Goal: Task Accomplishment & Management: Manage account settings

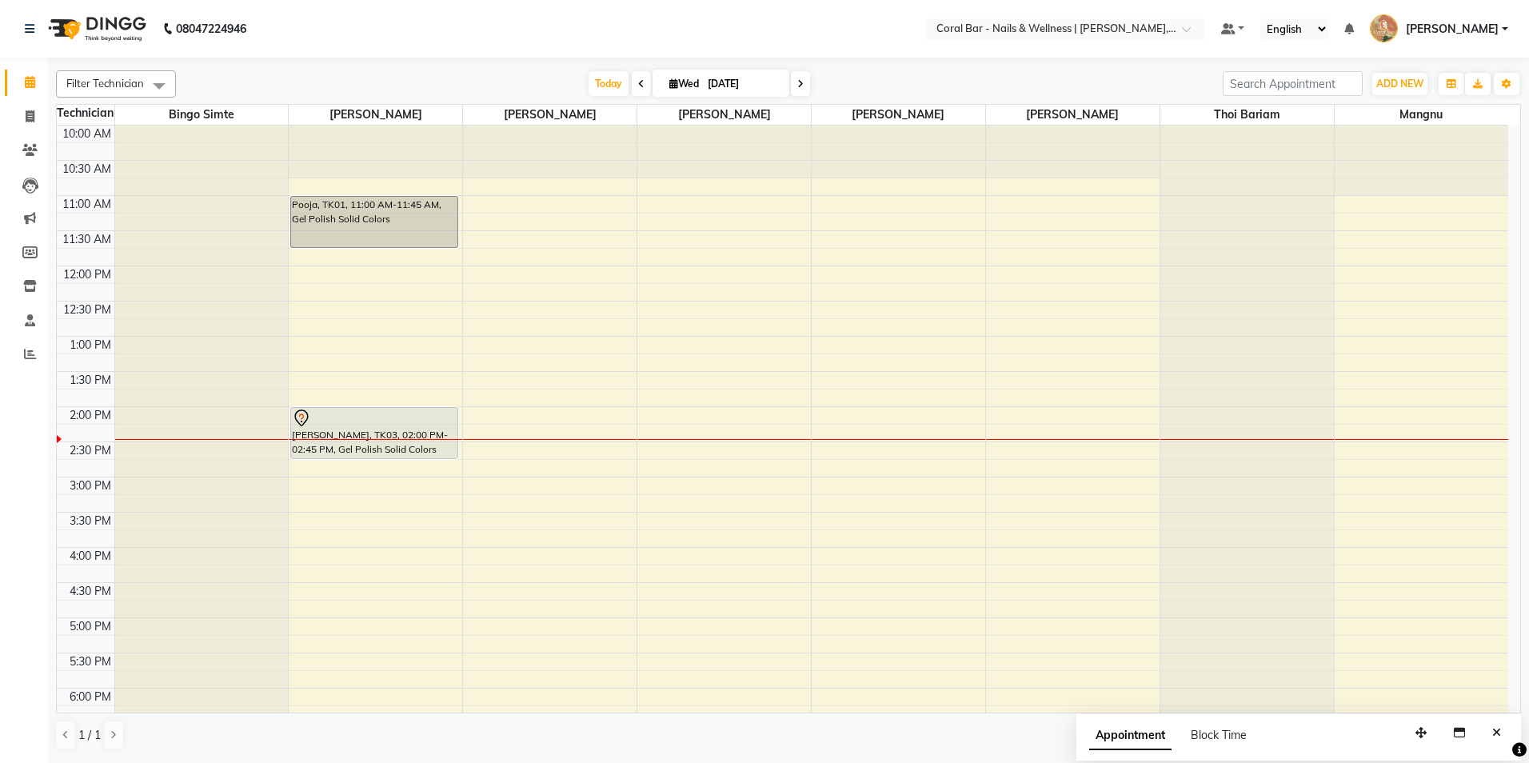
click at [670, 86] on icon at bounding box center [673, 83] width 9 height 10
select select "9"
select select "2025"
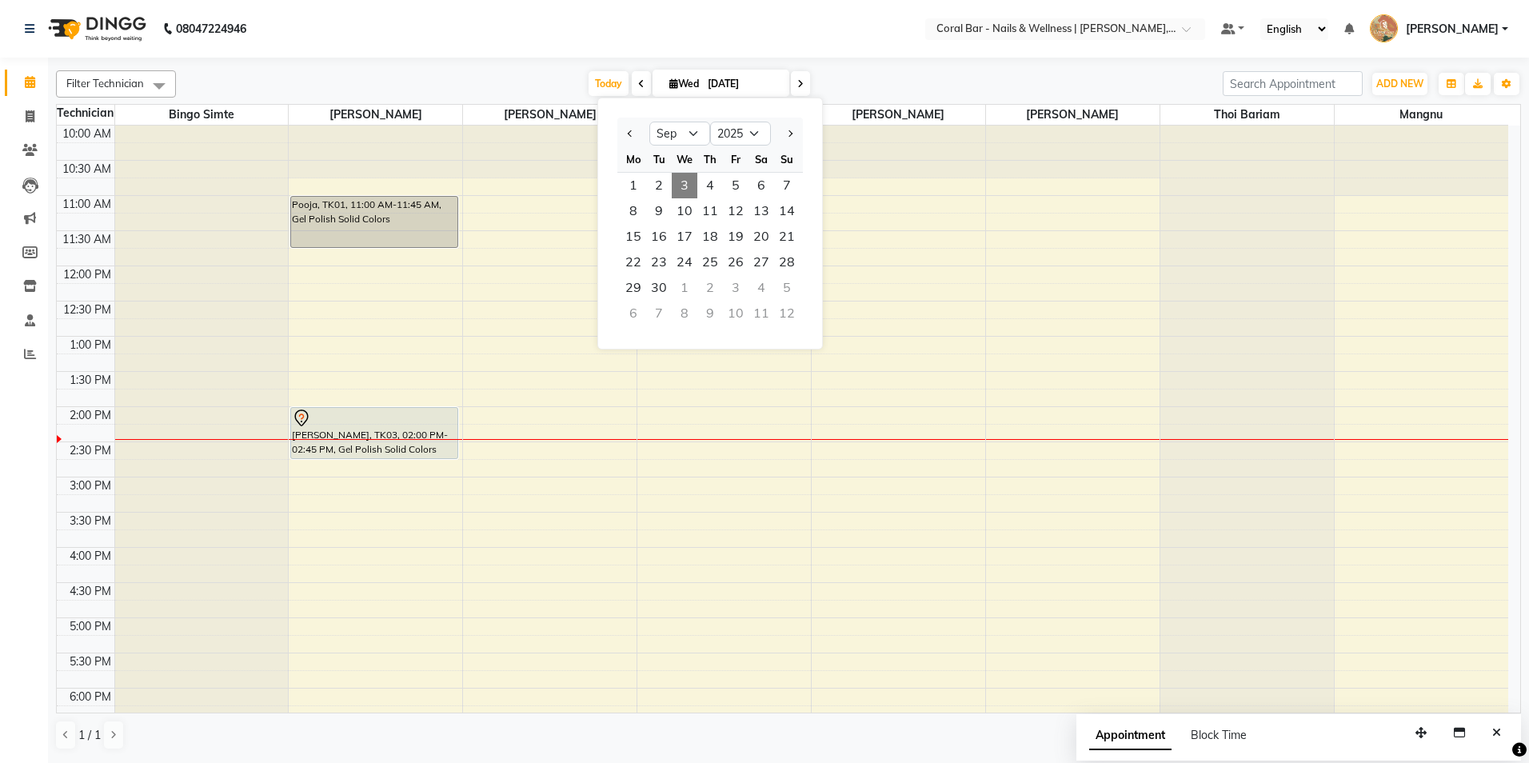
click at [689, 207] on span "10" at bounding box center [685, 211] width 26 height 26
type input "[DATE]"
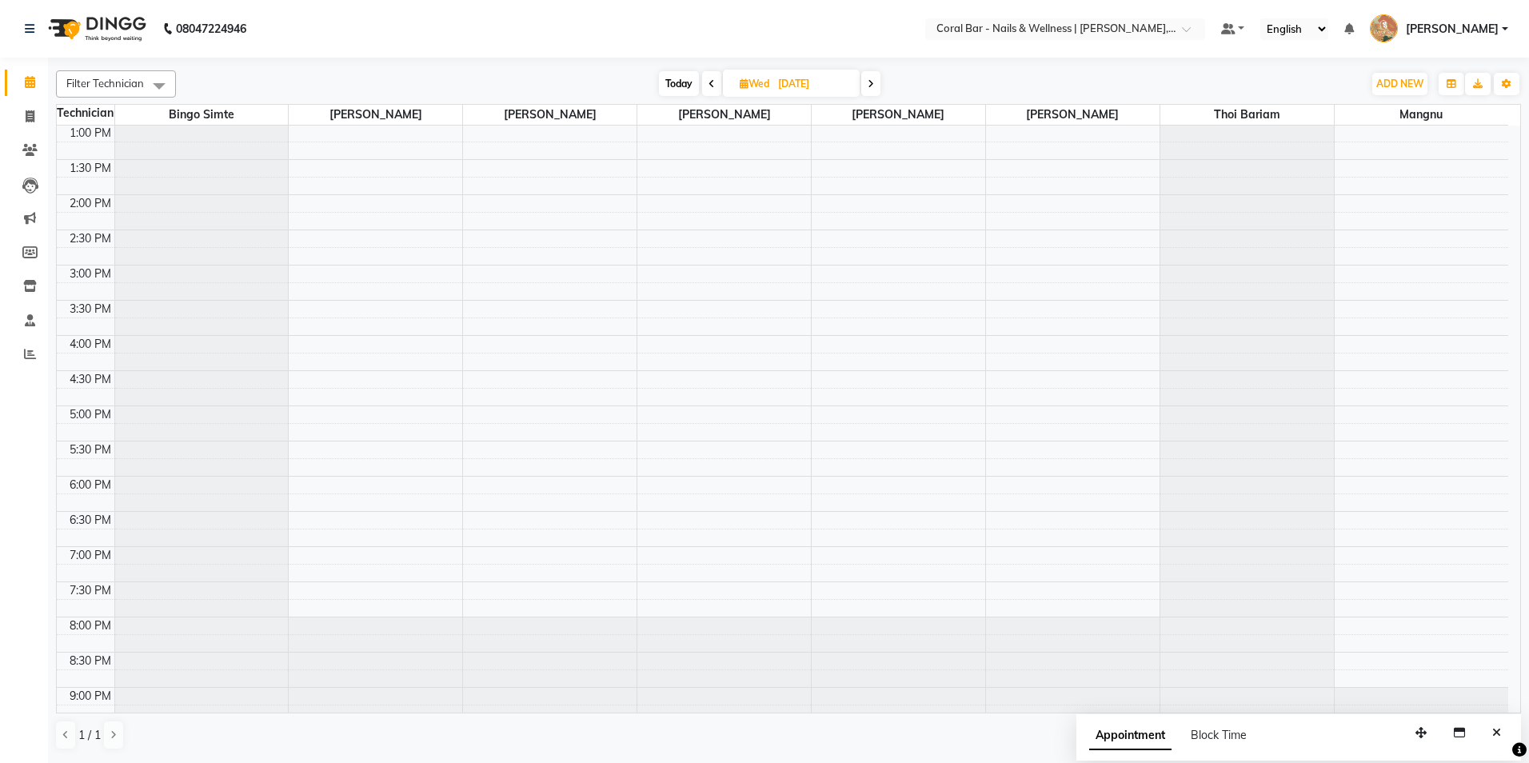
scroll to position [240, 0]
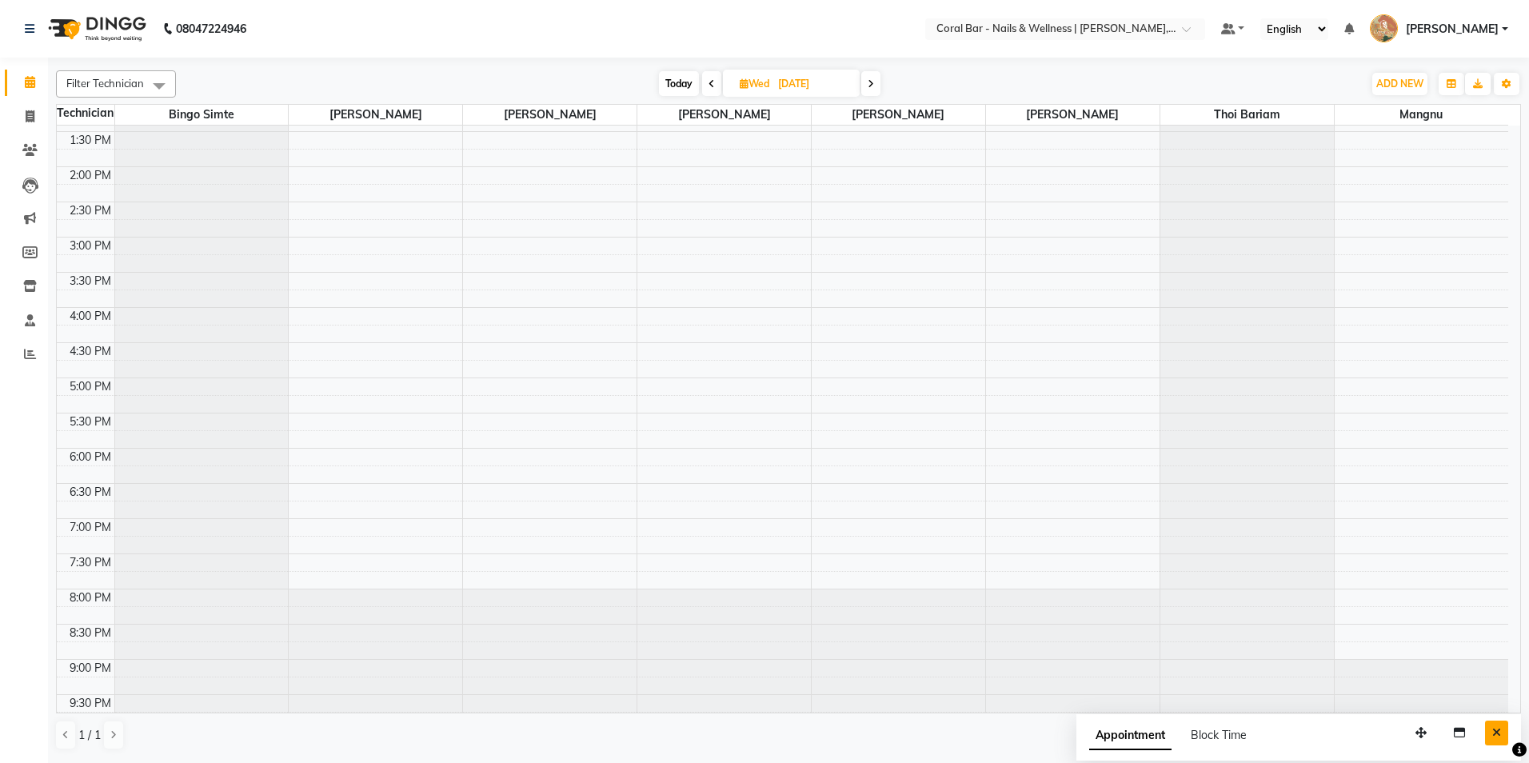
click at [1493, 737] on button "Close" at bounding box center [1496, 733] width 23 height 25
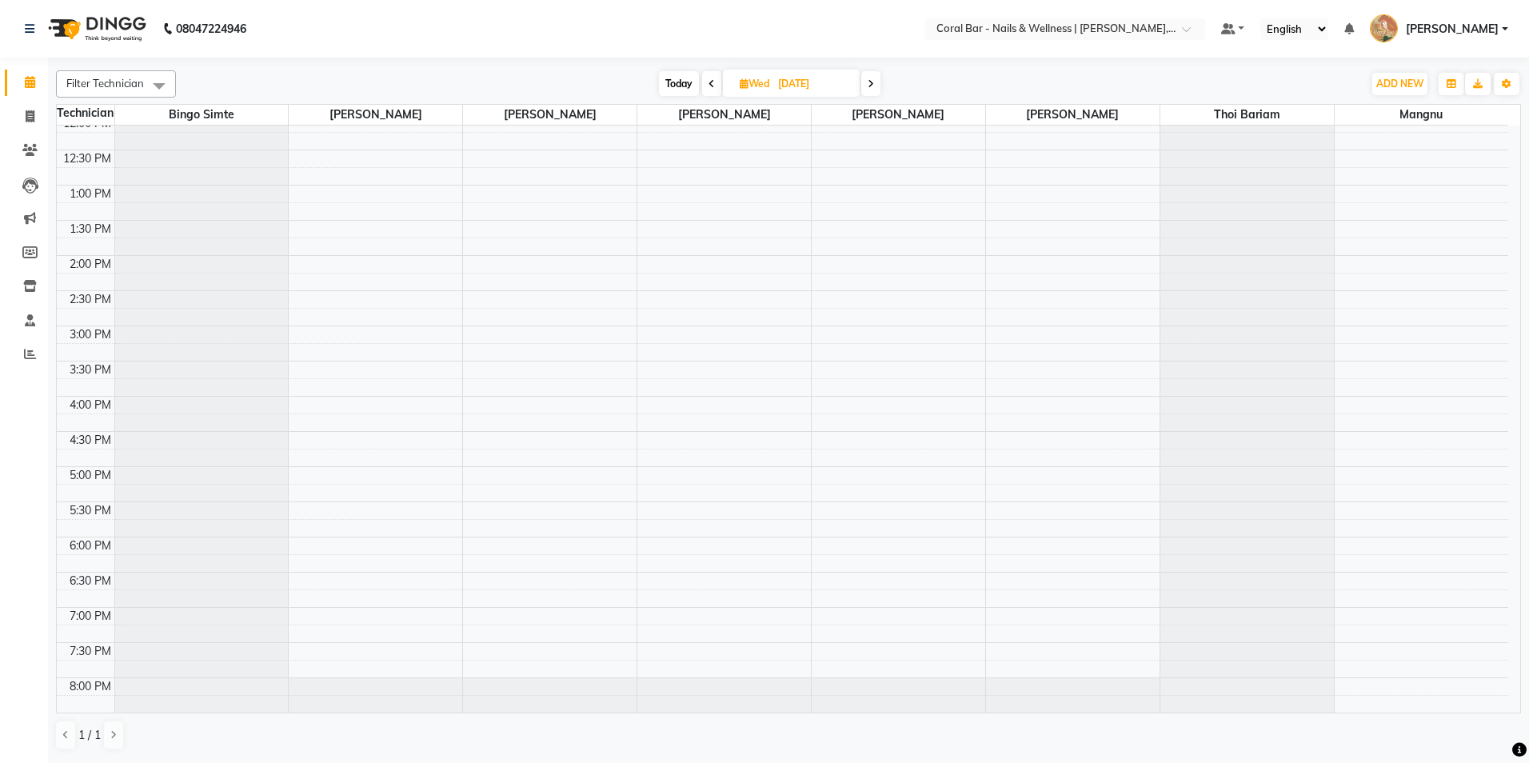
scroll to position [257, 0]
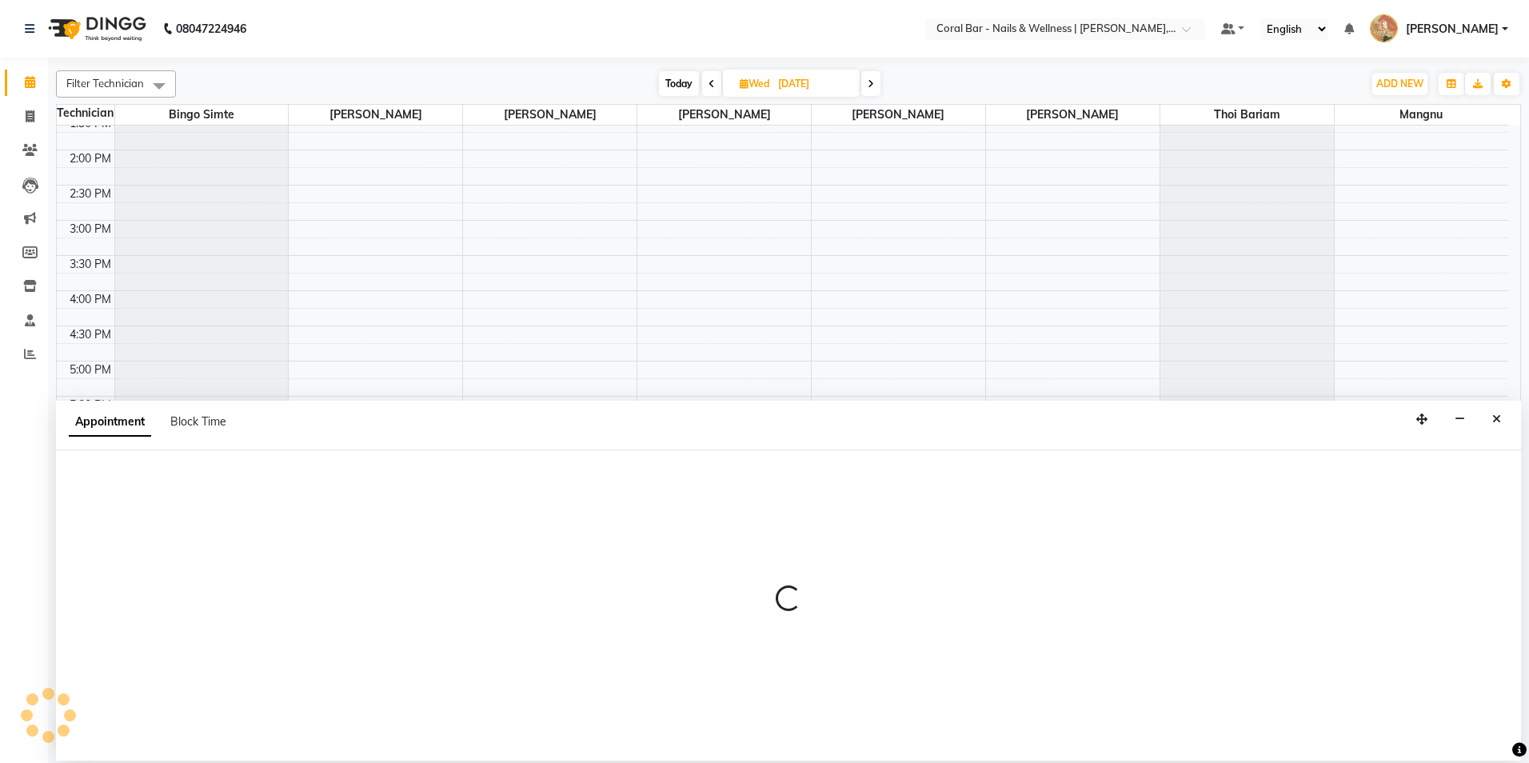
select select "66070"
select select "1110"
select select "tentative"
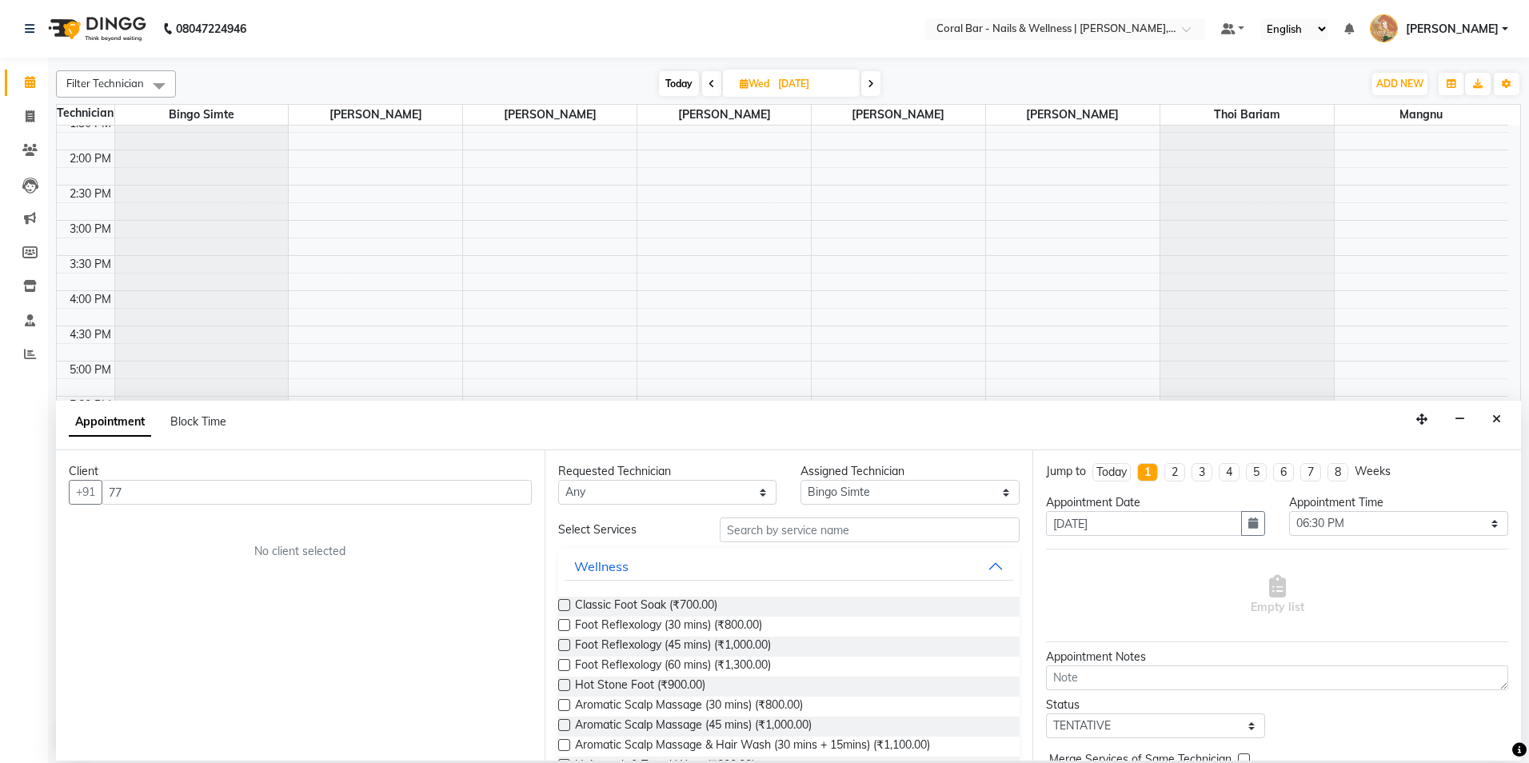
type input "7"
type input "7878144654"
click at [516, 499] on button "Add Client" at bounding box center [498, 492] width 66 height 25
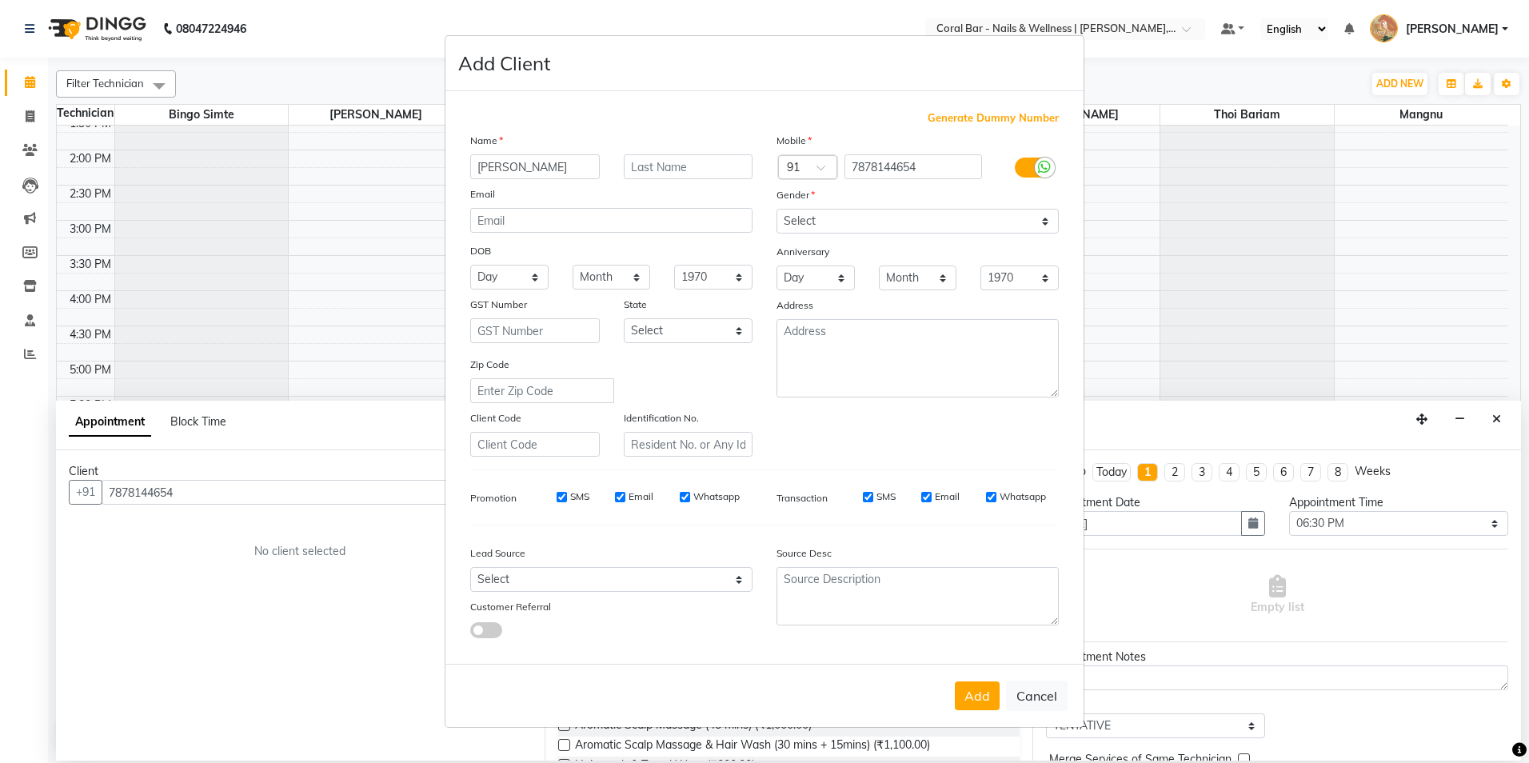
type input "[PERSON_NAME]"
click at [672, 165] on input "text" at bounding box center [689, 166] width 130 height 25
type input "[PERSON_NAME]"
click at [792, 217] on select "Select [DEMOGRAPHIC_DATA] [DEMOGRAPHIC_DATA] Other Prefer Not To Say" at bounding box center [918, 221] width 282 height 25
select select "[DEMOGRAPHIC_DATA]"
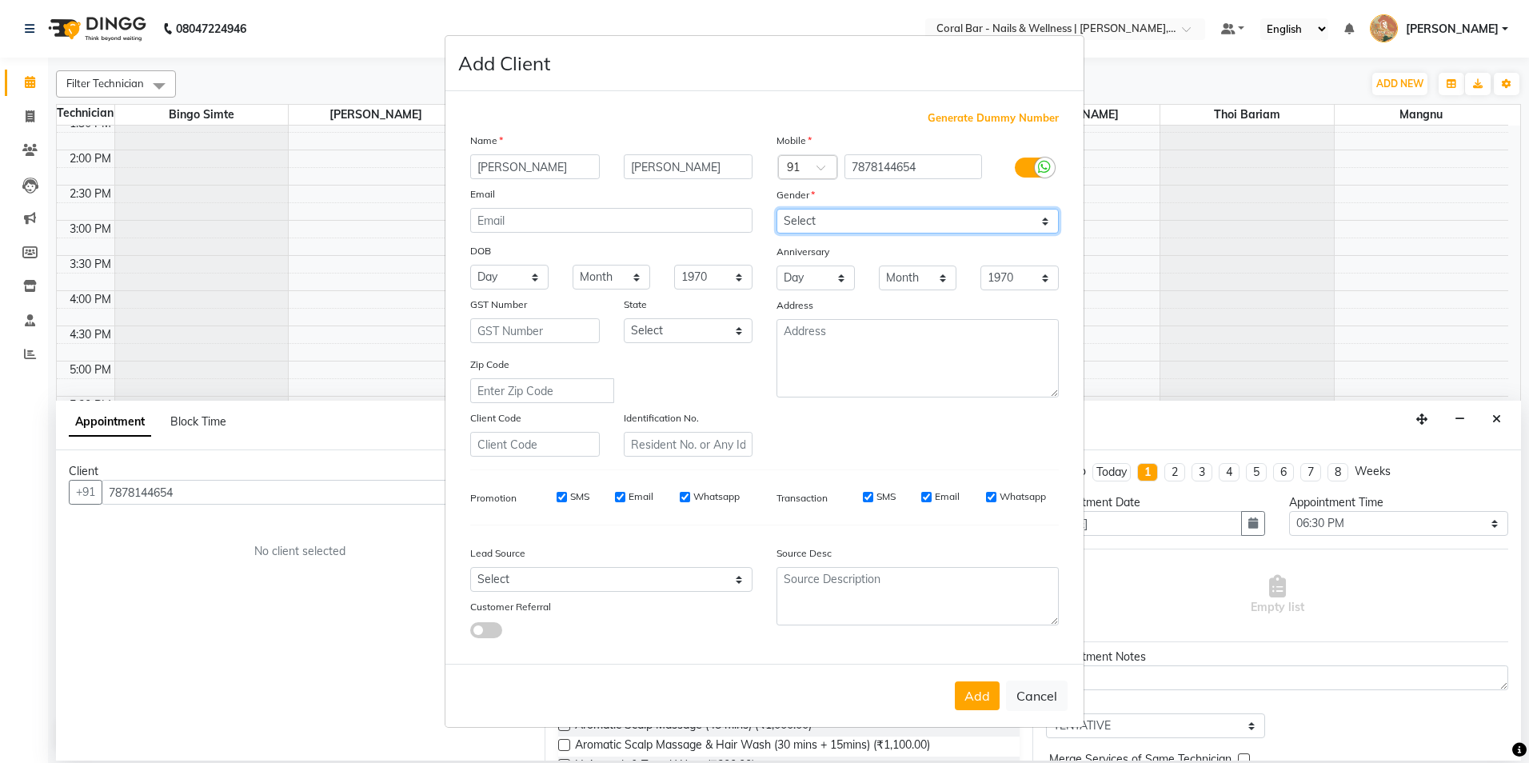
click at [777, 209] on select "Select [DEMOGRAPHIC_DATA] [DEMOGRAPHIC_DATA] Other Prefer Not To Say" at bounding box center [918, 221] width 282 height 25
click at [969, 689] on button "Add" at bounding box center [977, 695] width 45 height 29
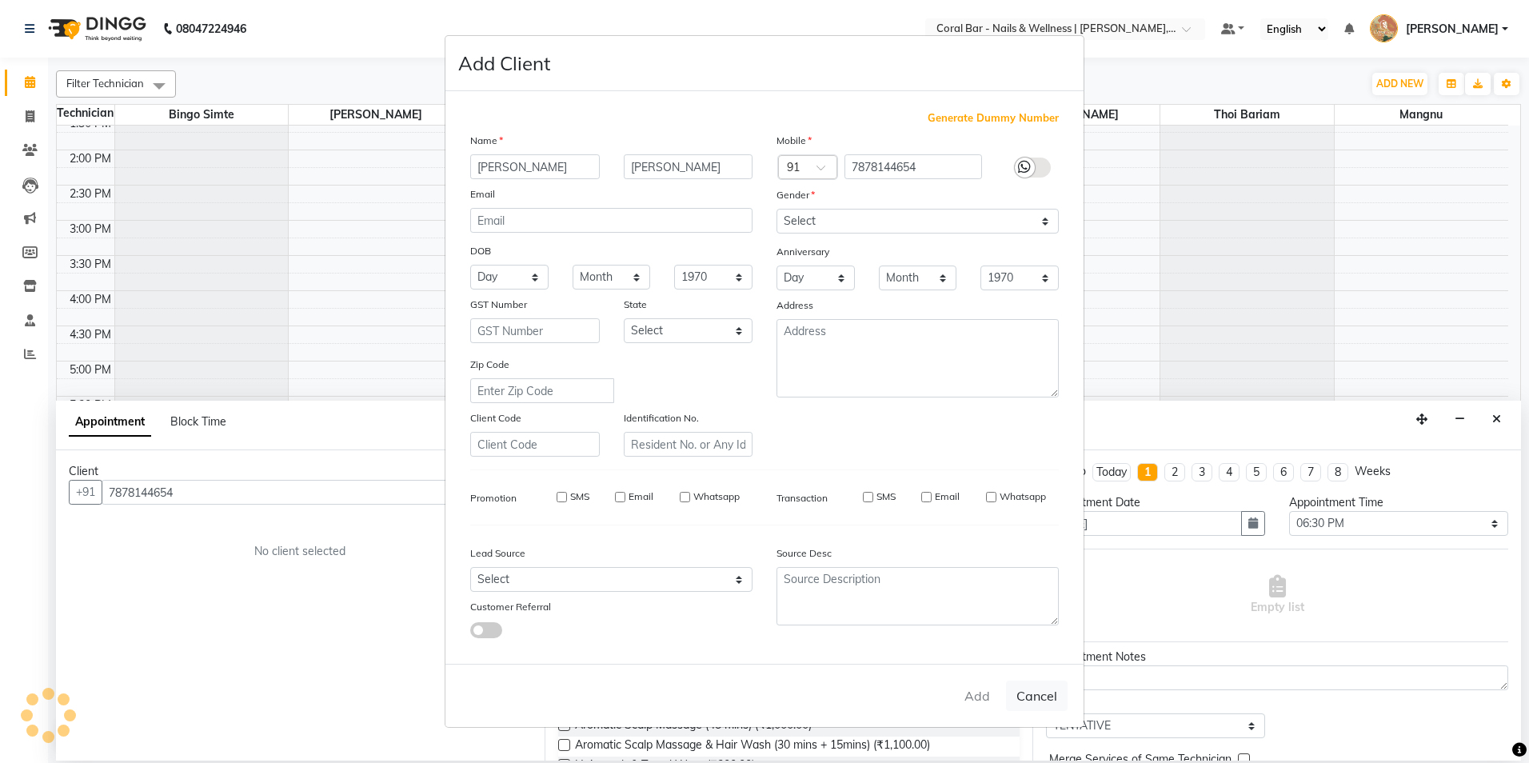
select select
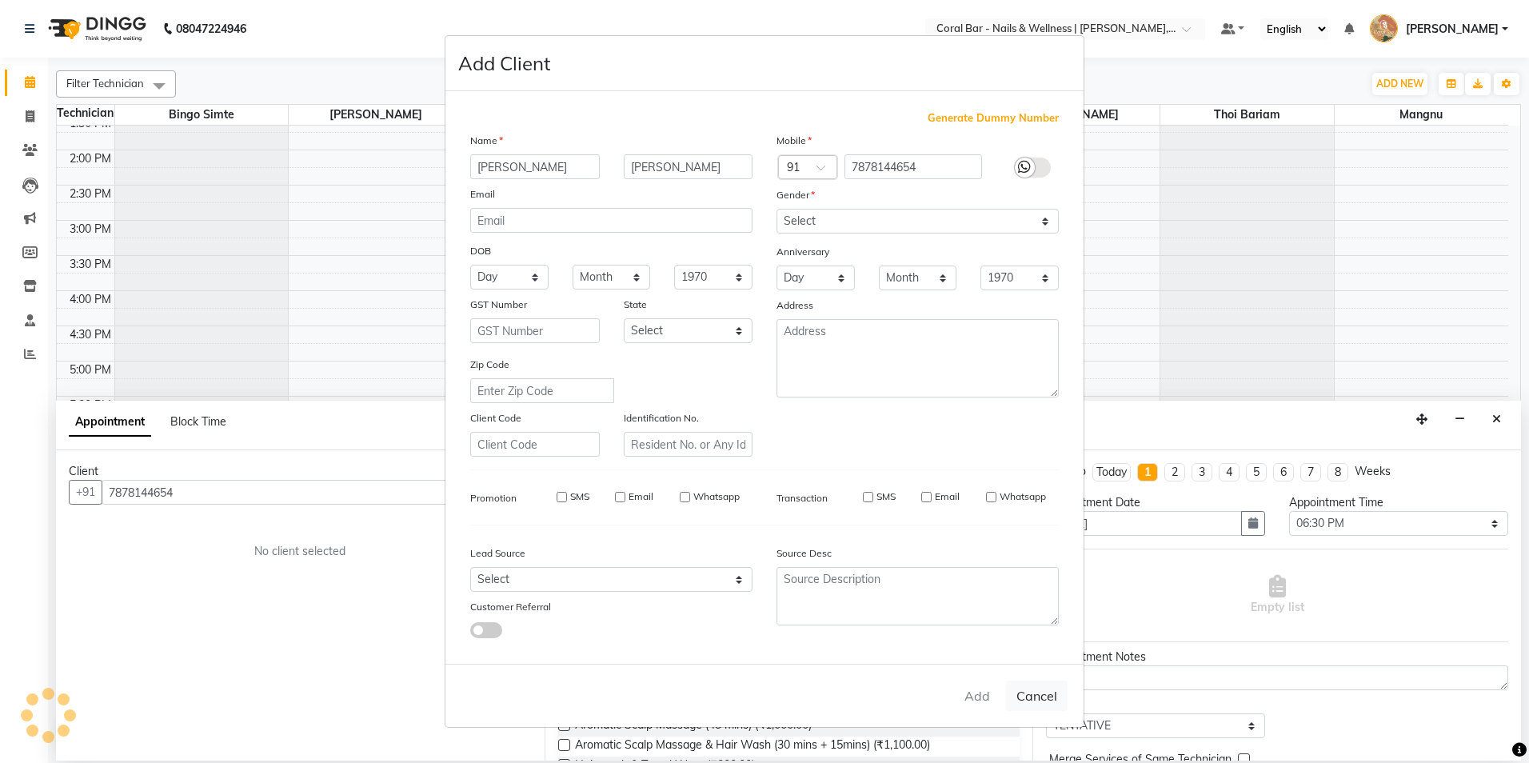
select select
checkbox input "false"
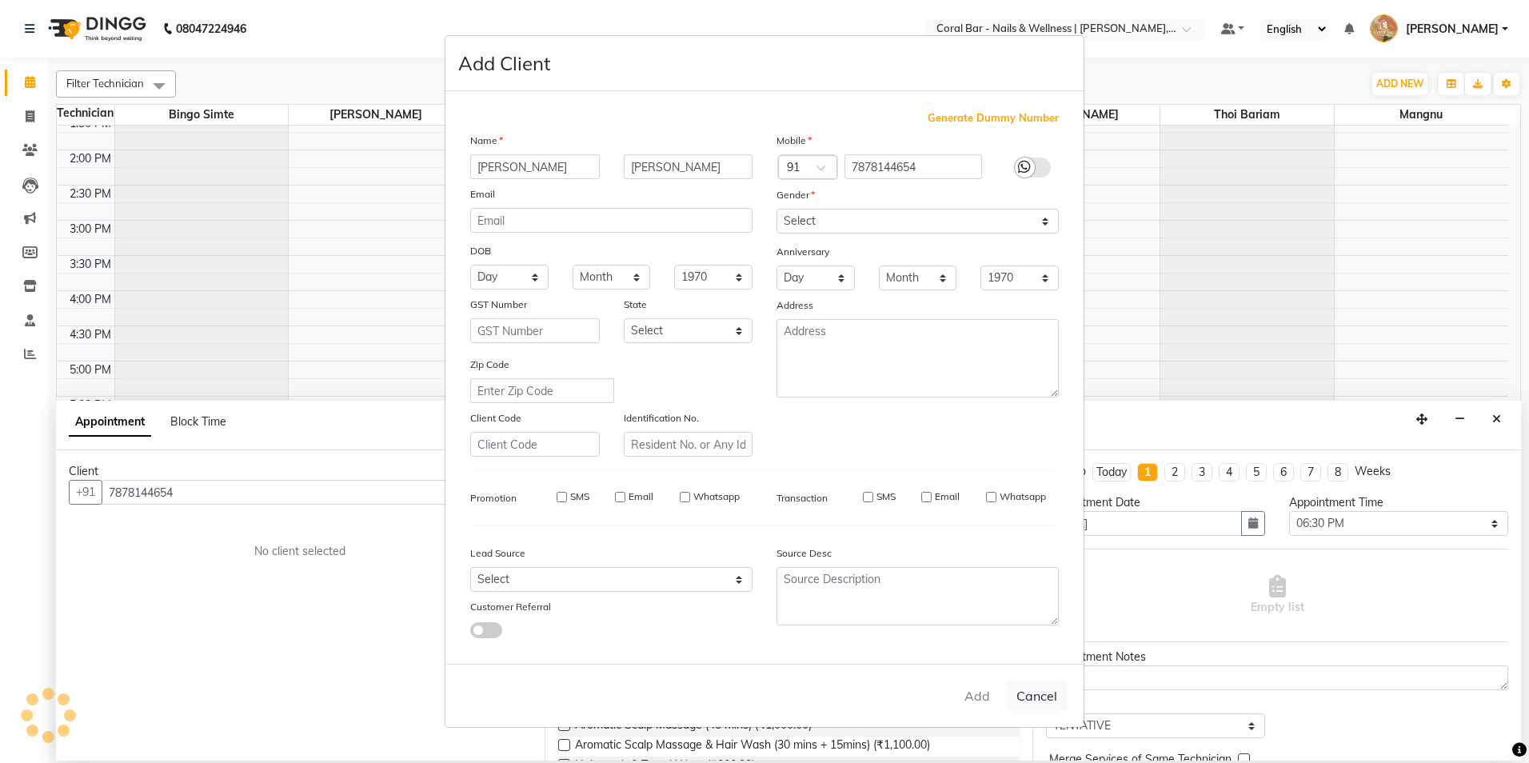
checkbox input "false"
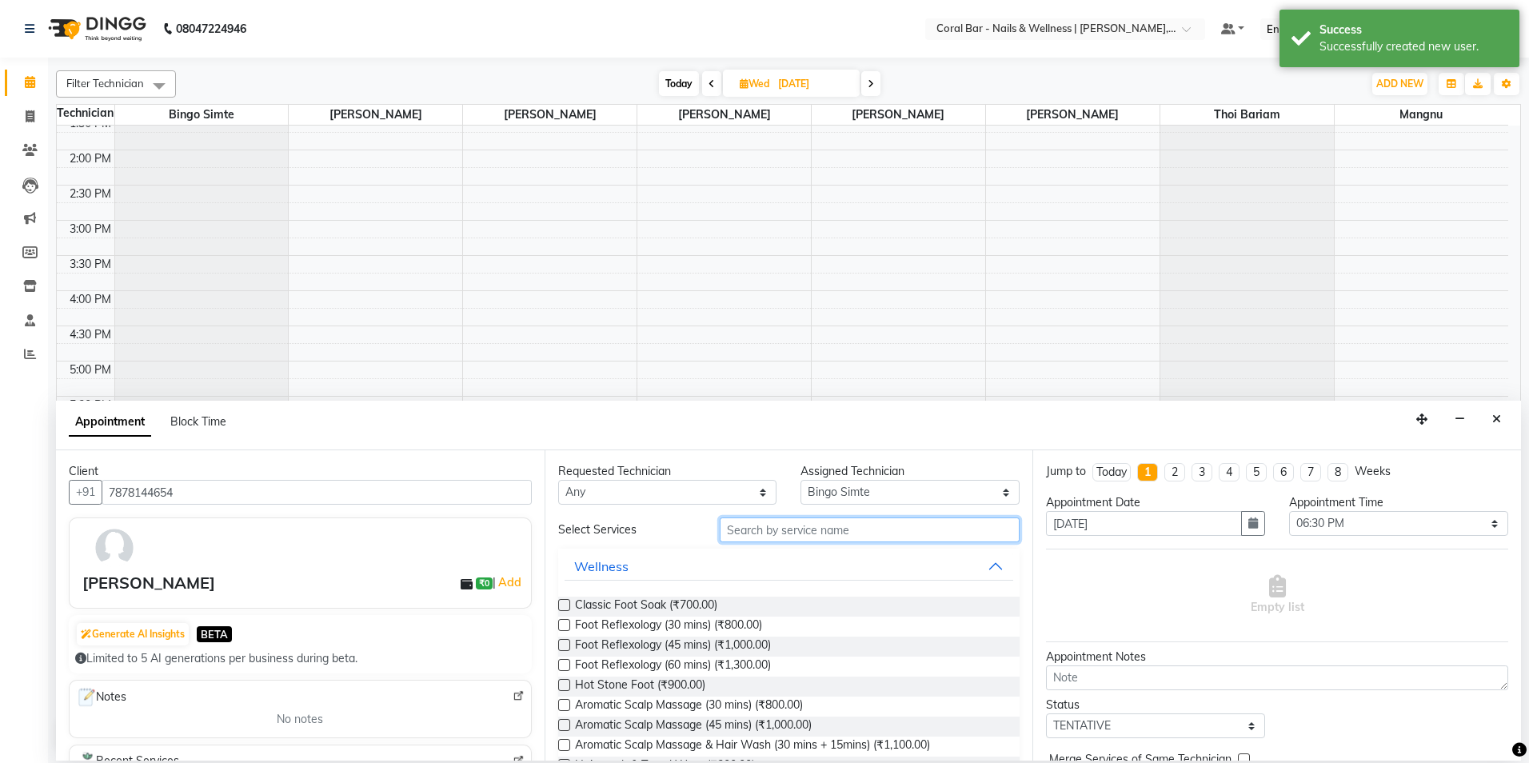
click at [753, 533] on input "text" at bounding box center [870, 529] width 300 height 25
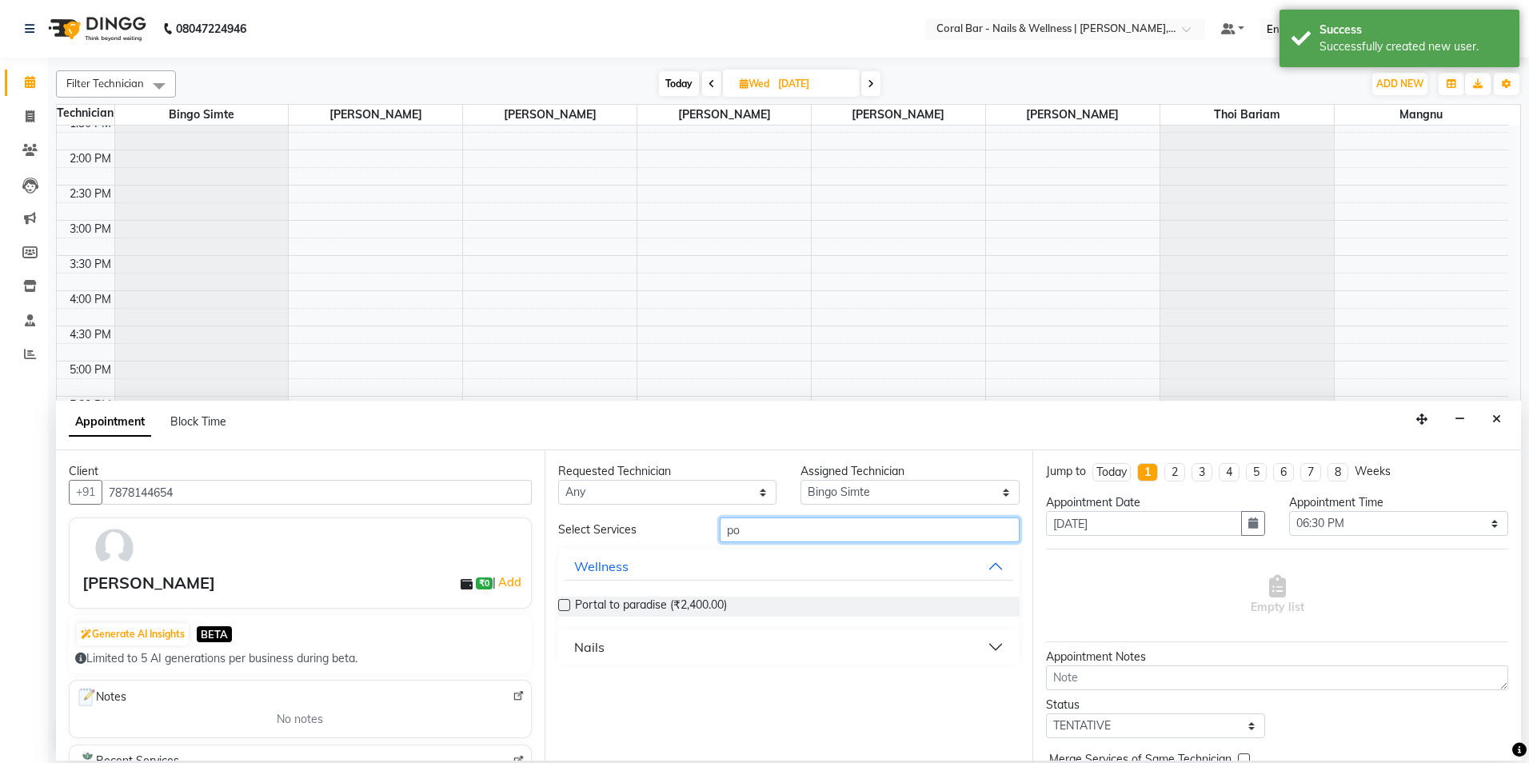
type input "po"
click at [561, 605] on label at bounding box center [564, 605] width 12 height 12
click at [561, 605] on input "checkbox" at bounding box center [563, 606] width 10 height 10
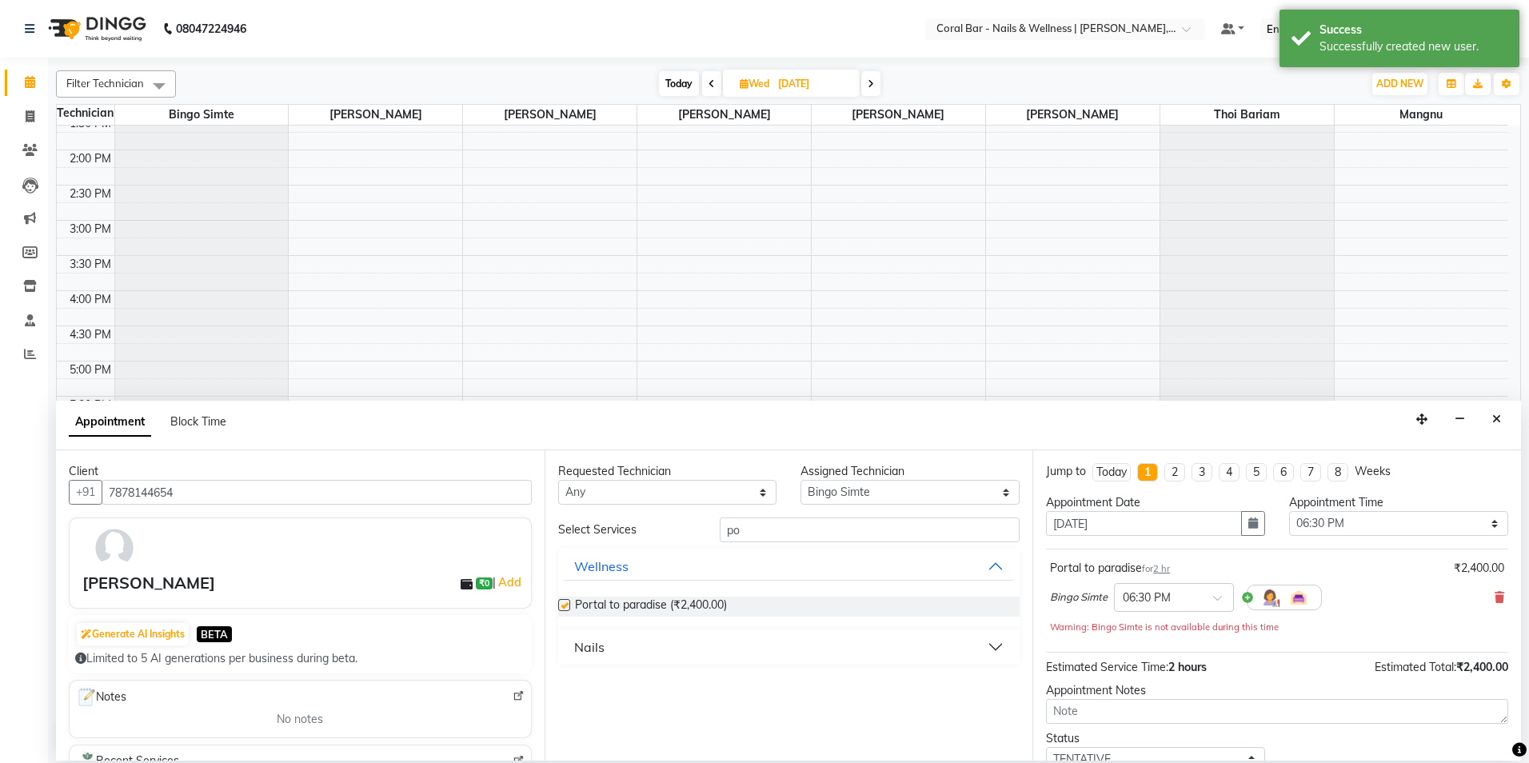
checkbox input "false"
click at [901, 501] on select "Select Bingo Simte [PERSON_NAME] [PERSON_NAME] [PERSON_NAME] Priya [PERSON_NAME…" at bounding box center [910, 492] width 219 height 25
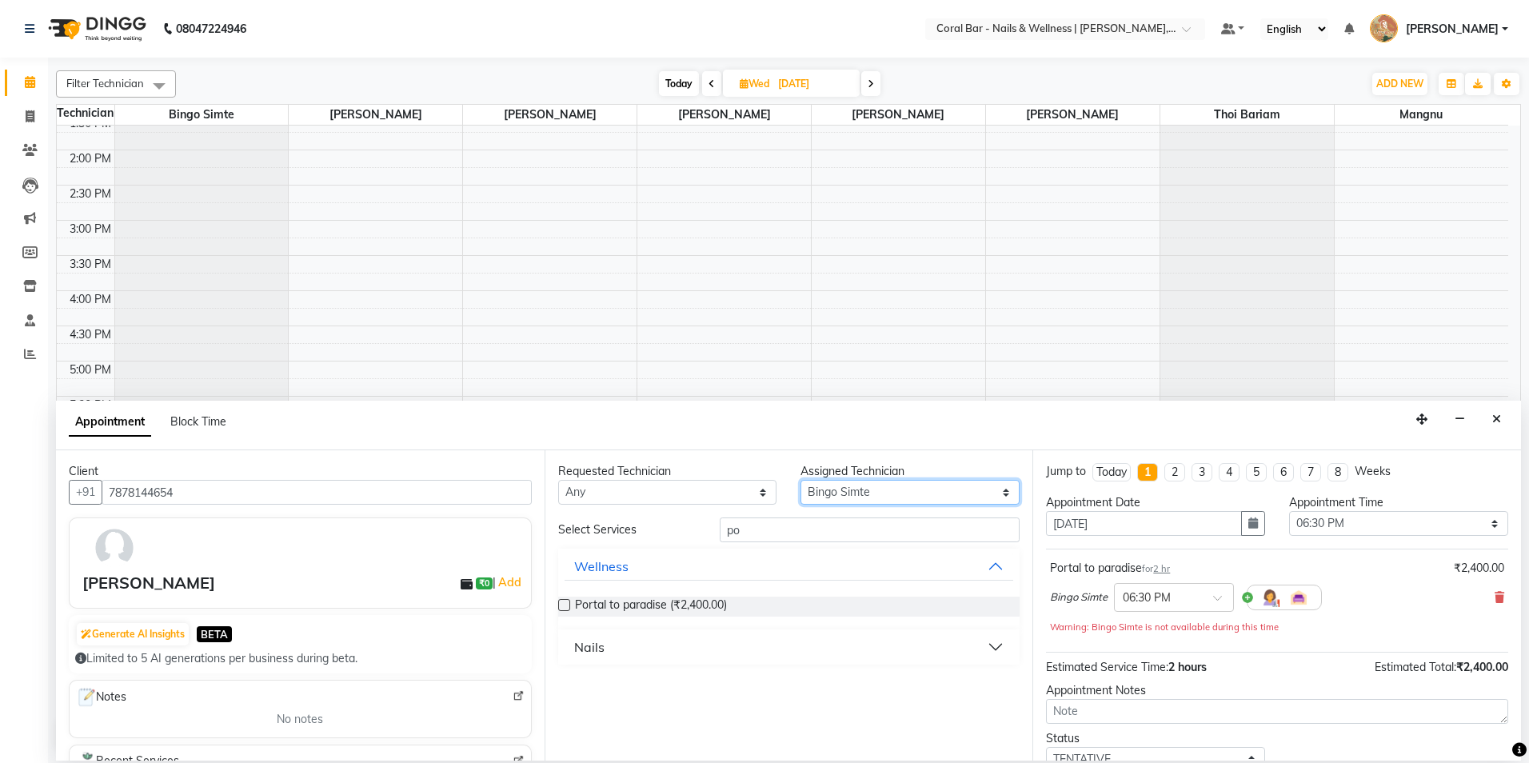
select select "69266"
click at [801, 480] on select "Select Bingo Simte [PERSON_NAME] [PERSON_NAME] [PERSON_NAME] Priya [PERSON_NAME…" at bounding box center [910, 492] width 219 height 25
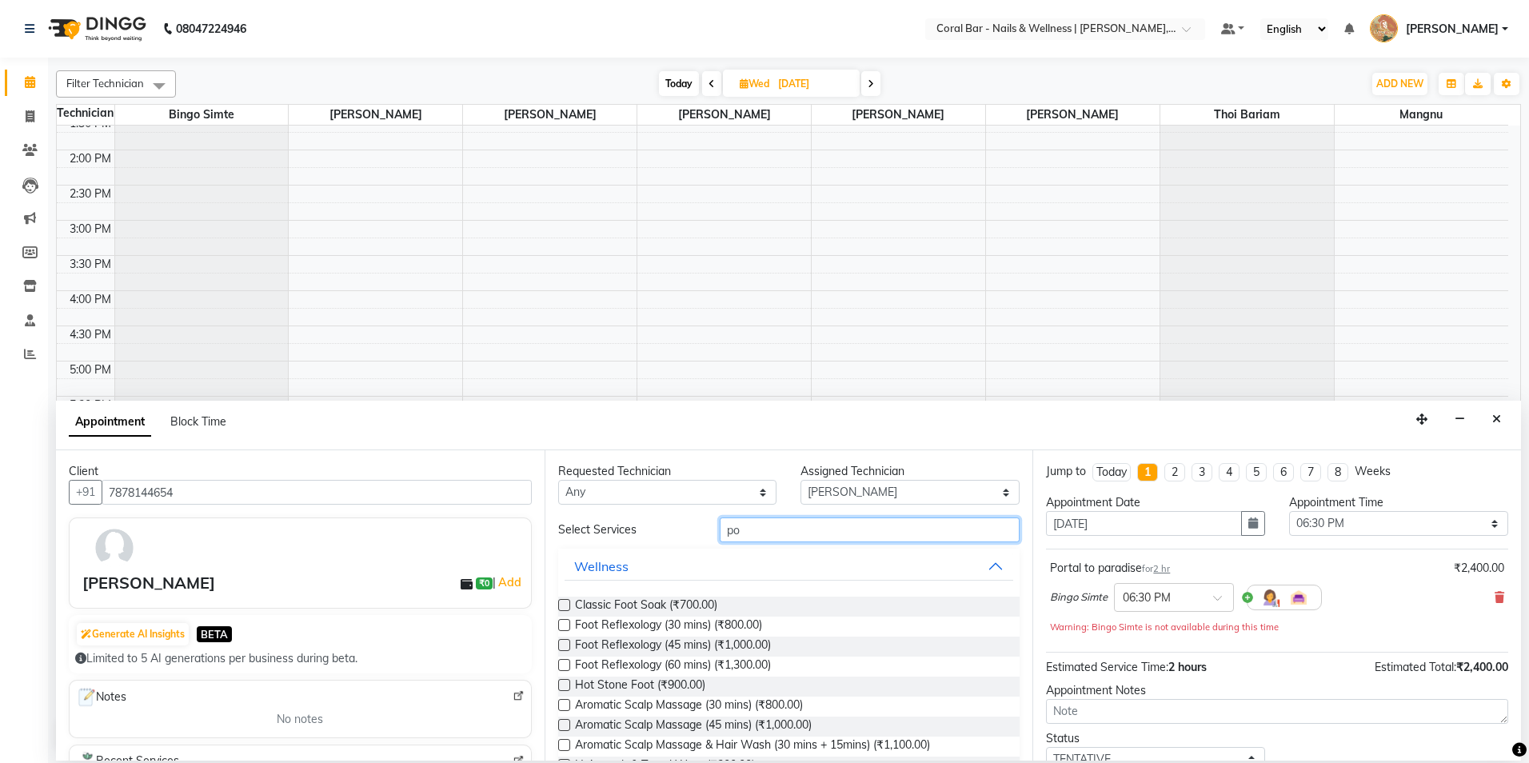
click at [771, 533] on input "po" at bounding box center [870, 529] width 300 height 25
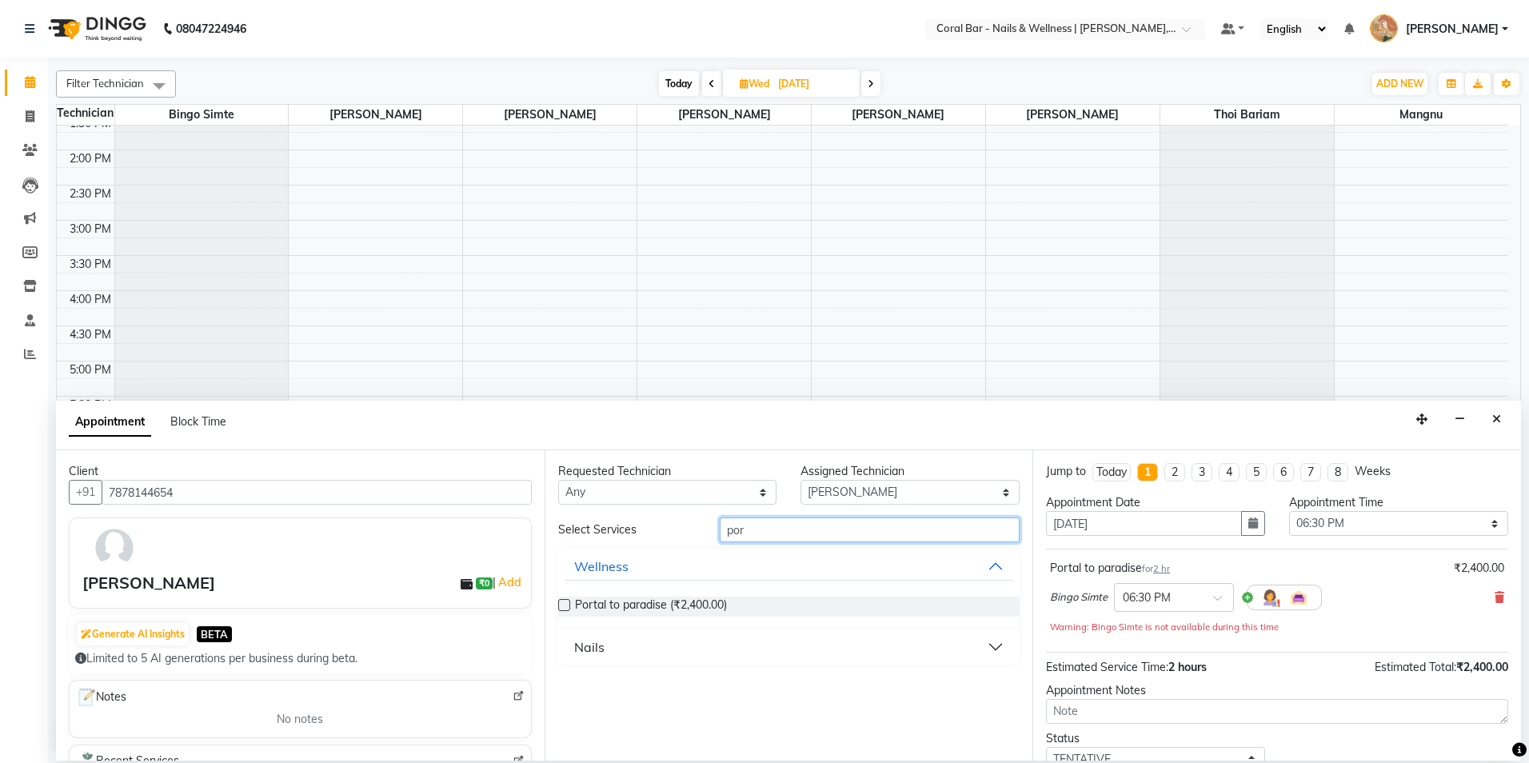
type input "por"
click at [563, 605] on label at bounding box center [564, 605] width 12 height 12
click at [563, 605] on input "checkbox" at bounding box center [563, 606] width 10 height 10
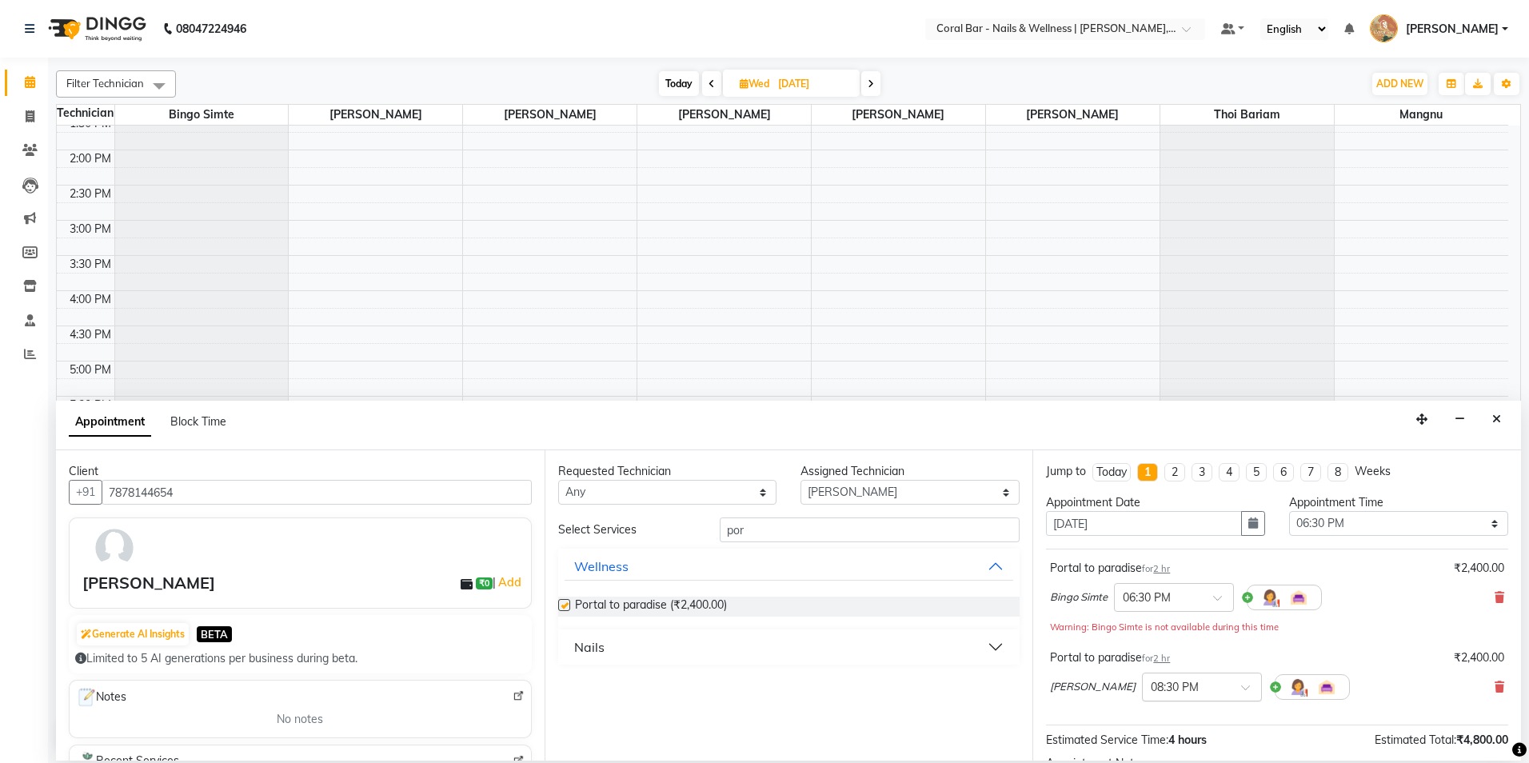
checkbox input "false"
click at [1179, 680] on input "text" at bounding box center [1186, 685] width 70 height 17
click at [1171, 733] on div "06:30 PM" at bounding box center [1202, 735] width 118 height 30
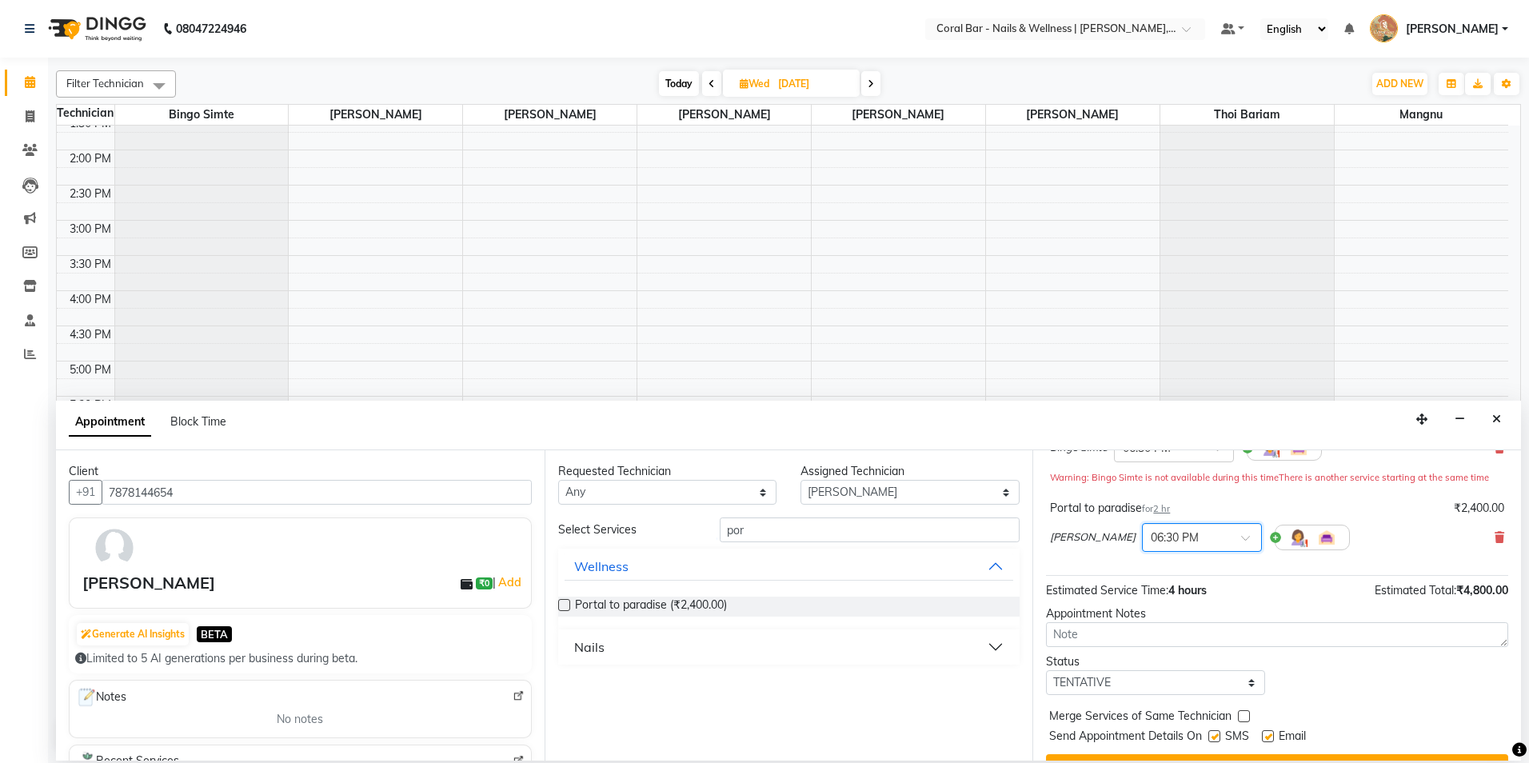
scroll to position [160, 0]
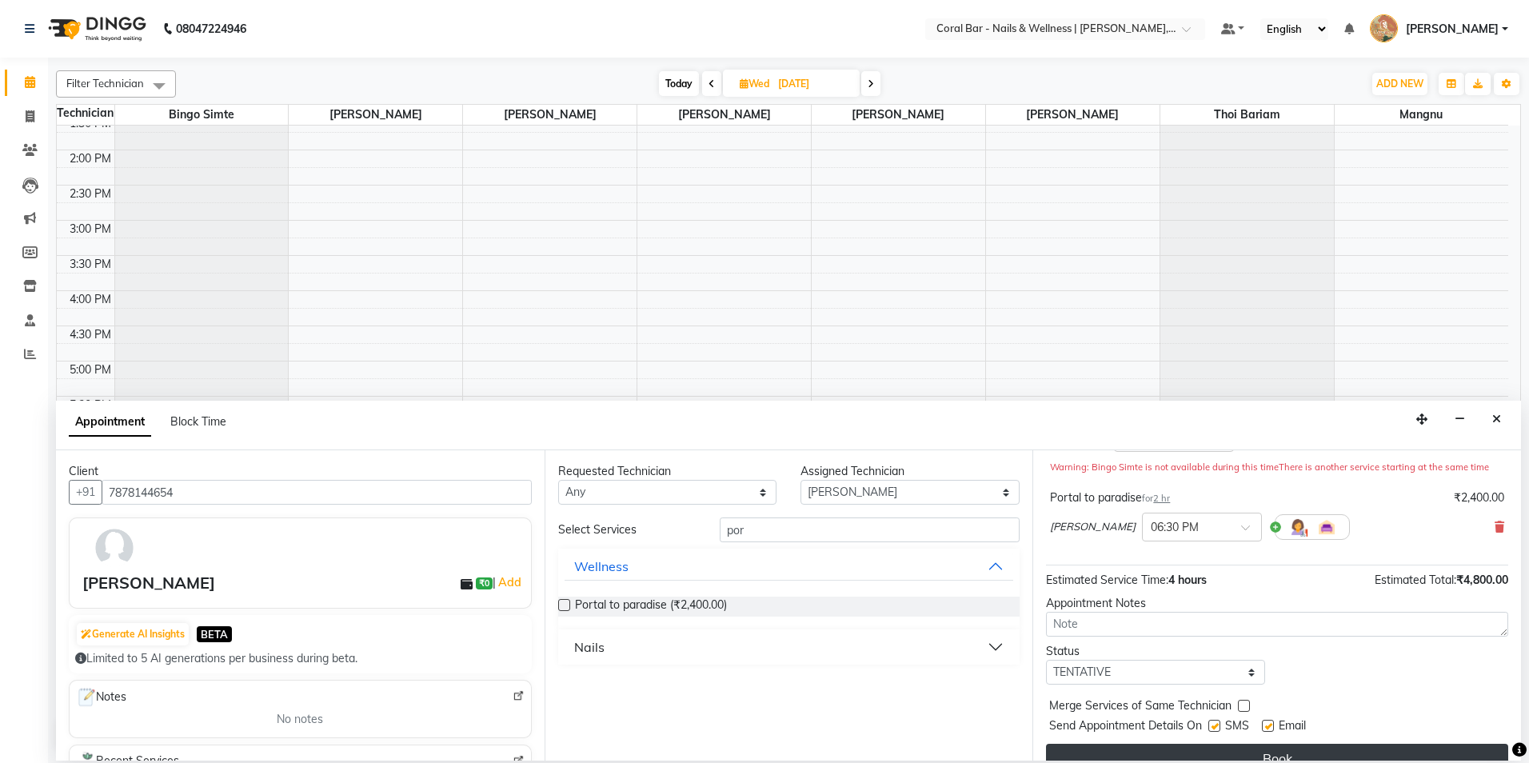
click at [1196, 745] on button "Book" at bounding box center [1277, 758] width 462 height 29
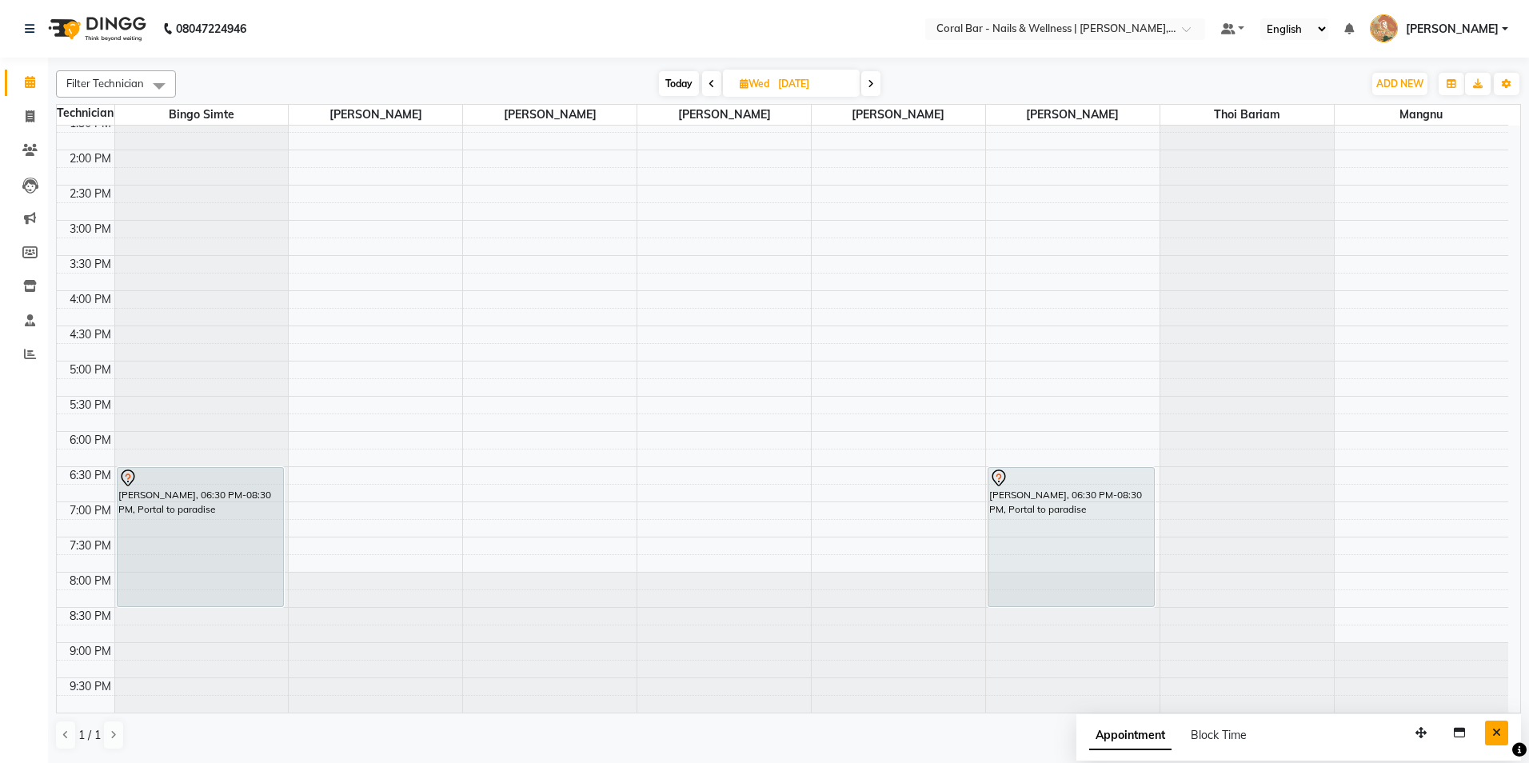
click at [1501, 735] on button "Close" at bounding box center [1496, 733] width 23 height 25
drag, startPoint x: 664, startPoint y: 88, endPoint x: 612, endPoint y: 135, distance: 70.2
click at [664, 89] on span "Today" at bounding box center [679, 83] width 40 height 25
type input "[DATE]"
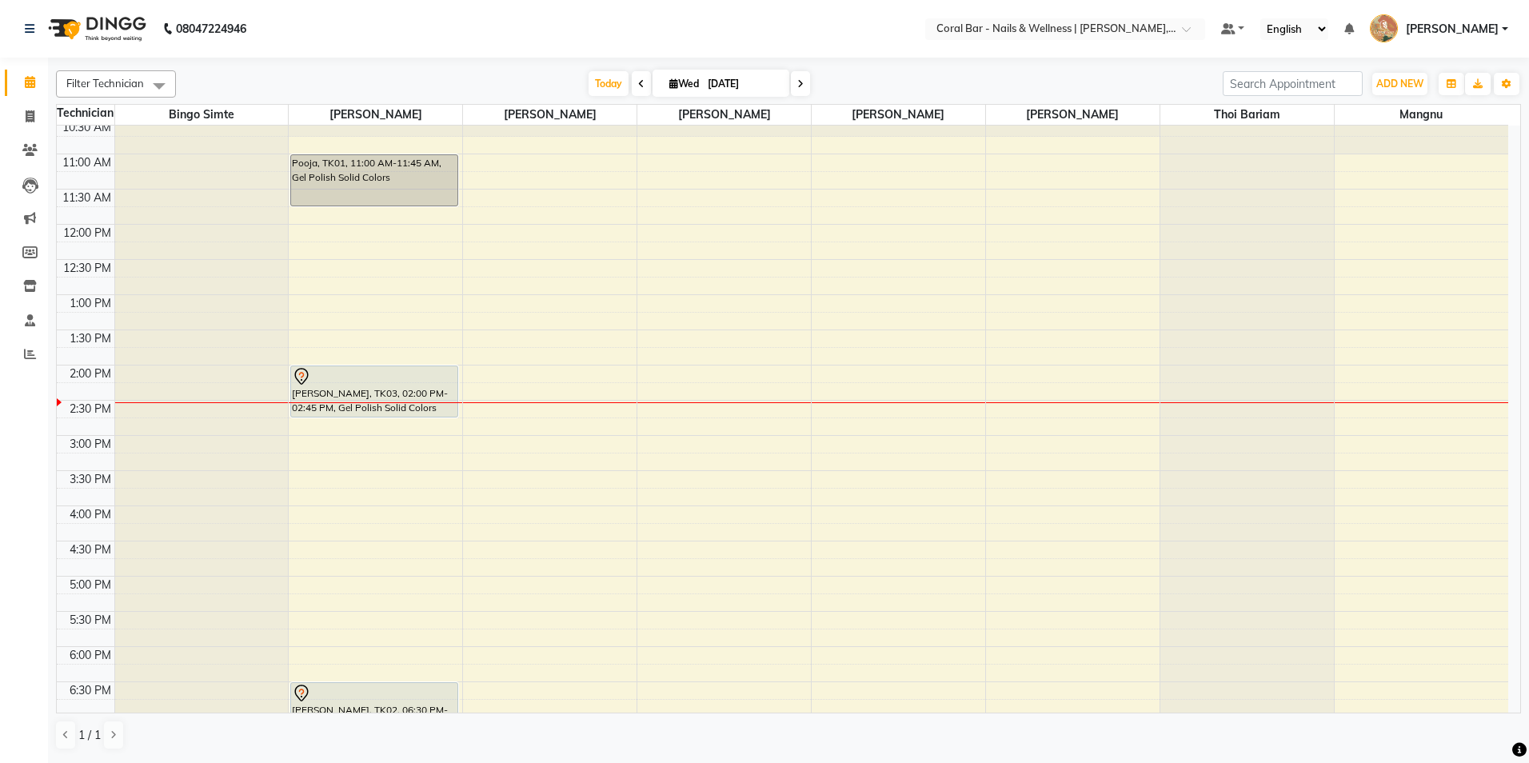
scroll to position [80, 0]
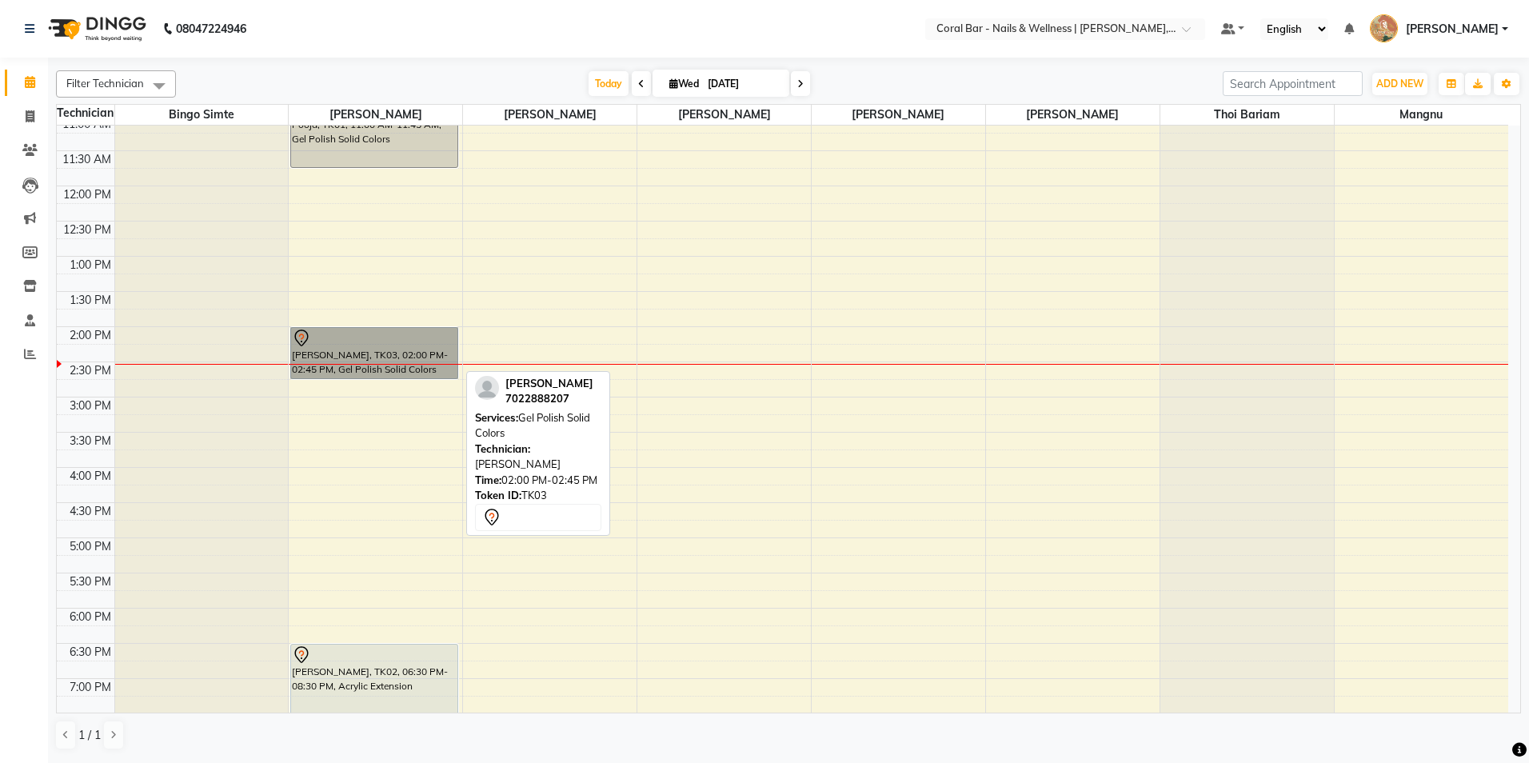
drag, startPoint x: 405, startPoint y: 325, endPoint x: 365, endPoint y: 340, distance: 42.8
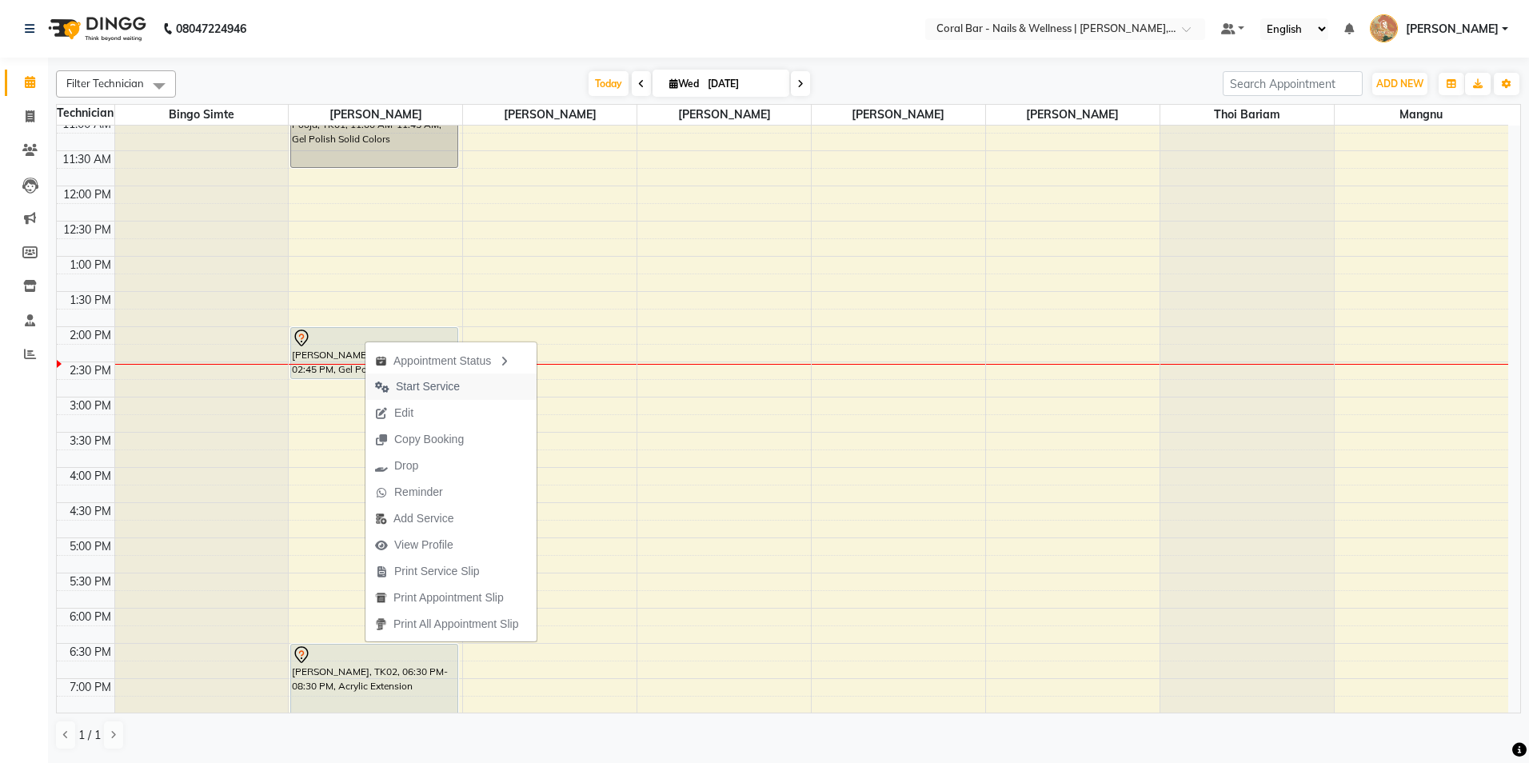
click at [421, 386] on span "Start Service" at bounding box center [428, 386] width 64 height 17
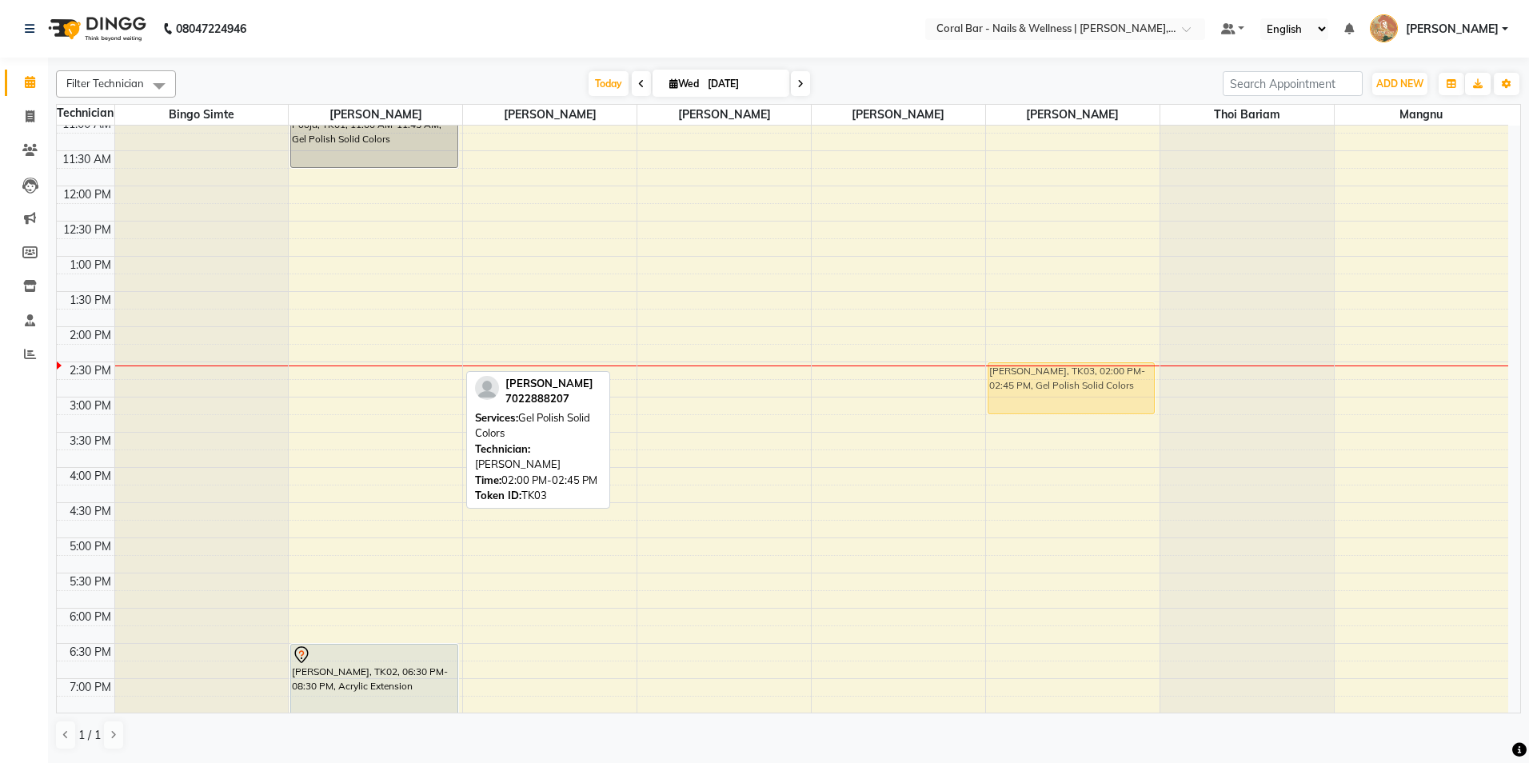
drag, startPoint x: 366, startPoint y: 349, endPoint x: 1003, endPoint y: 386, distance: 637.7
click at [1003, 386] on tr "Pooja, TK01, 11:00 AM-11:45 AM, Gel Polish Solid Colors [PERSON_NAME], TK03, 02…" at bounding box center [783, 468] width 1452 height 844
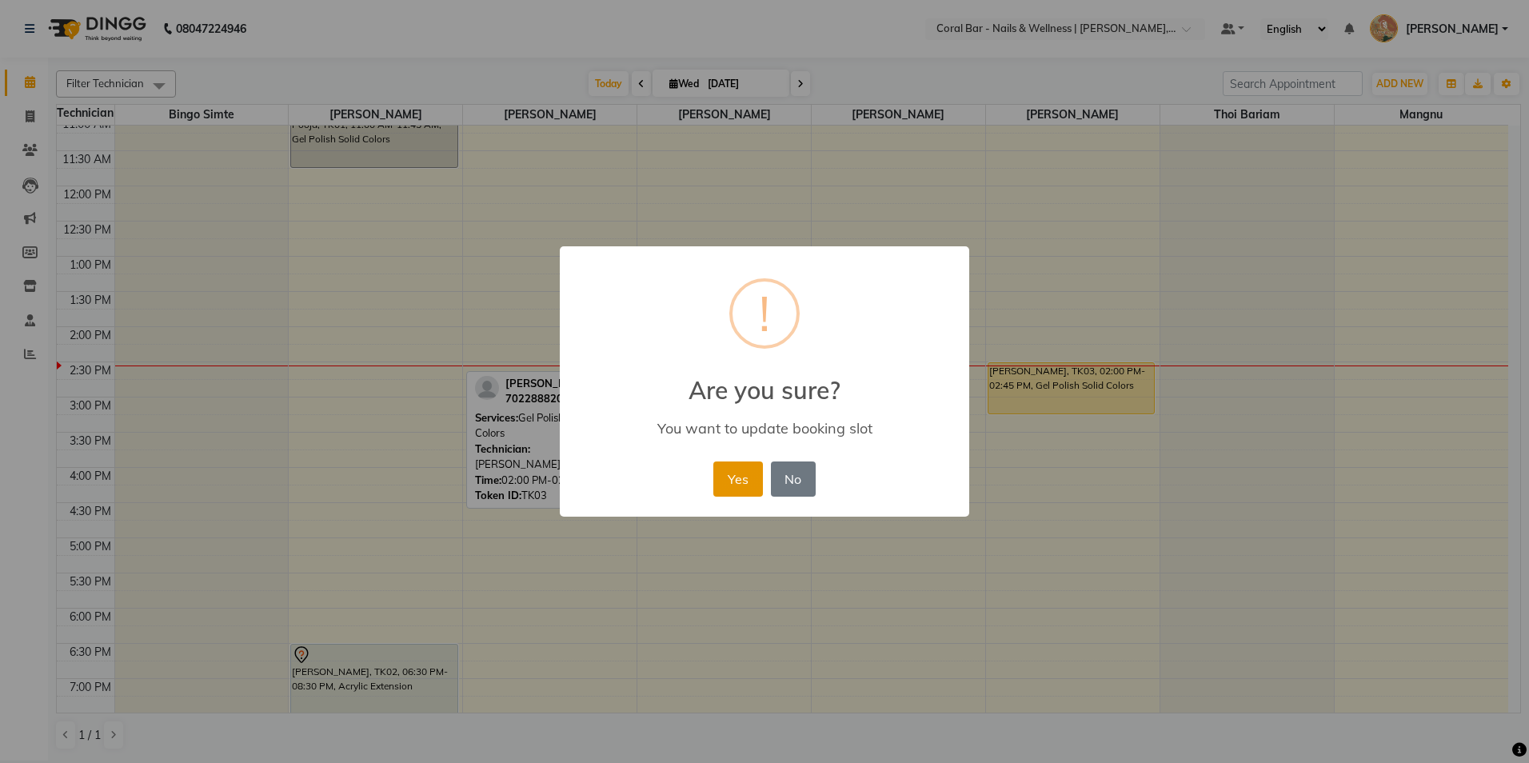
click at [754, 481] on button "Yes" at bounding box center [737, 478] width 49 height 35
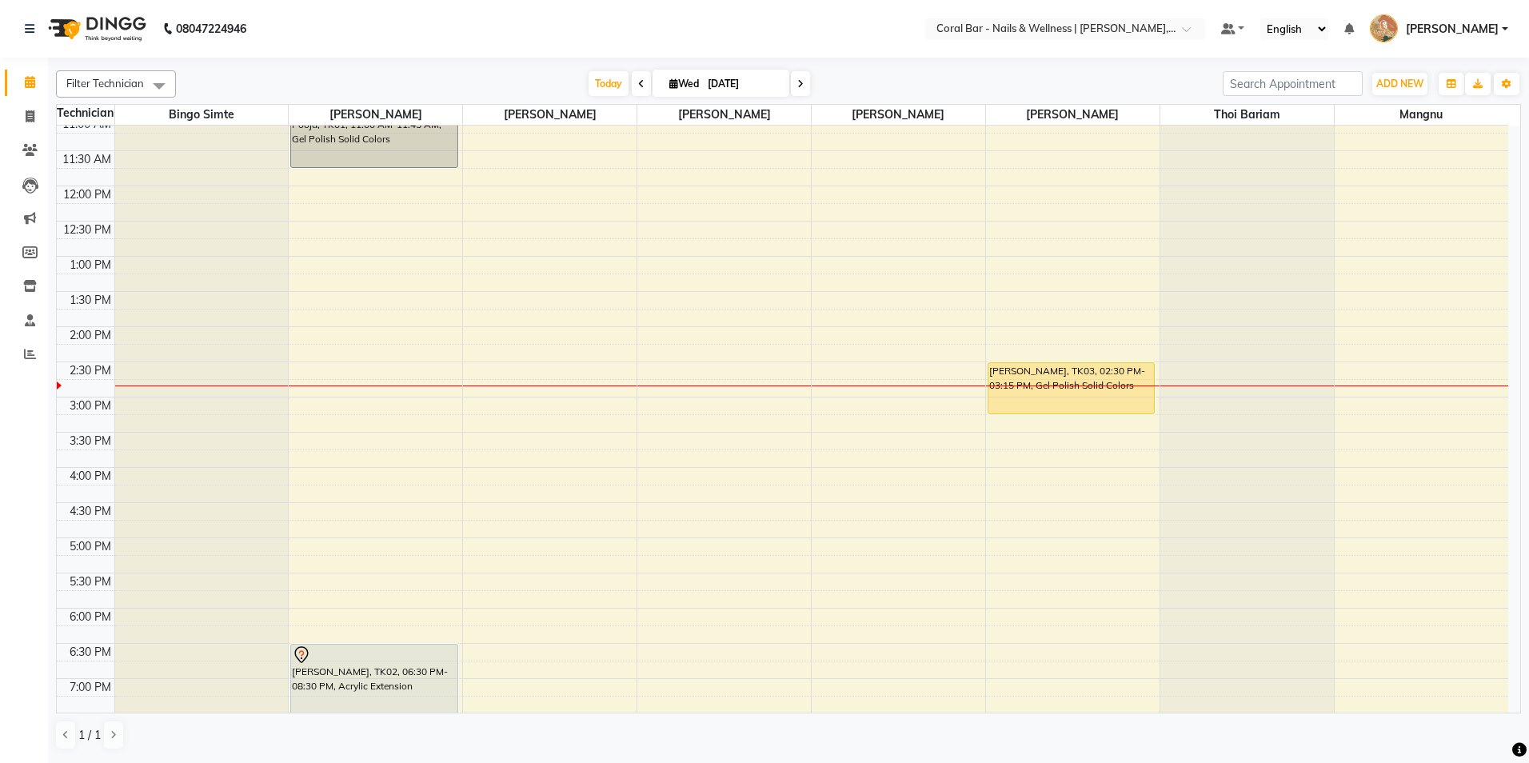
click at [665, 82] on span "Wed" at bounding box center [684, 84] width 38 height 12
select select "9"
select select "2025"
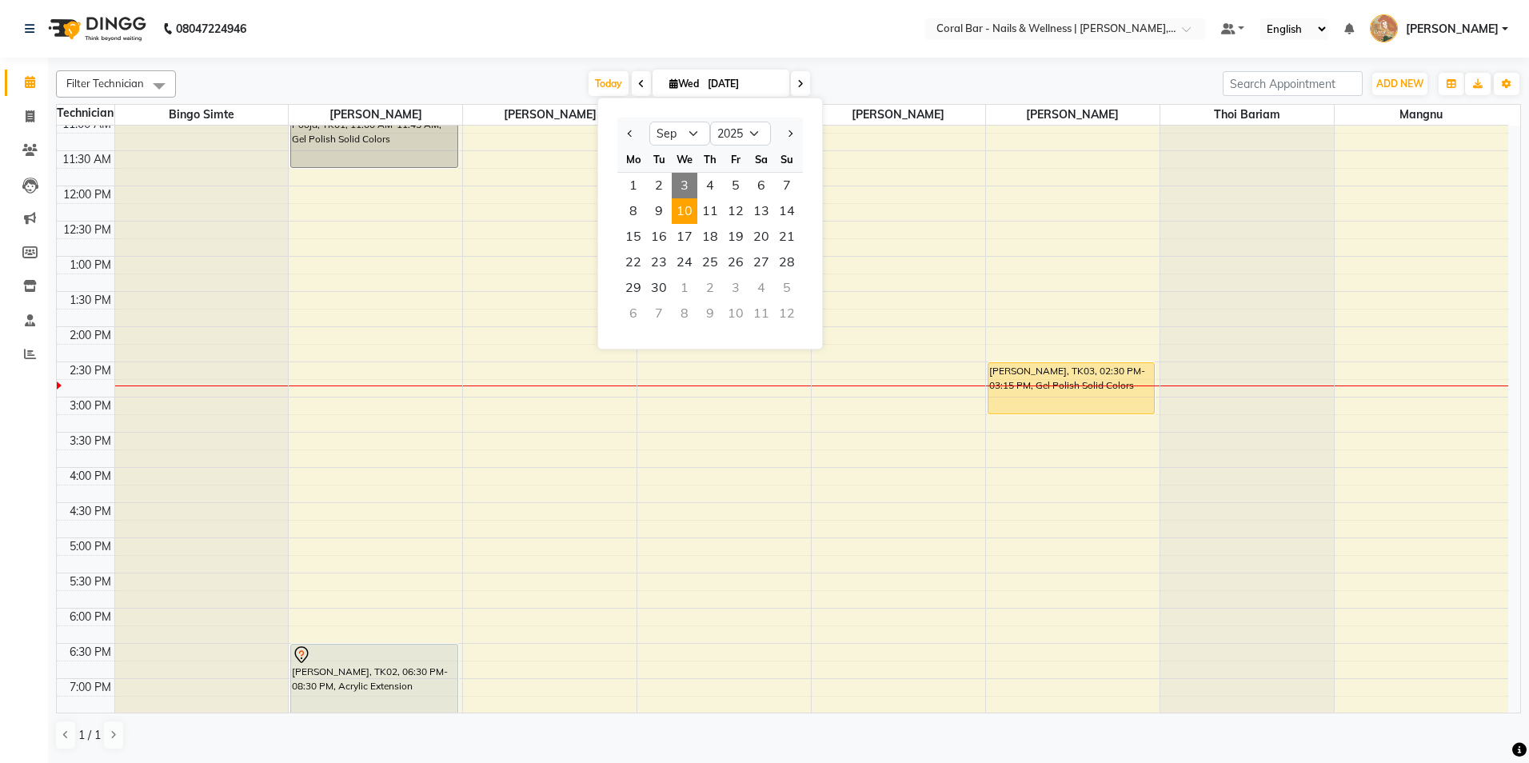
click at [683, 219] on span "10" at bounding box center [685, 211] width 26 height 26
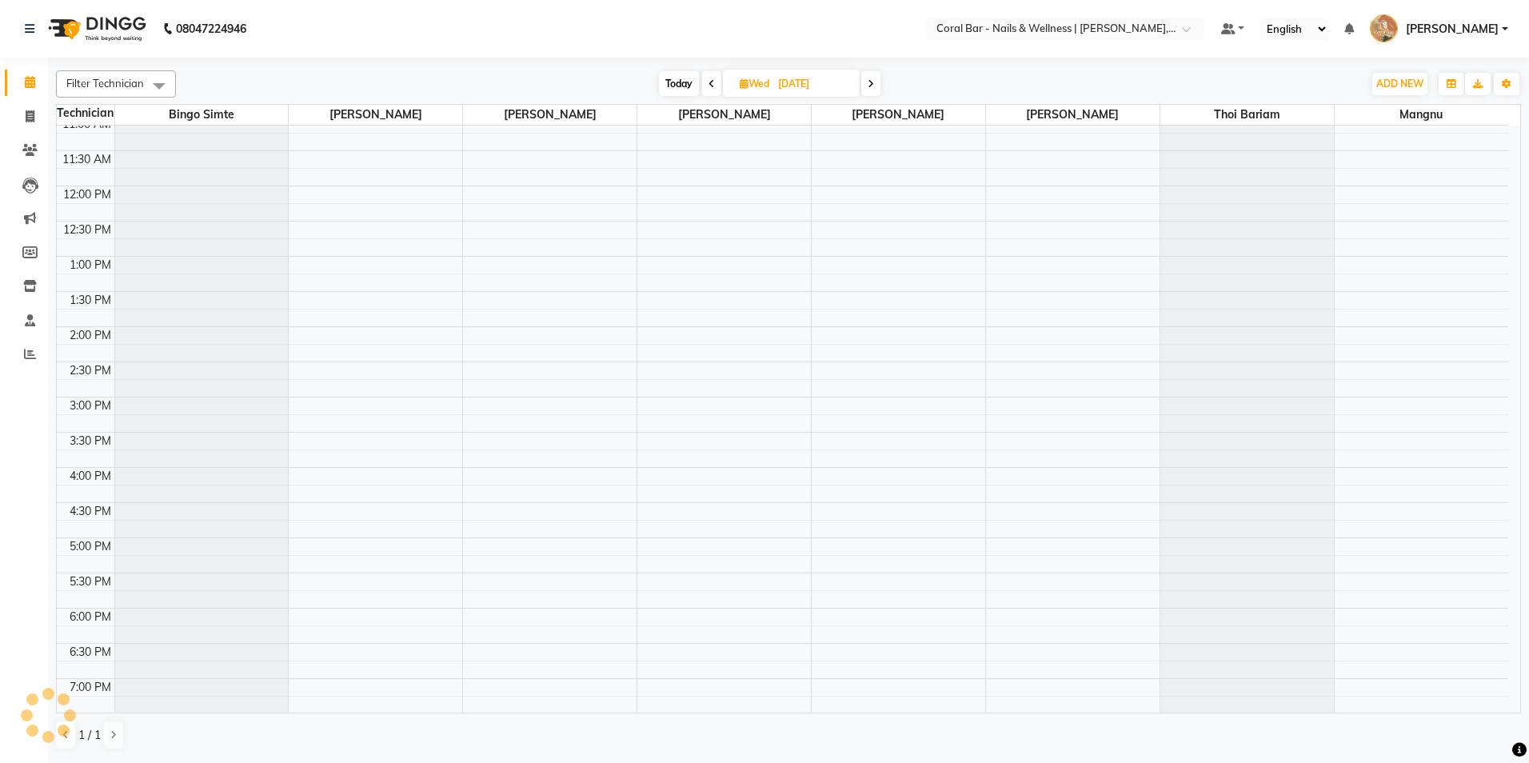
scroll to position [257, 0]
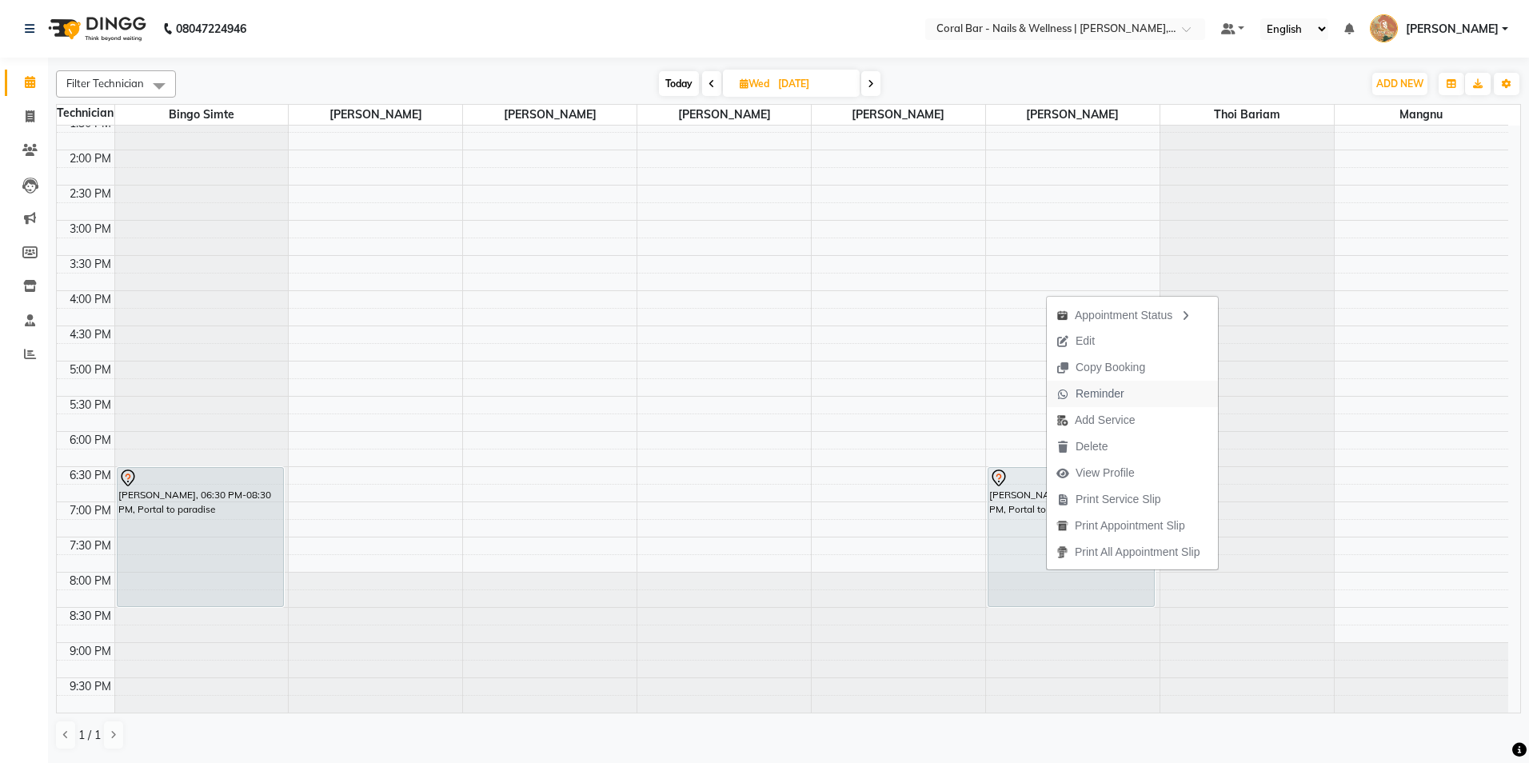
click at [1106, 394] on span "Reminder" at bounding box center [1100, 393] width 49 height 17
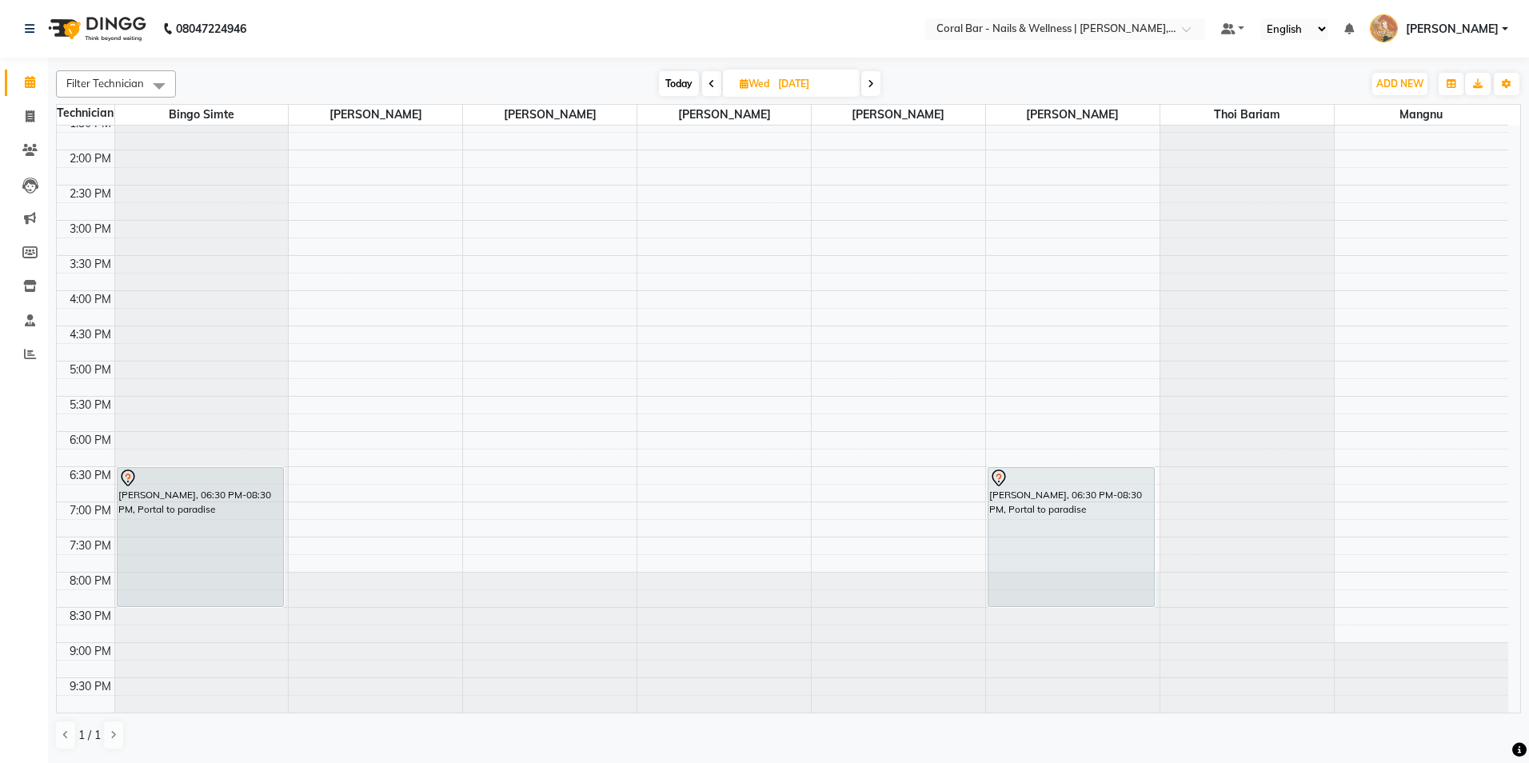
click at [895, 737] on div "1 / 1" at bounding box center [788, 735] width 1465 height 30
click at [707, 90] on span at bounding box center [711, 83] width 19 height 25
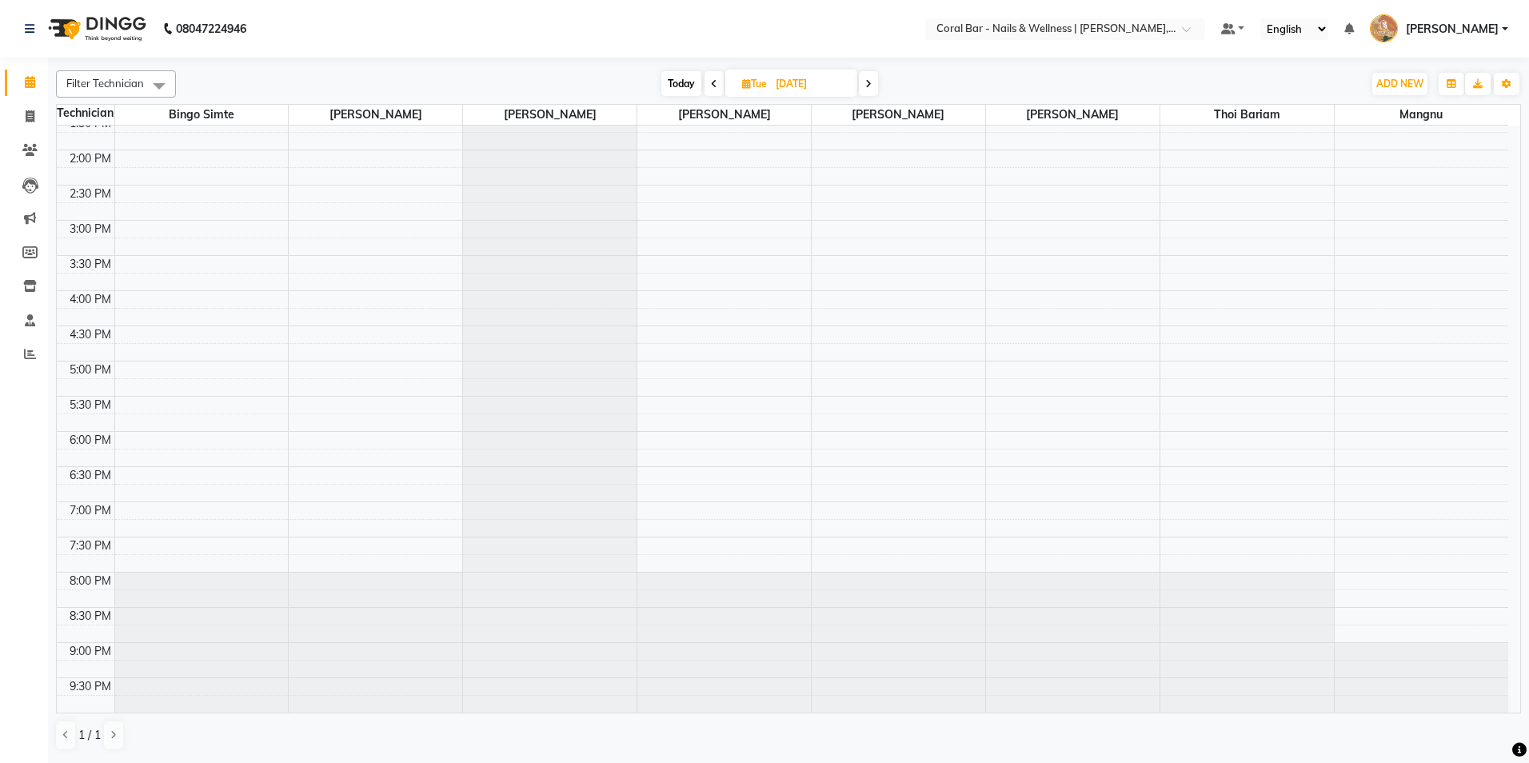
click at [711, 96] on div "Filter Technician Select All Bingo Simte [PERSON_NAME] [PERSON_NAME] Mangnu [PE…" at bounding box center [788, 83] width 1465 height 27
click at [697, 86] on span "Today" at bounding box center [681, 83] width 40 height 25
type input "[DATE]"
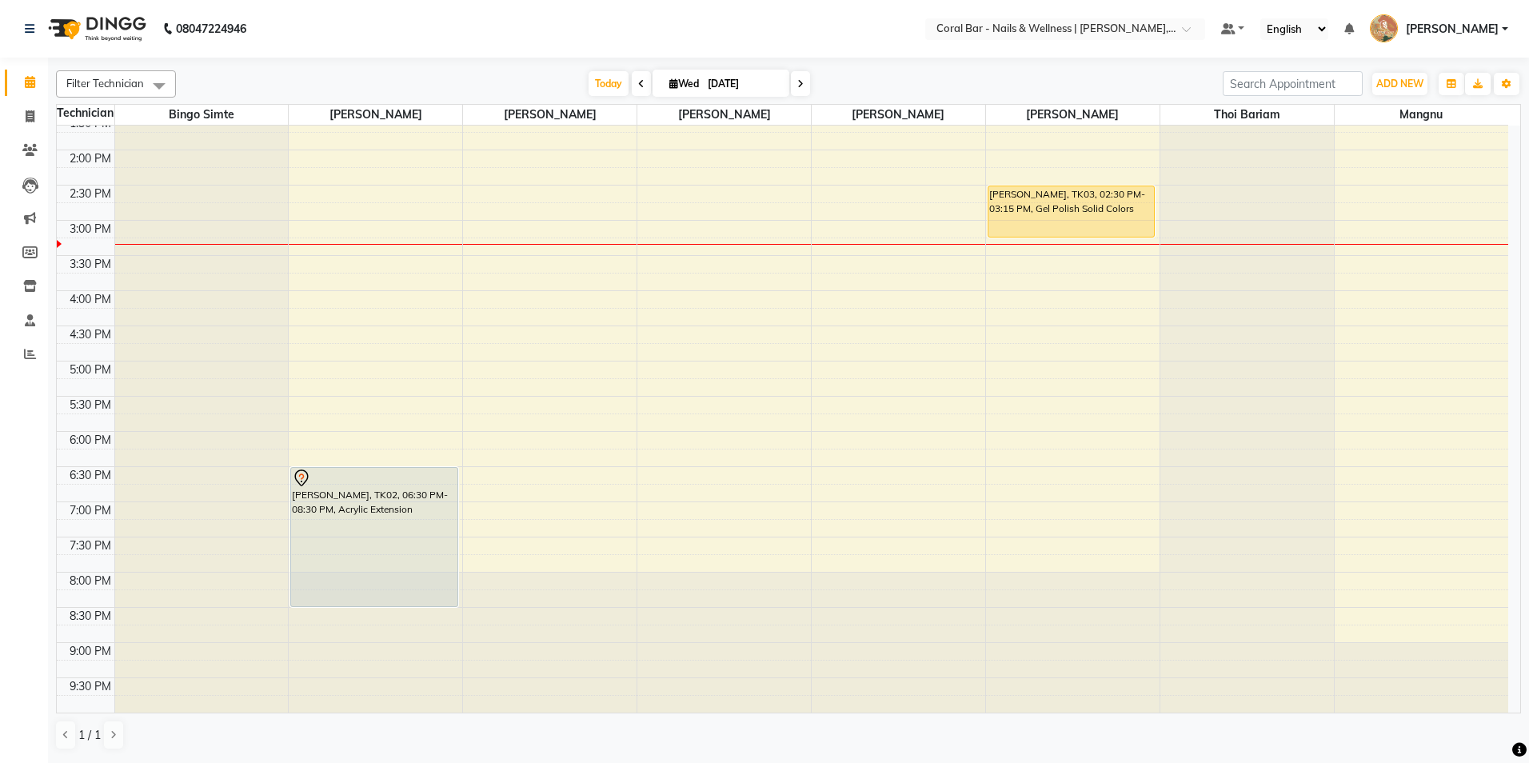
drag, startPoint x: 1118, startPoint y: 748, endPoint x: 944, endPoint y: 750, distance: 174.4
click at [1109, 749] on div "1 / 1" at bounding box center [788, 735] width 1465 height 30
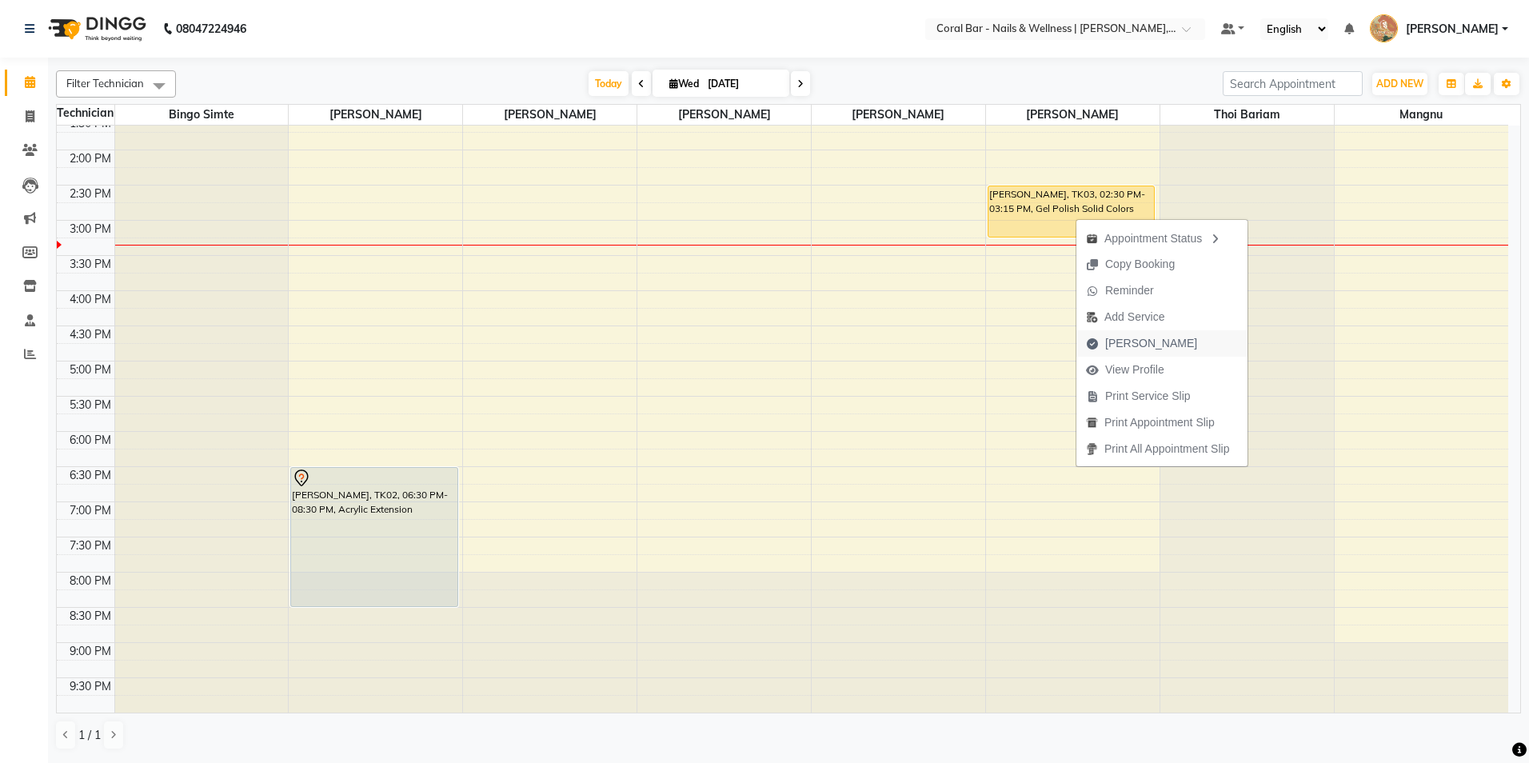
click at [1128, 350] on span "[PERSON_NAME]" at bounding box center [1151, 343] width 92 height 17
select select "service"
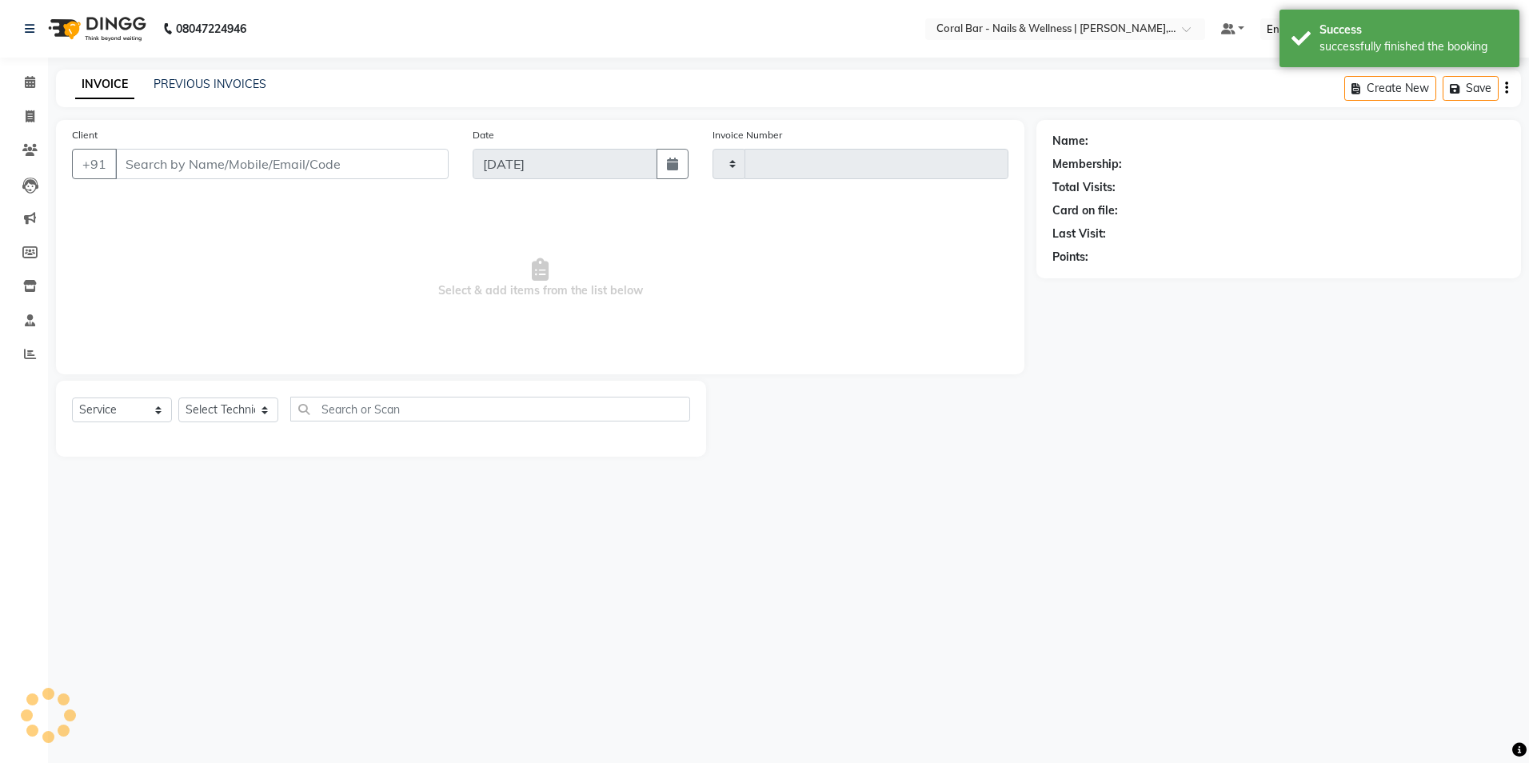
type input "1101"
select select "7157"
type input "7022888207"
select select "69266"
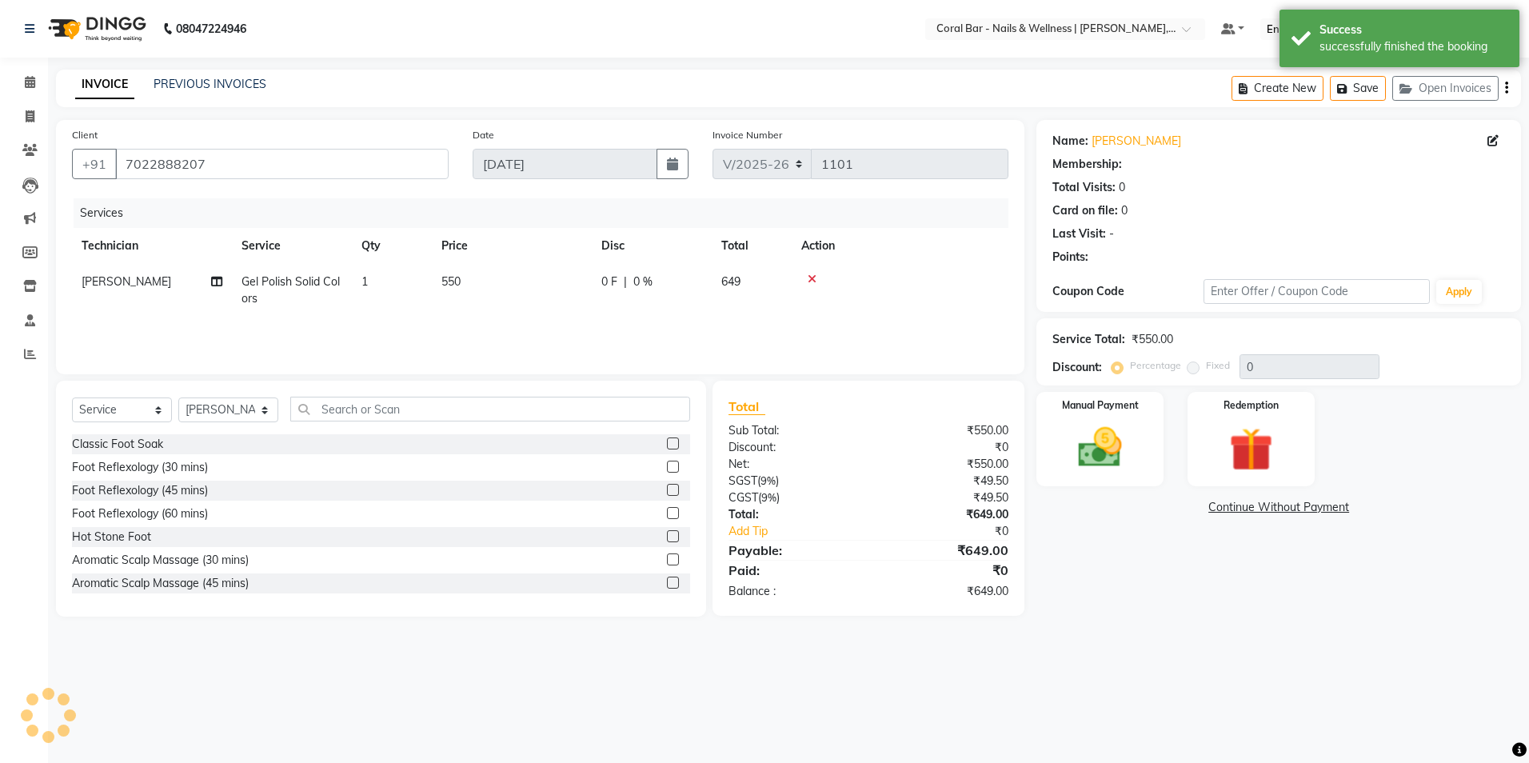
select select "1: Object"
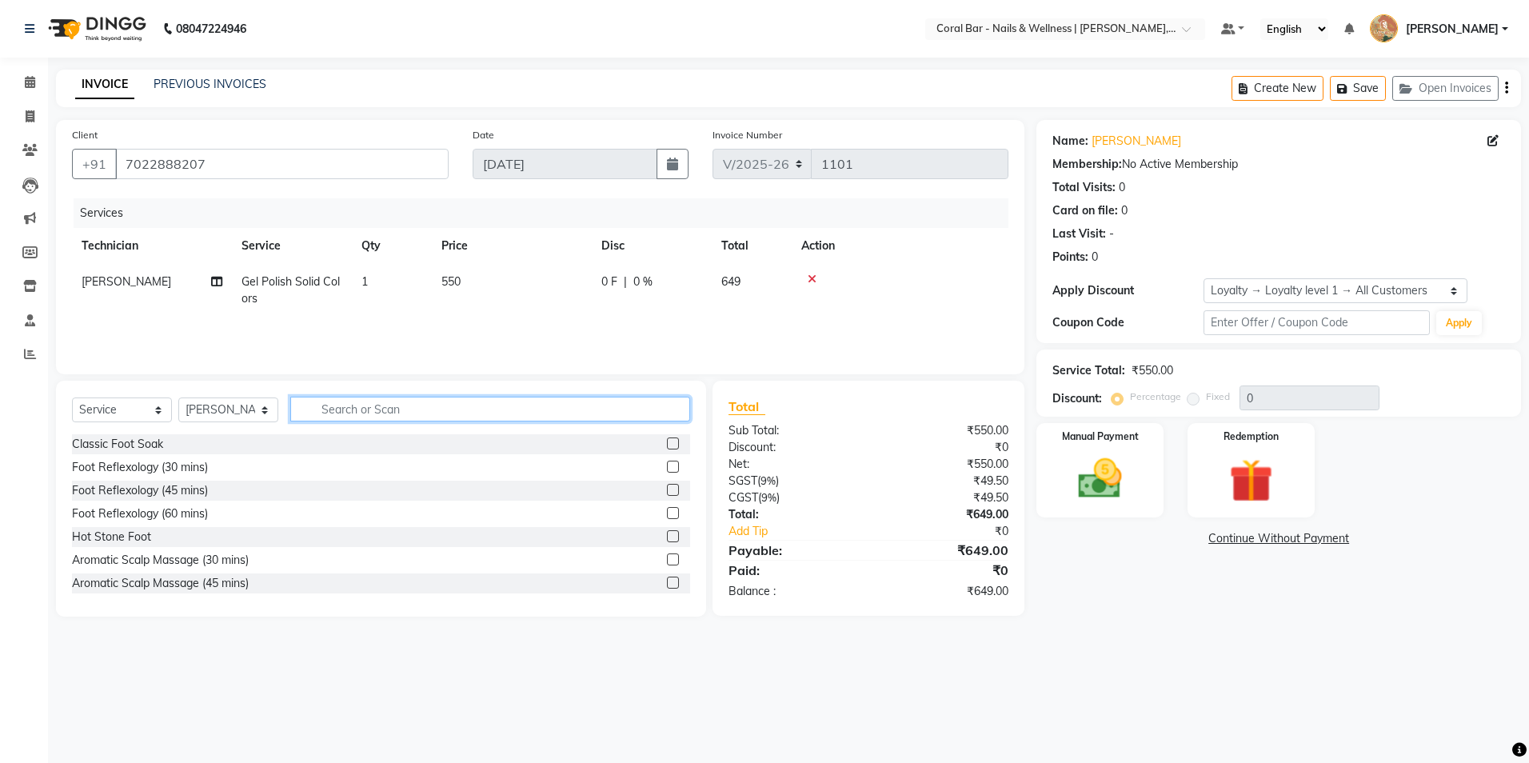
click at [338, 406] on input "text" at bounding box center [490, 409] width 400 height 25
type input "rem"
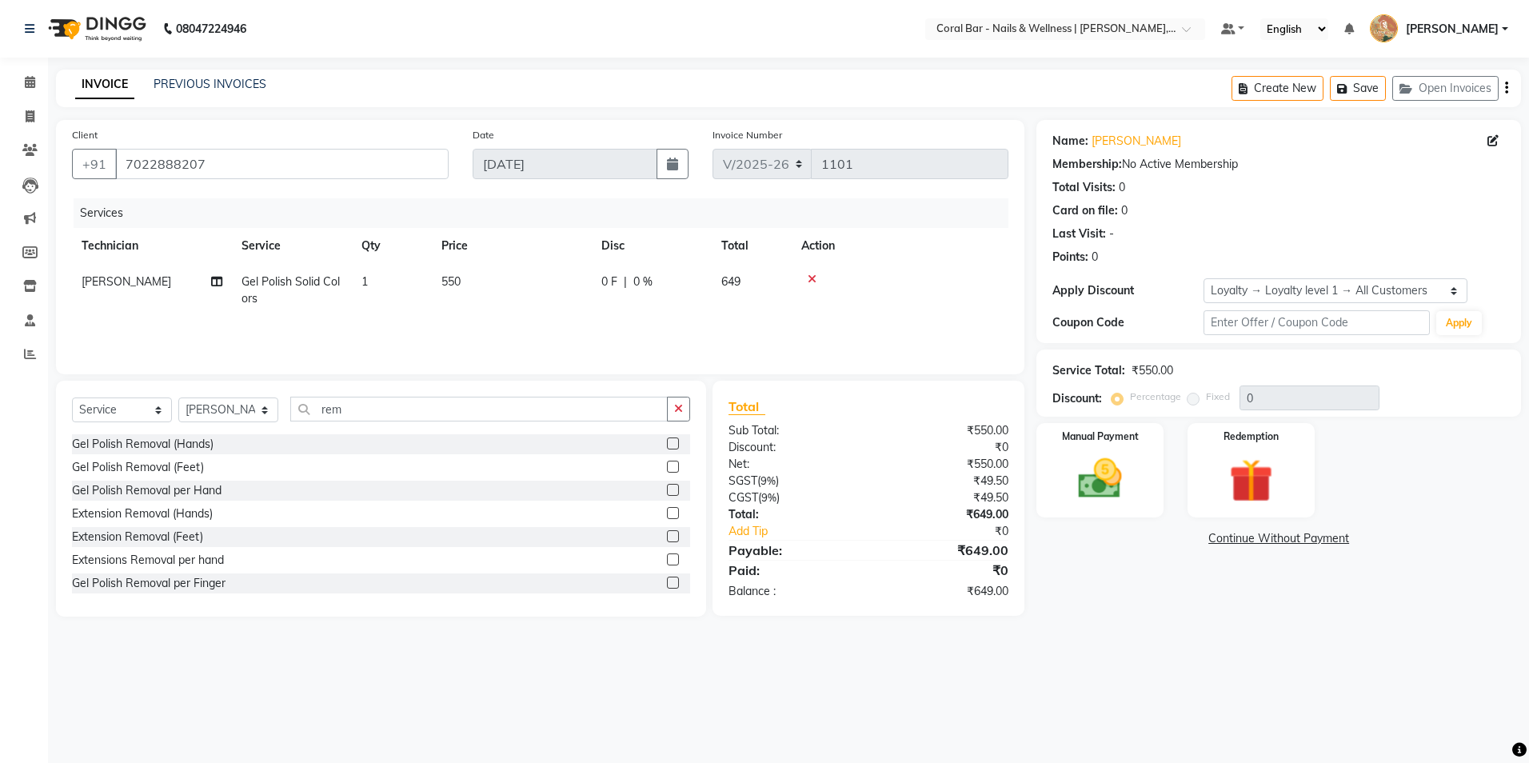
click at [667, 489] on label at bounding box center [673, 490] width 12 height 12
click at [667, 489] on input "checkbox" at bounding box center [672, 490] width 10 height 10
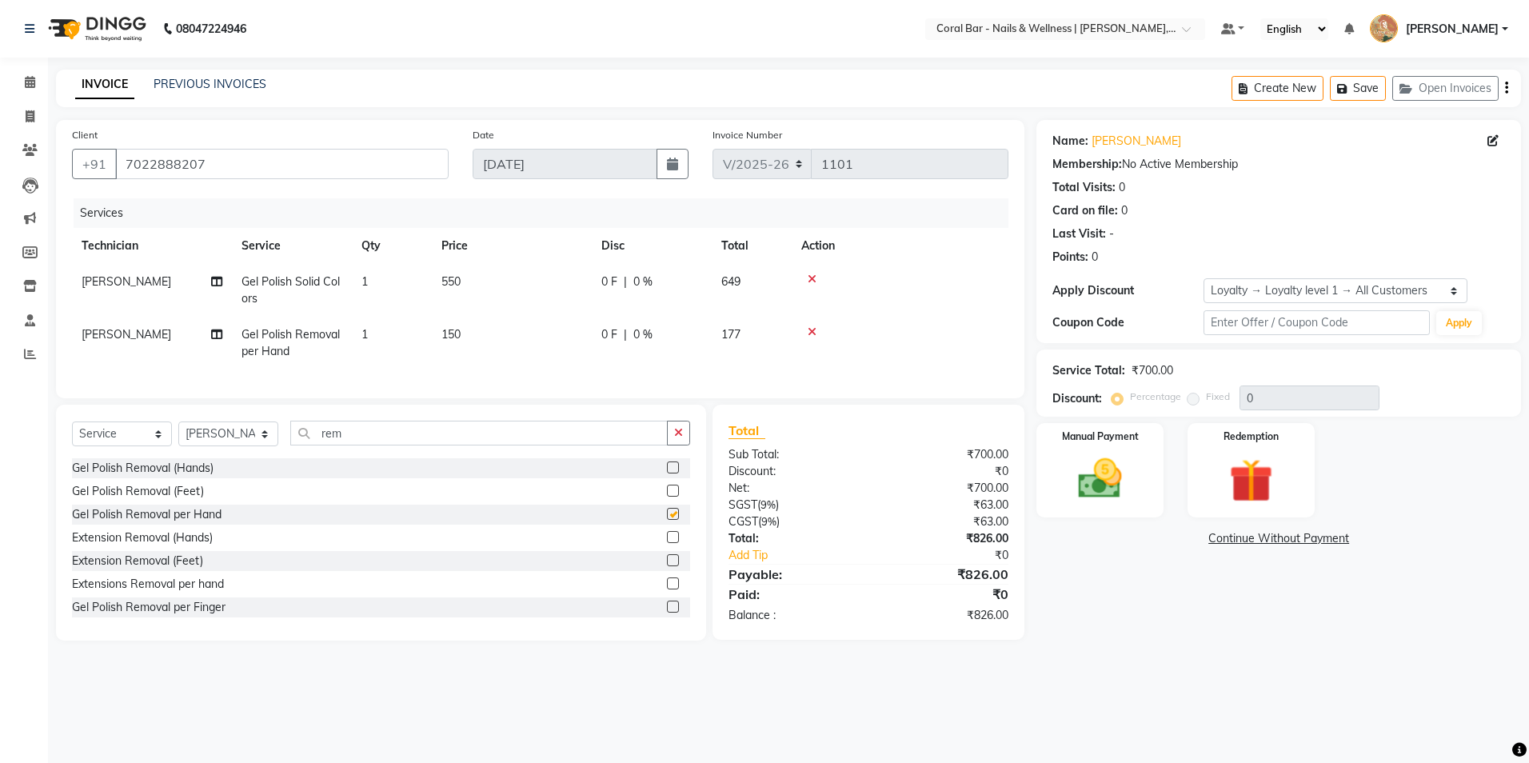
checkbox input "false"
drag, startPoint x: 352, startPoint y: 452, endPoint x: 259, endPoint y: 448, distance: 92.9
click at [263, 451] on div "Select Service Product Membership Package Voucher Prepaid Gift Card Select Tech…" at bounding box center [381, 440] width 618 height 38
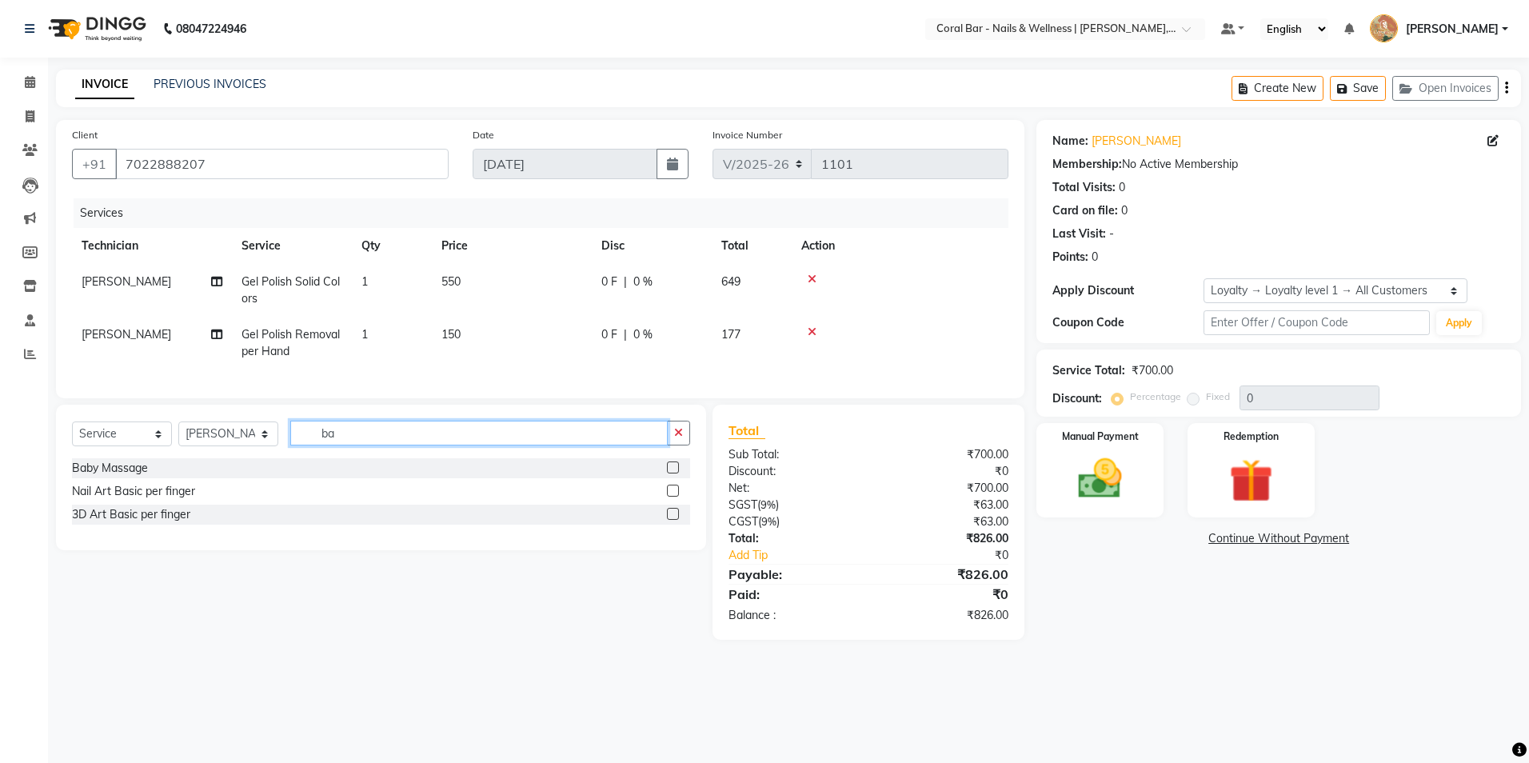
type input "ba"
click at [673, 497] on label at bounding box center [673, 491] width 12 height 12
click at [673, 497] on input "checkbox" at bounding box center [672, 491] width 10 height 10
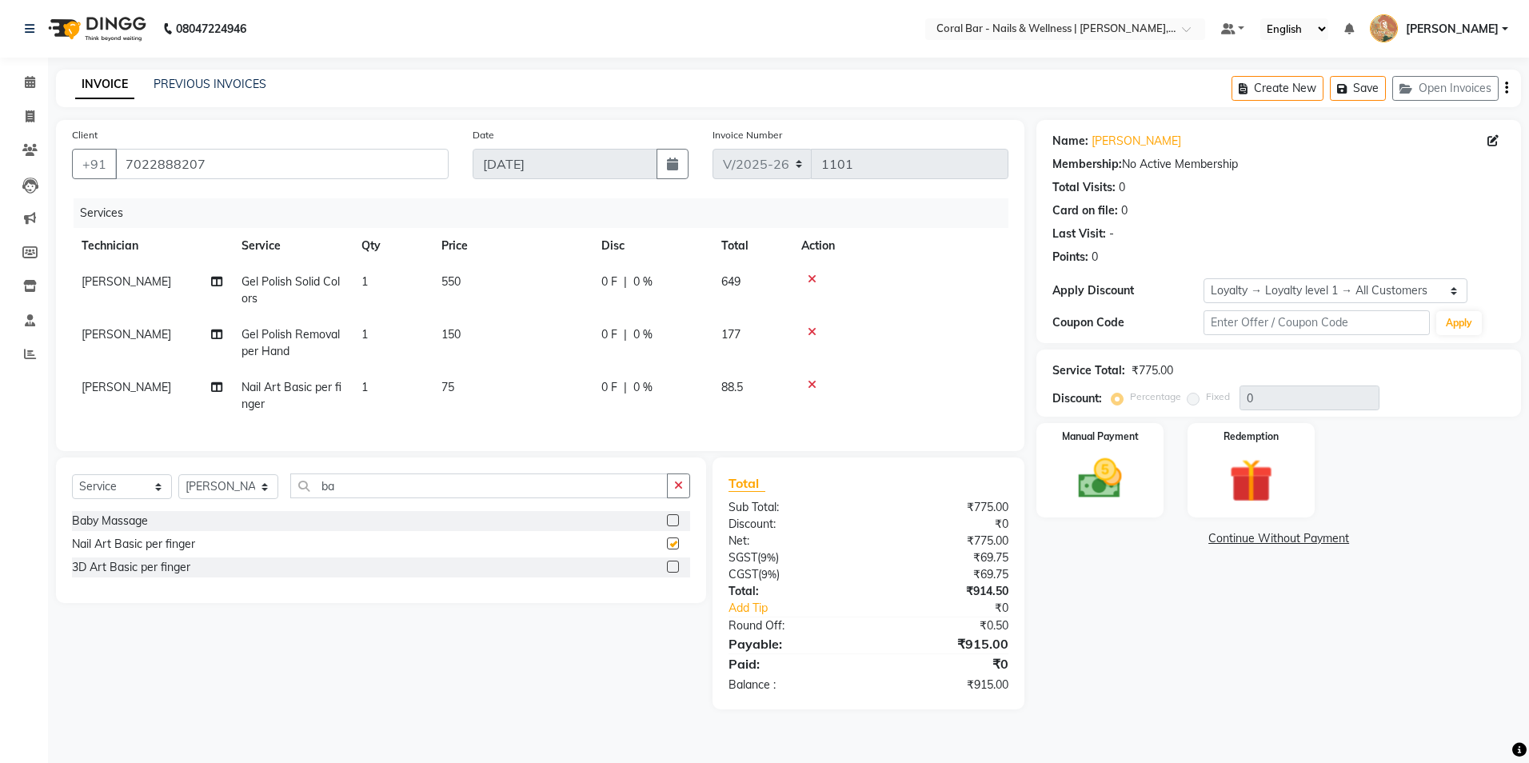
checkbox input "false"
click at [402, 374] on td "1" at bounding box center [392, 396] width 80 height 53
select select "69266"
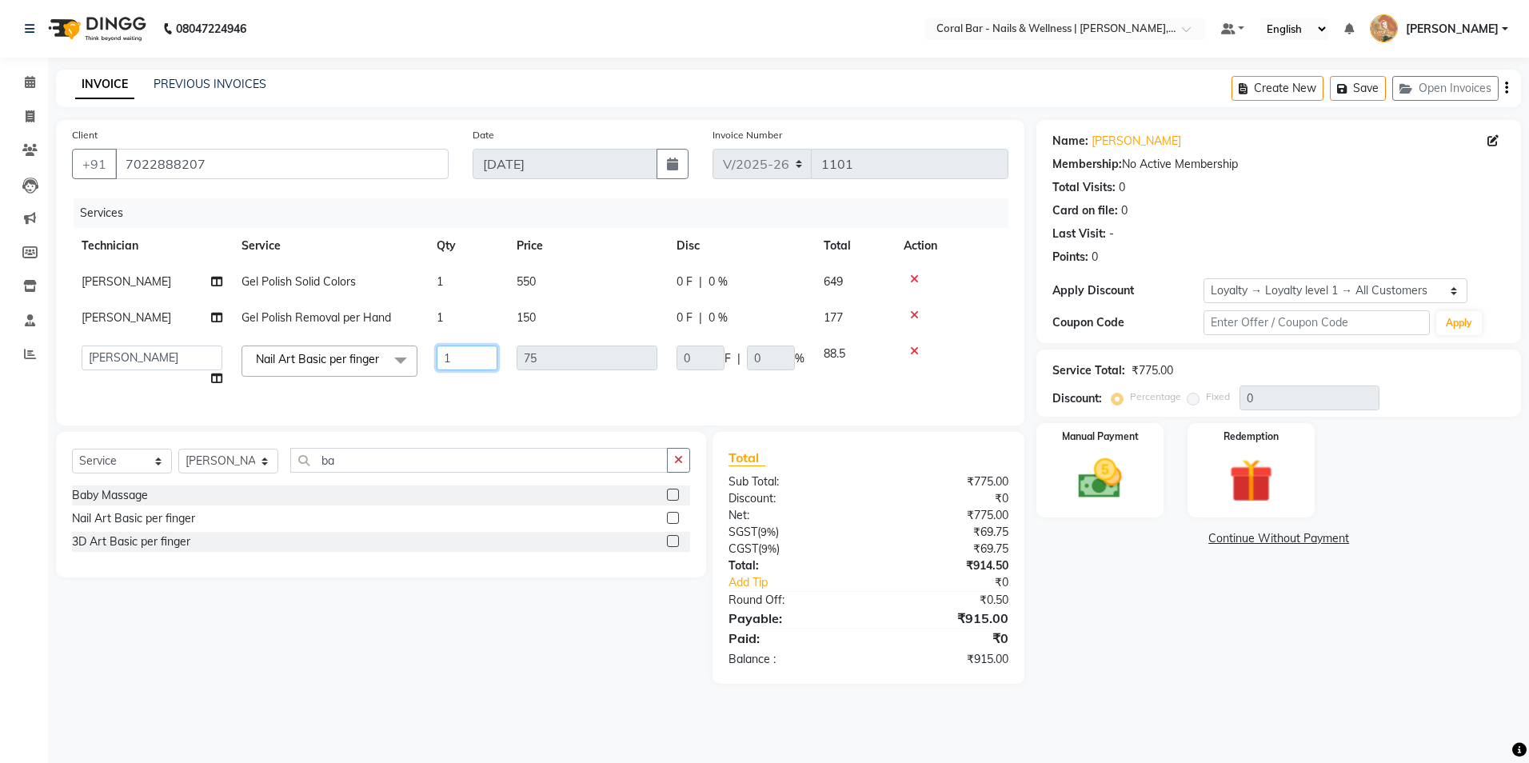
drag, startPoint x: 457, startPoint y: 365, endPoint x: 370, endPoint y: 365, distance: 86.4
click at [370, 365] on tr "Bhavani CA Bingo Simte [PERSON_NAME] [PERSON_NAME] [PERSON_NAME] Mangnu [PERSON…" at bounding box center [540, 366] width 937 height 61
type input "2"
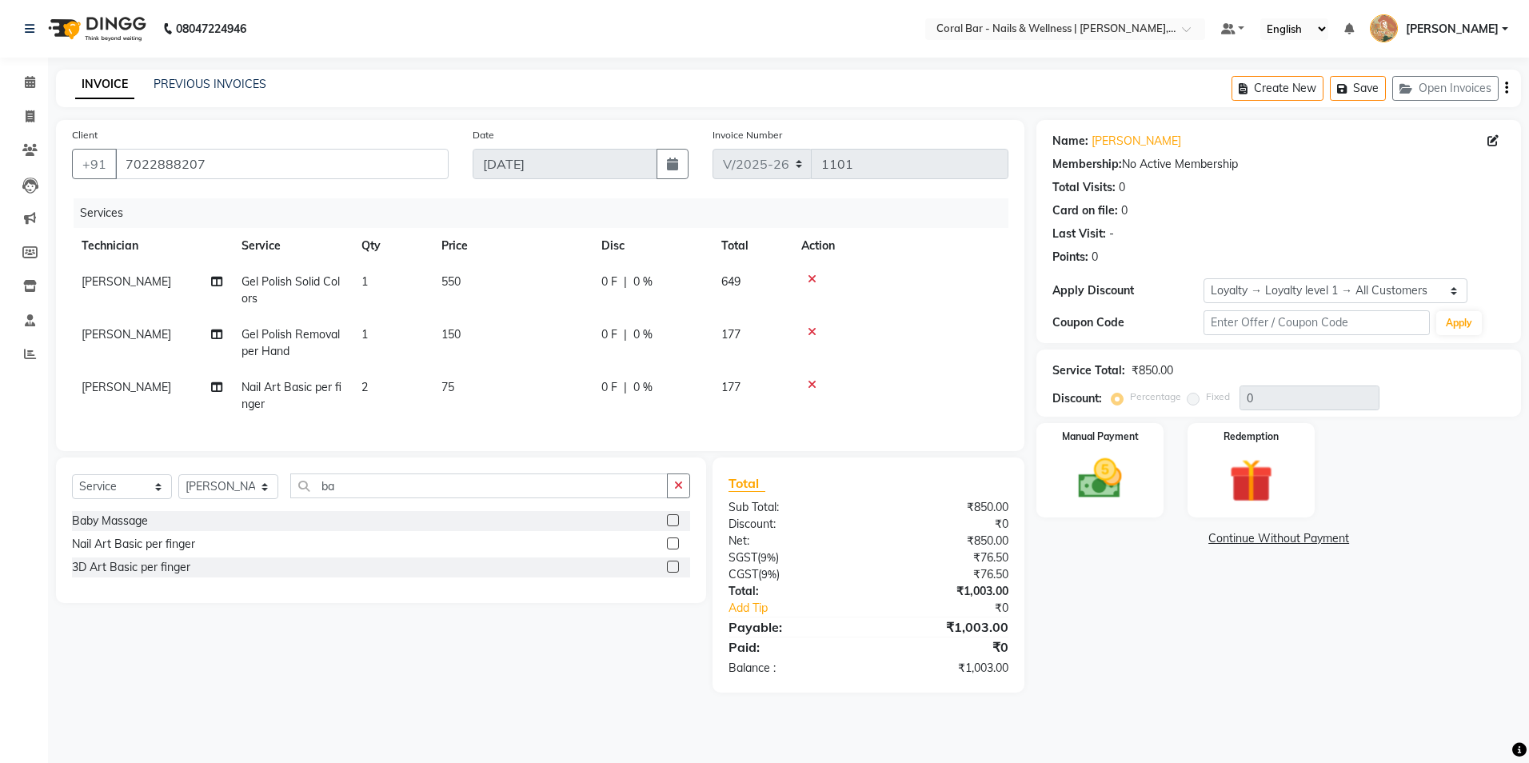
click at [362, 628] on div "Select Service Product Membership Package Voucher Prepaid Gift Card Select Tech…" at bounding box center [375, 574] width 662 height 235
drag, startPoint x: 1109, startPoint y: 485, endPoint x: 1133, endPoint y: 487, distance: 23.3
click at [1109, 485] on img at bounding box center [1100, 479] width 74 height 53
click at [1256, 536] on span "GPay" at bounding box center [1257, 539] width 33 height 18
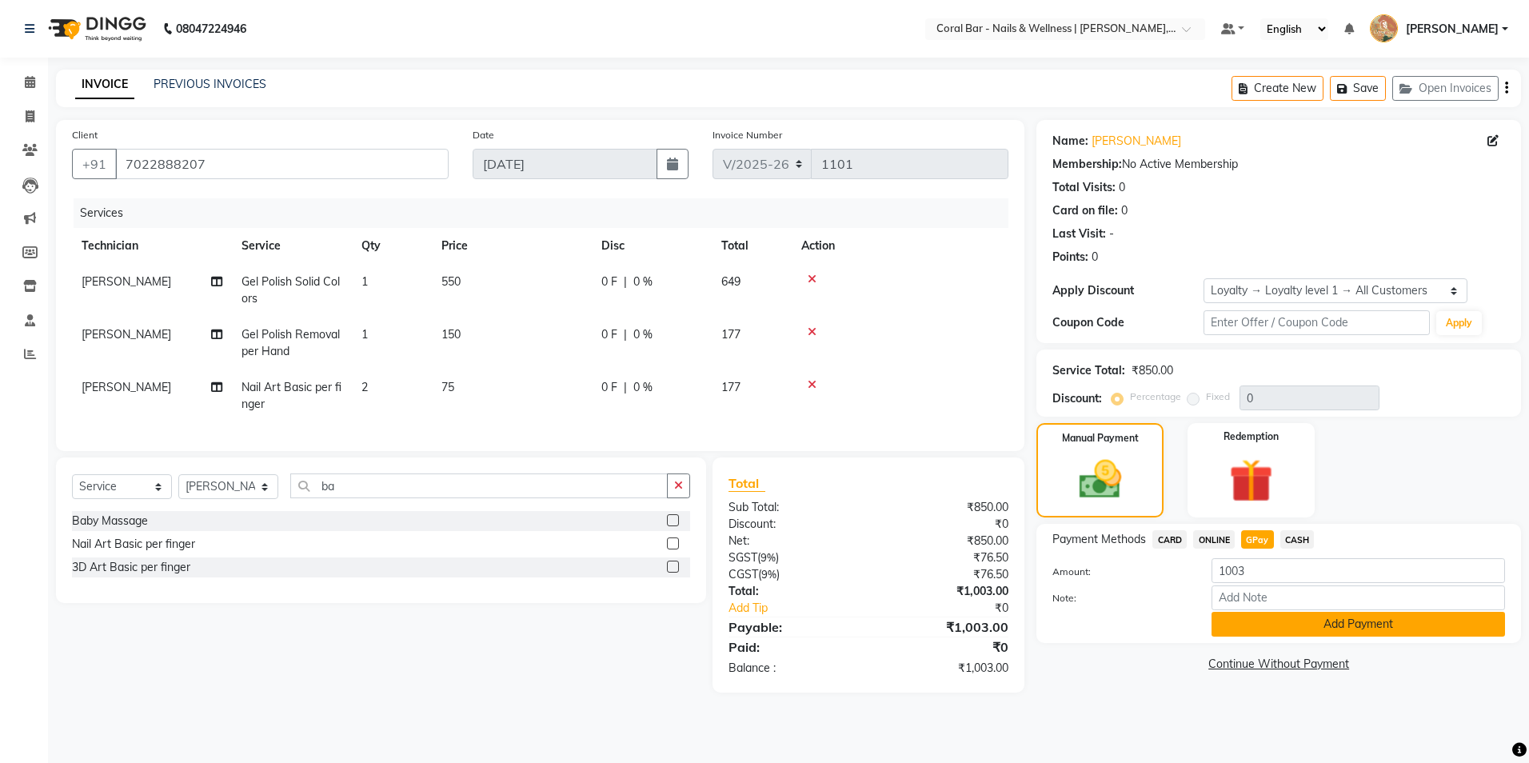
click at [1256, 618] on button "Add Payment" at bounding box center [1359, 624] width 294 height 25
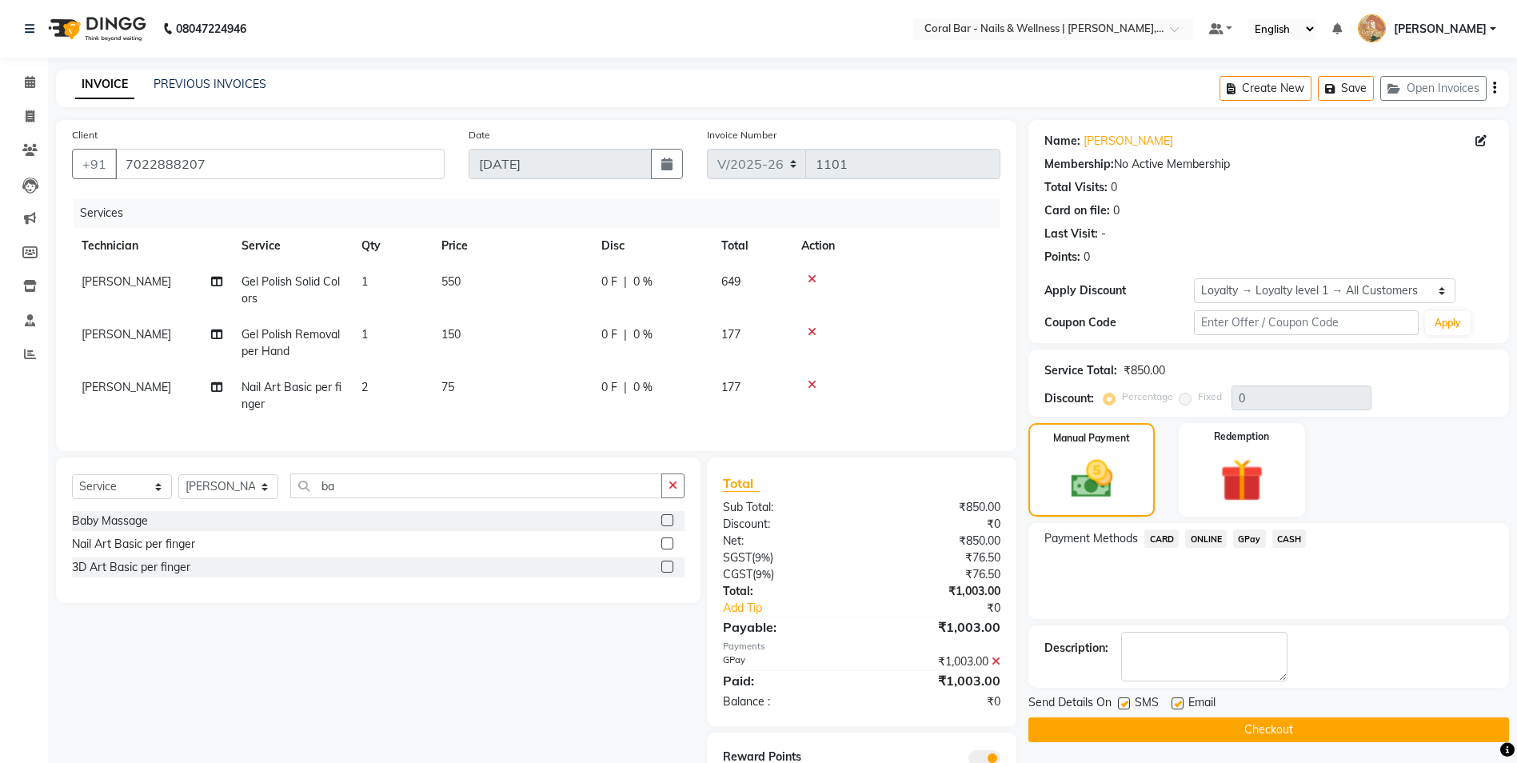
click at [1257, 727] on button "Checkout" at bounding box center [1269, 729] width 481 height 25
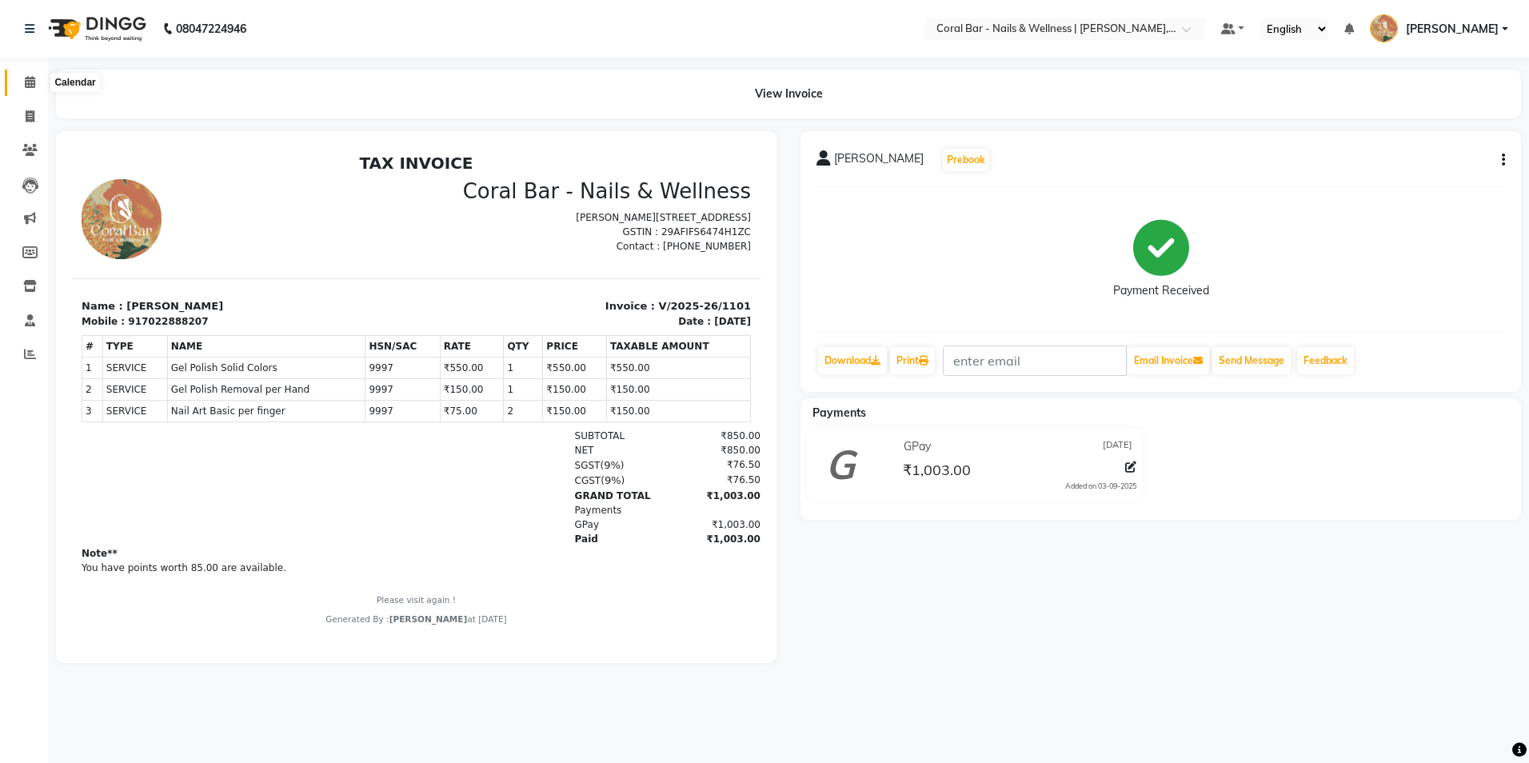
click at [25, 82] on icon at bounding box center [30, 82] width 10 height 12
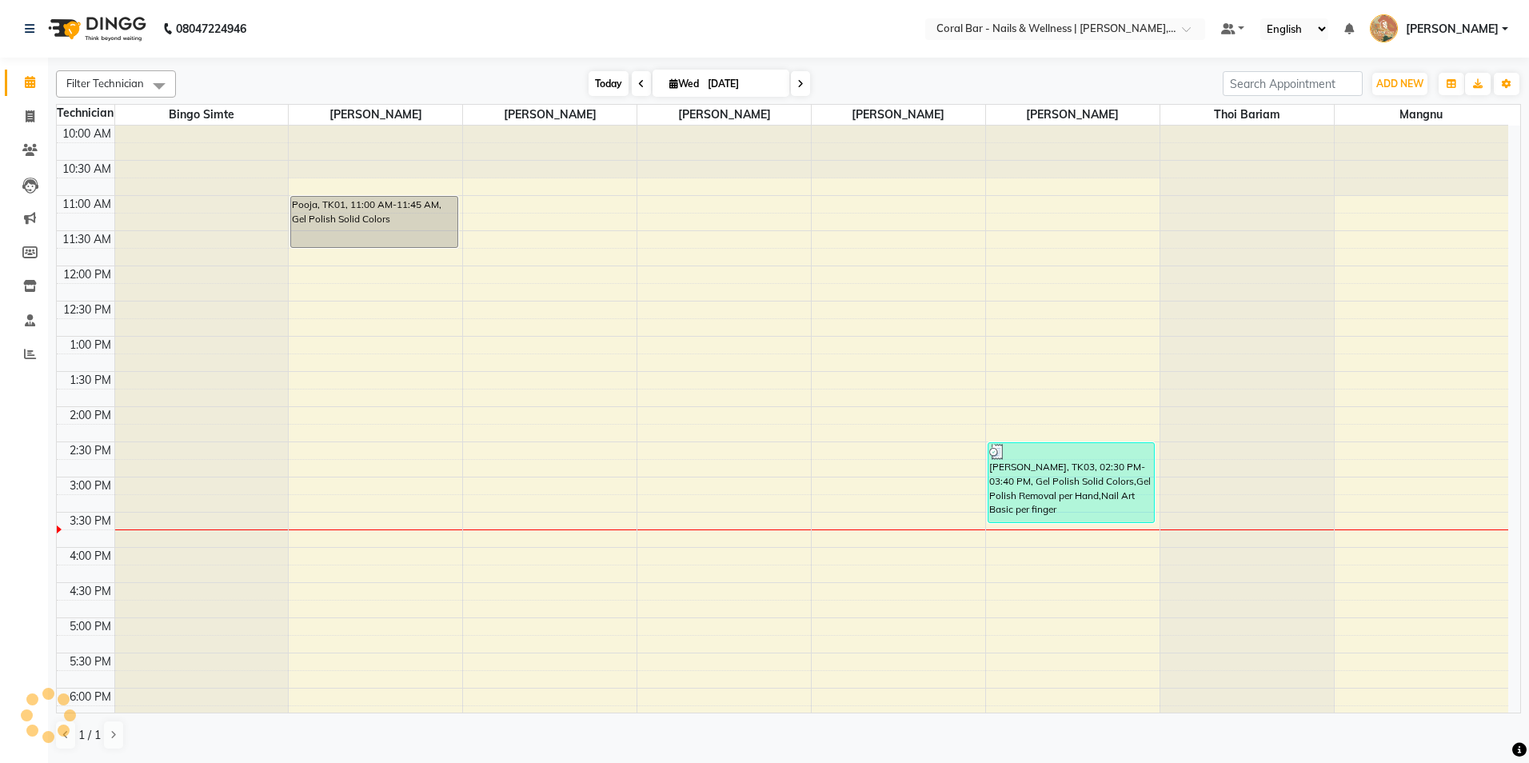
scroll to position [226, 0]
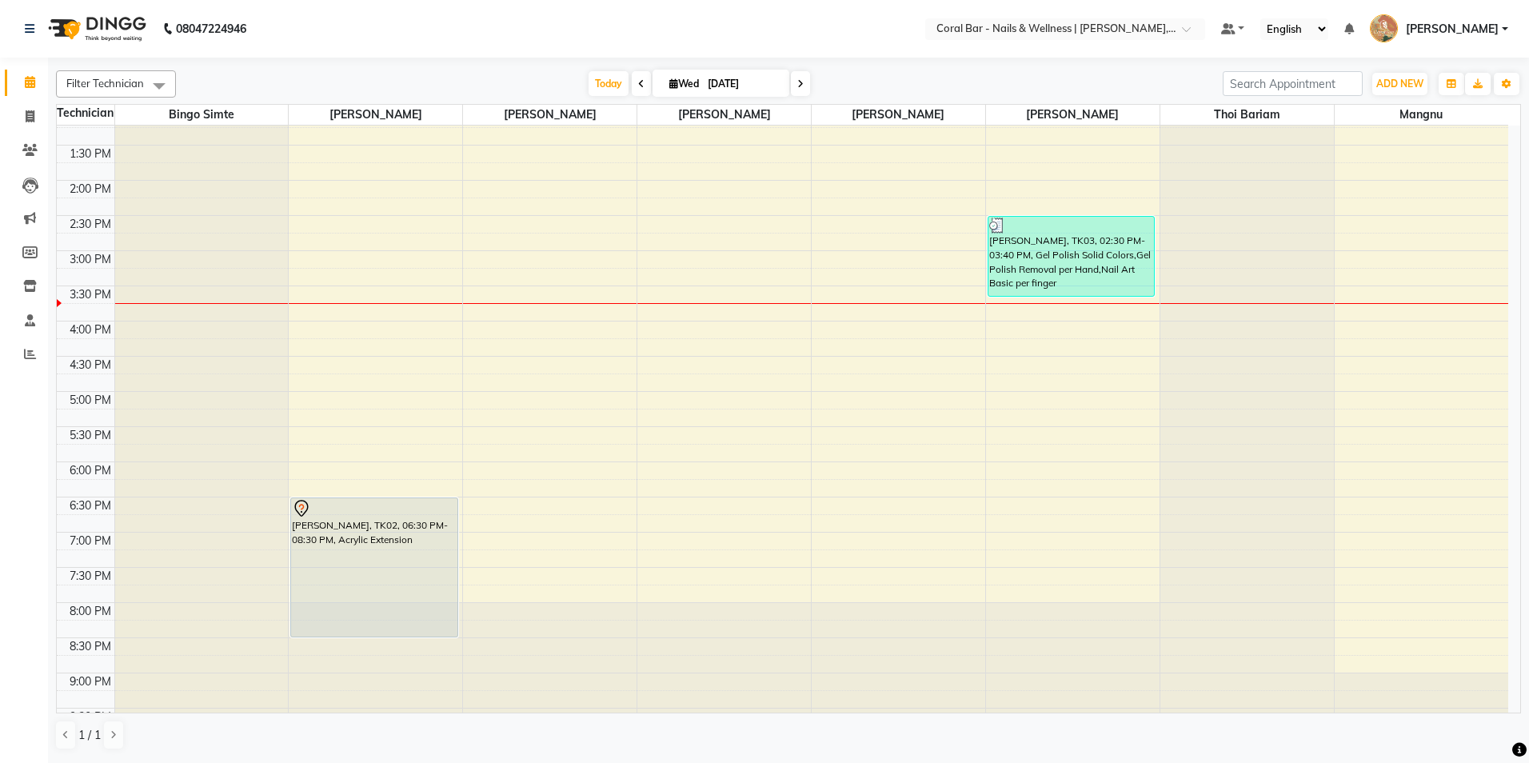
click at [686, 86] on span "Wed" at bounding box center [684, 84] width 38 height 12
select select "9"
select select "2025"
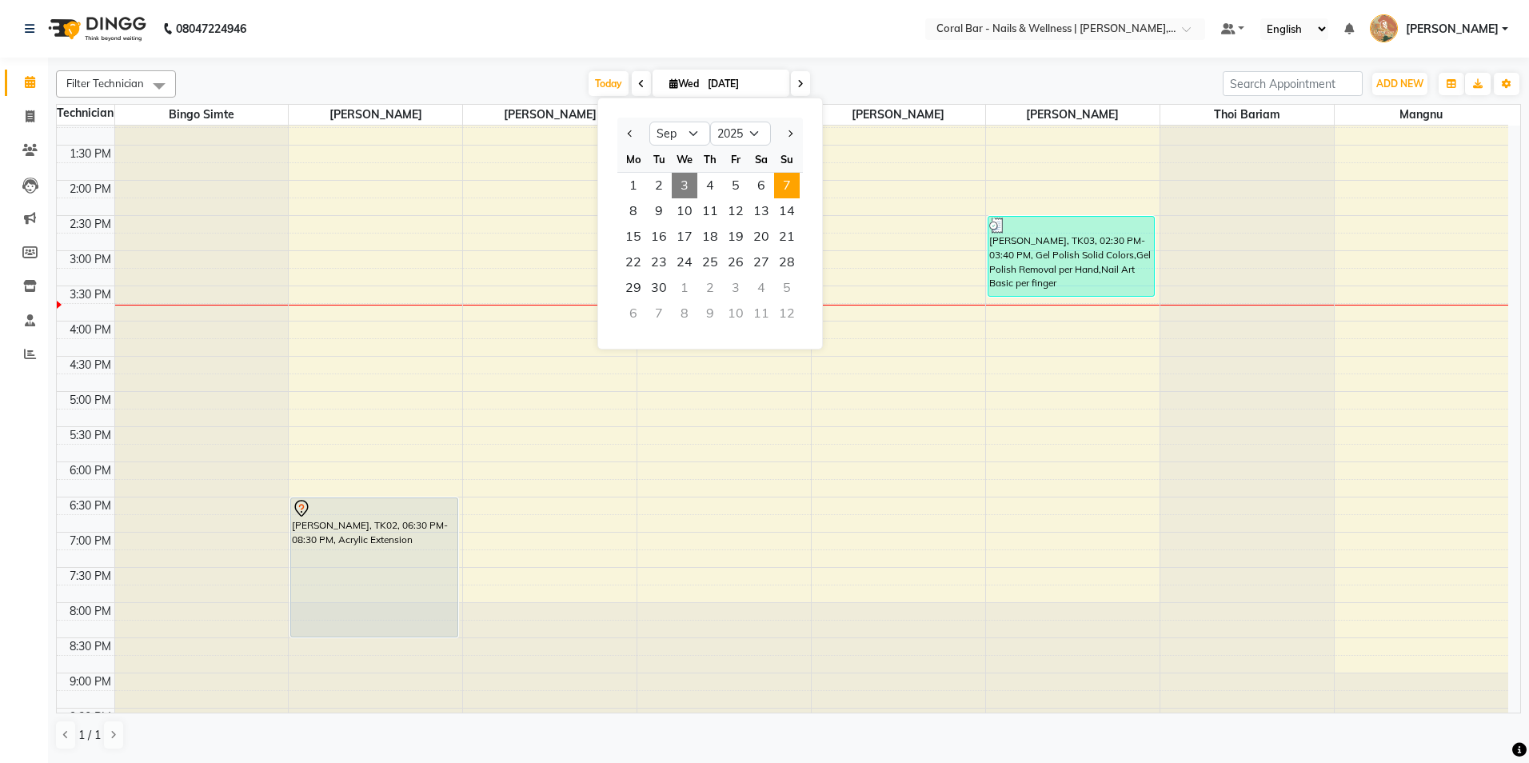
click at [793, 182] on span "7" at bounding box center [787, 186] width 26 height 26
type input "[DATE]"
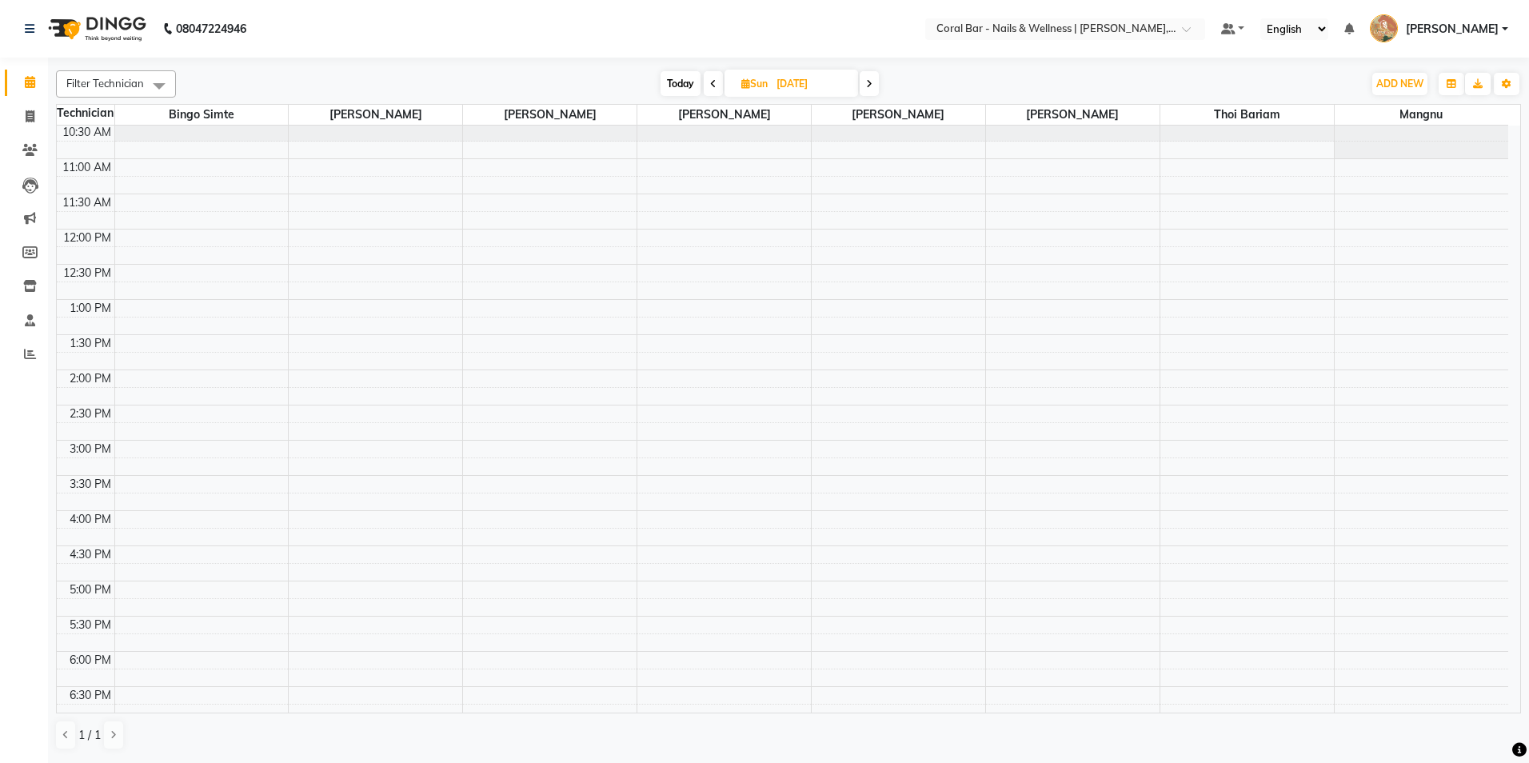
scroll to position [0, 0]
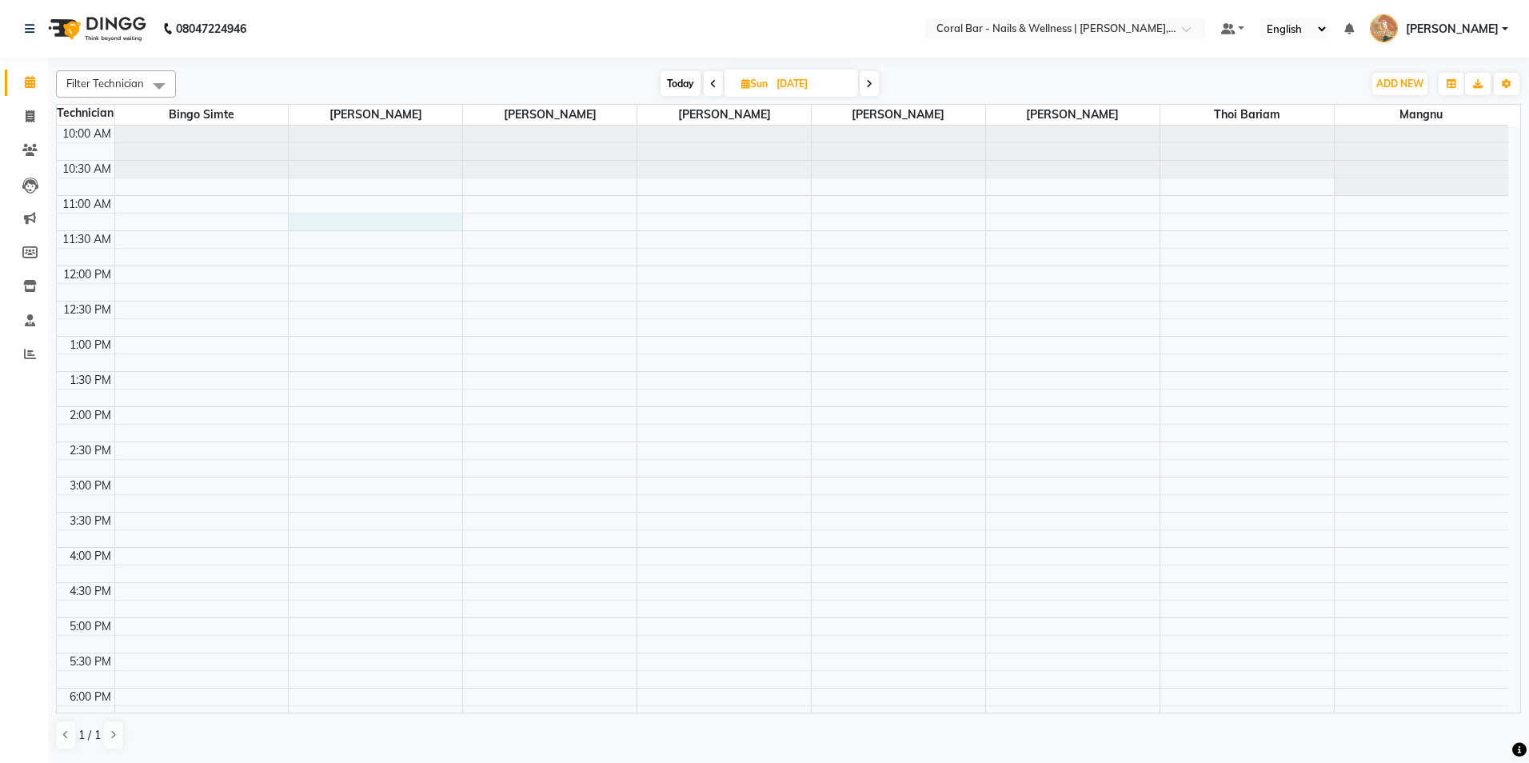
click at [340, 227] on div "10:00 AM 10:30 AM 11:00 AM 11:30 AM 12:00 PM 12:30 PM 1:00 PM 1:30 PM 2:00 PM 2…" at bounding box center [783, 548] width 1452 height 844
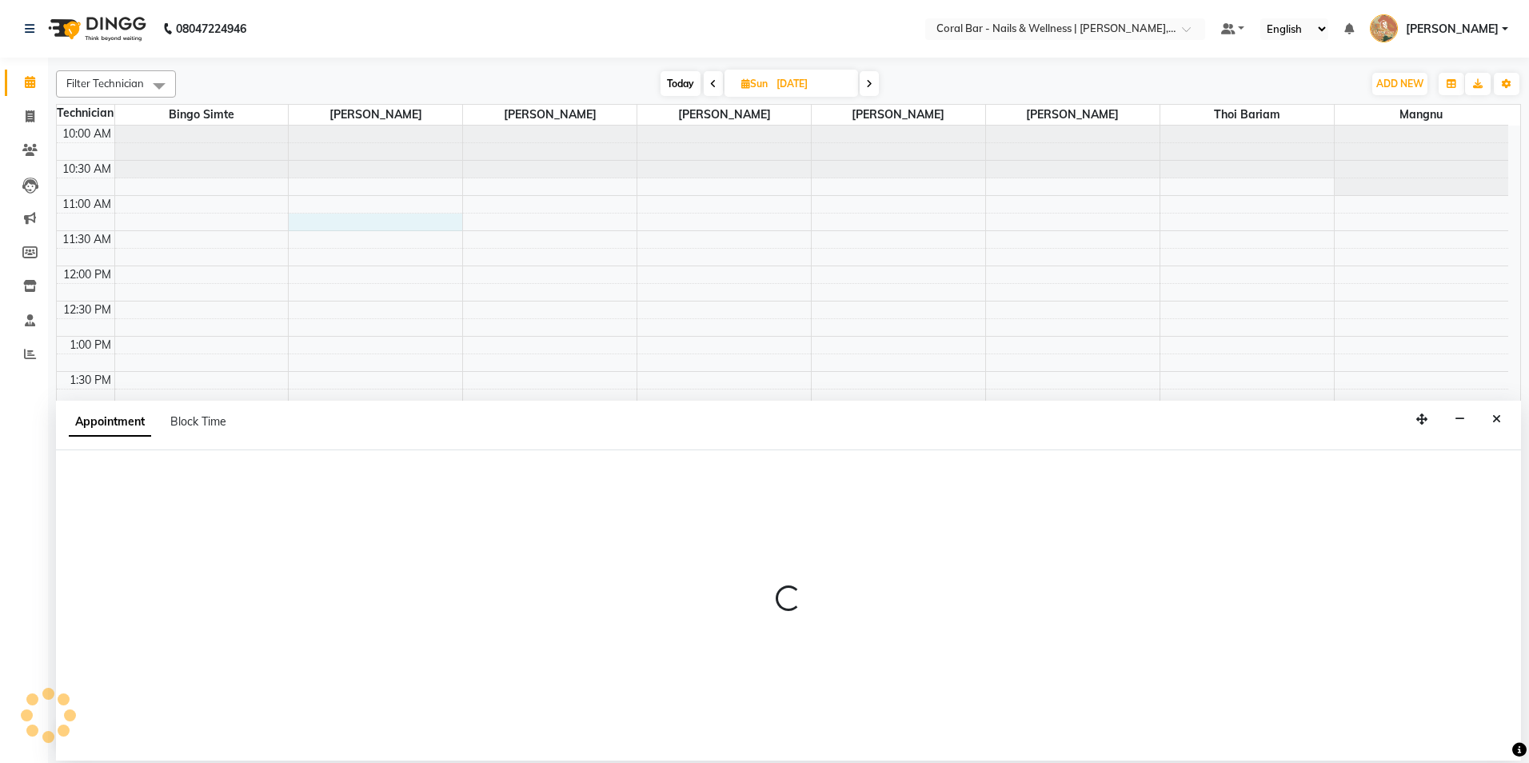
select select "66409"
select select "675"
select select "tentative"
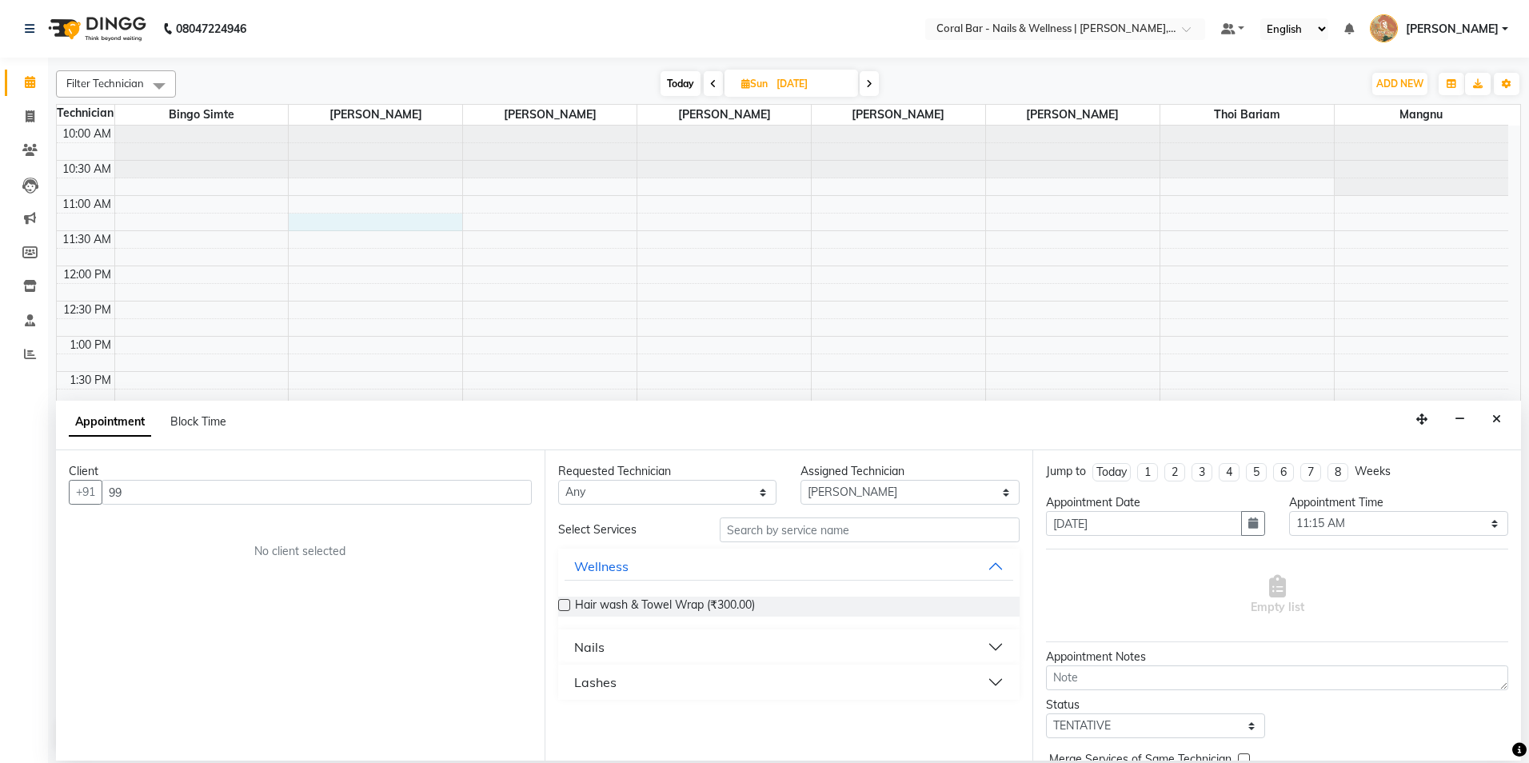
type input "9"
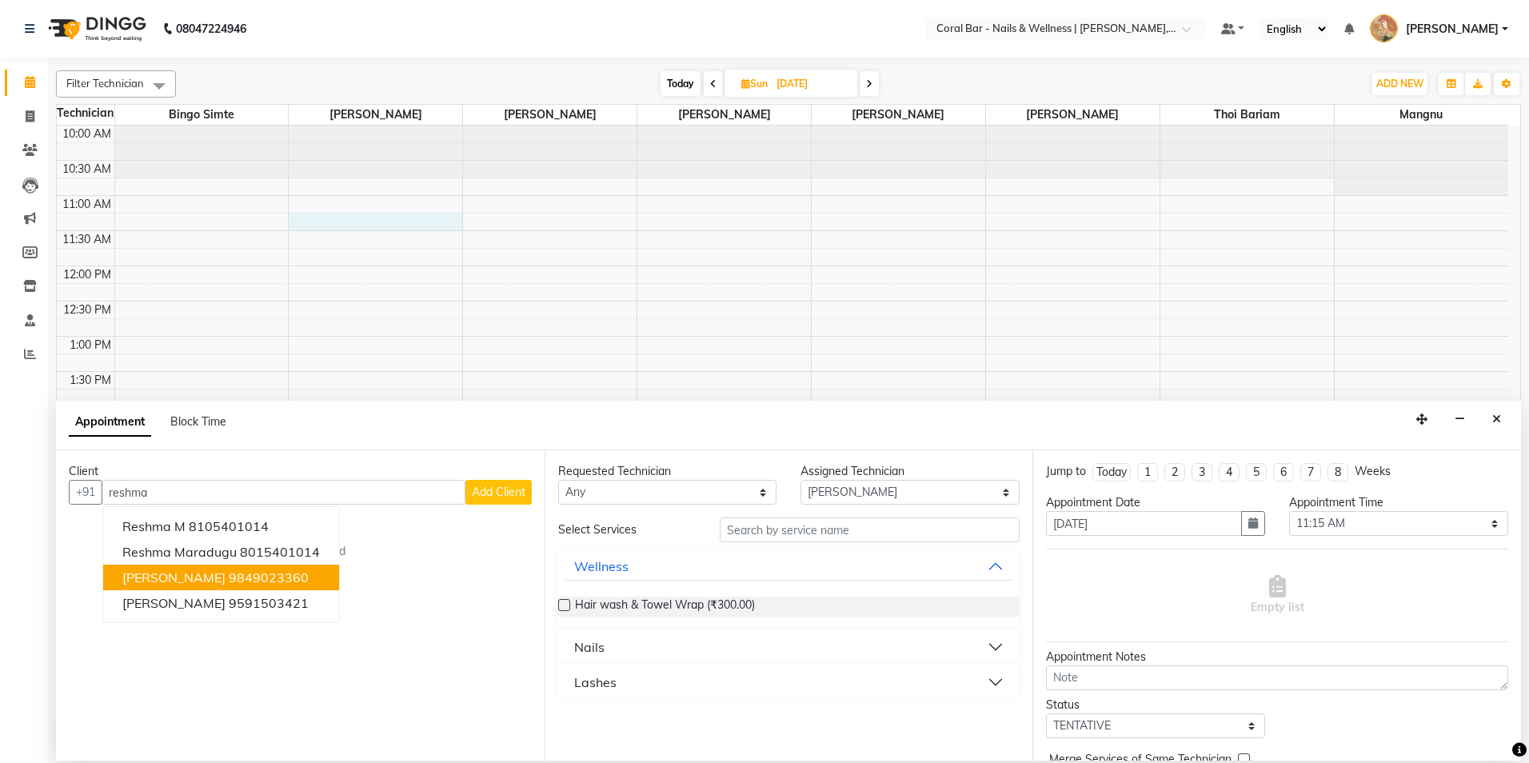
type input "reshma"
click at [489, 488] on span "Add Client" at bounding box center [499, 492] width 54 height 14
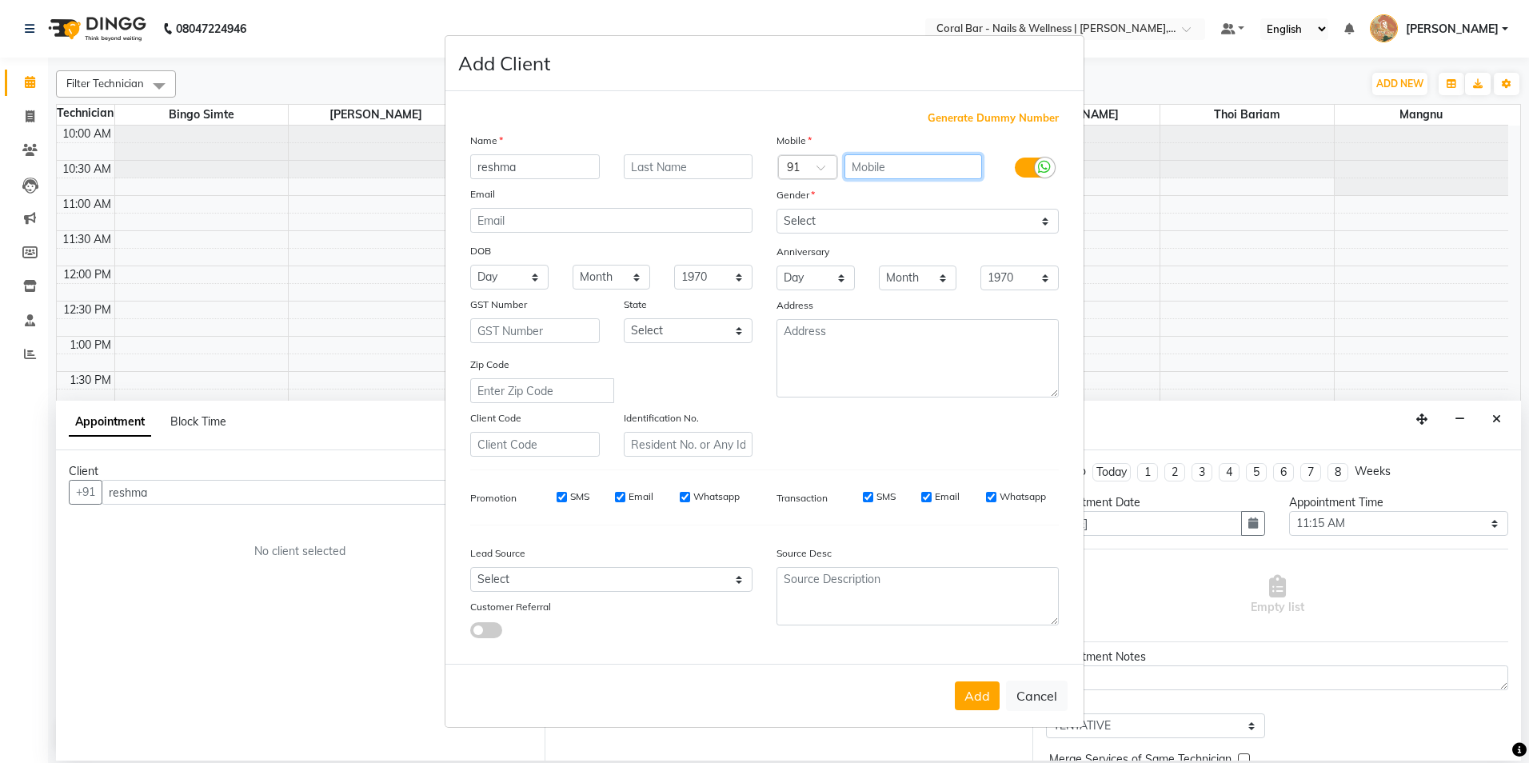
click at [880, 170] on input "text" at bounding box center [914, 166] width 138 height 25
type input "9947541569"
click at [856, 220] on select "Select [DEMOGRAPHIC_DATA] [DEMOGRAPHIC_DATA] Other Prefer Not To Say" at bounding box center [918, 221] width 282 height 25
select select "[DEMOGRAPHIC_DATA]"
click at [777, 209] on select "Select [DEMOGRAPHIC_DATA] [DEMOGRAPHIC_DATA] Other Prefer Not To Say" at bounding box center [918, 221] width 282 height 25
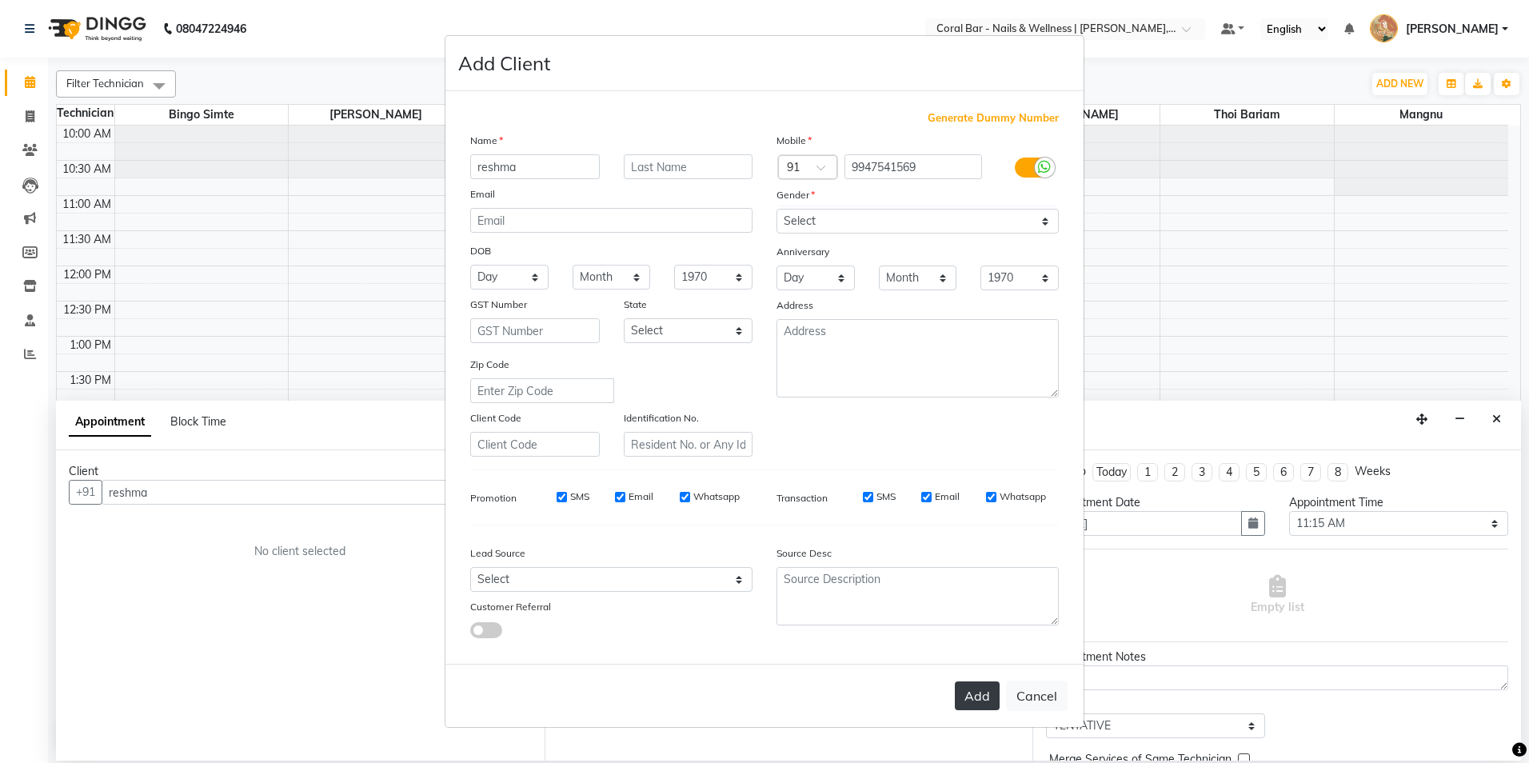
click at [981, 698] on button "Add" at bounding box center [977, 695] width 45 height 29
type input "9947541569"
select select
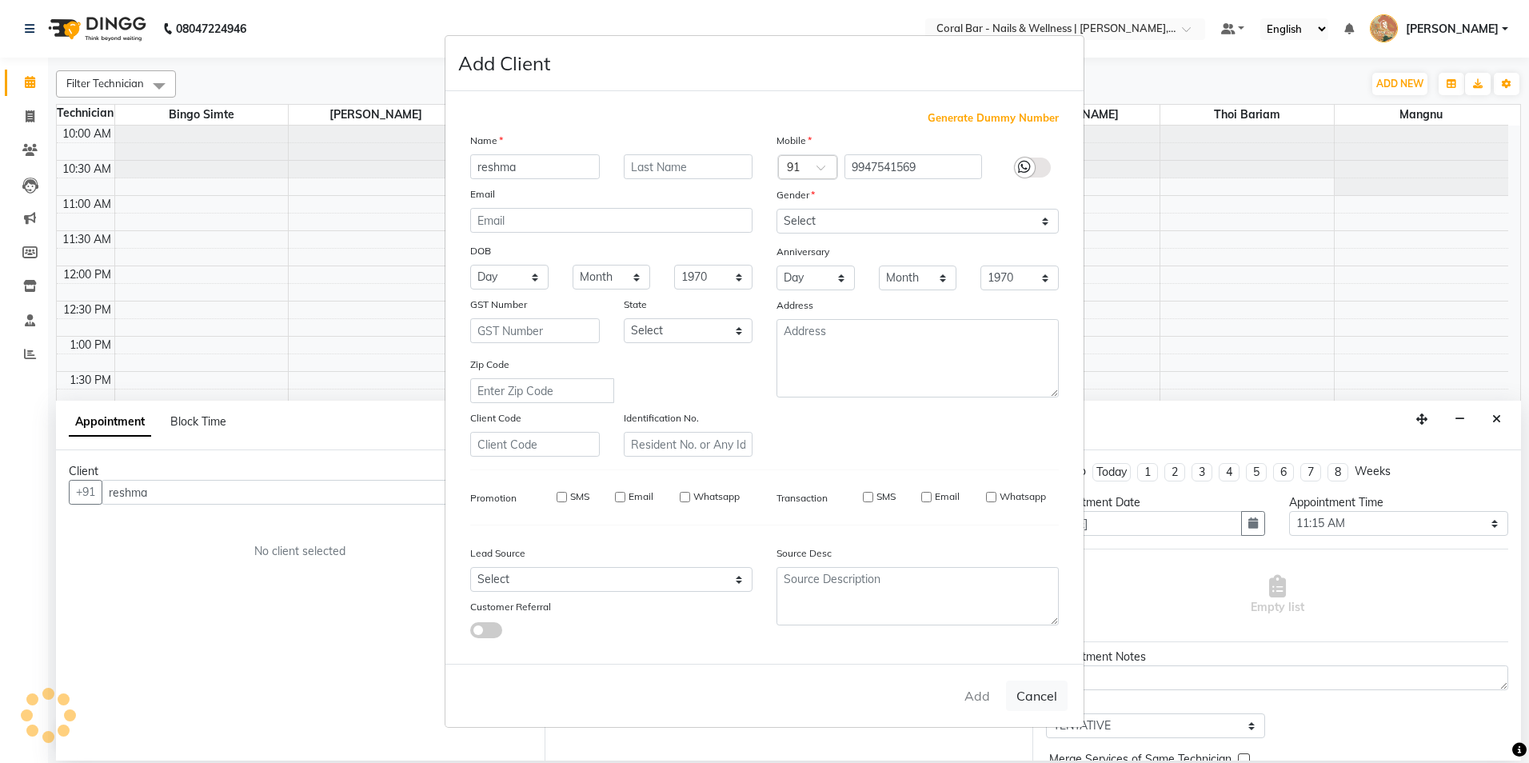
select select
checkbox input "false"
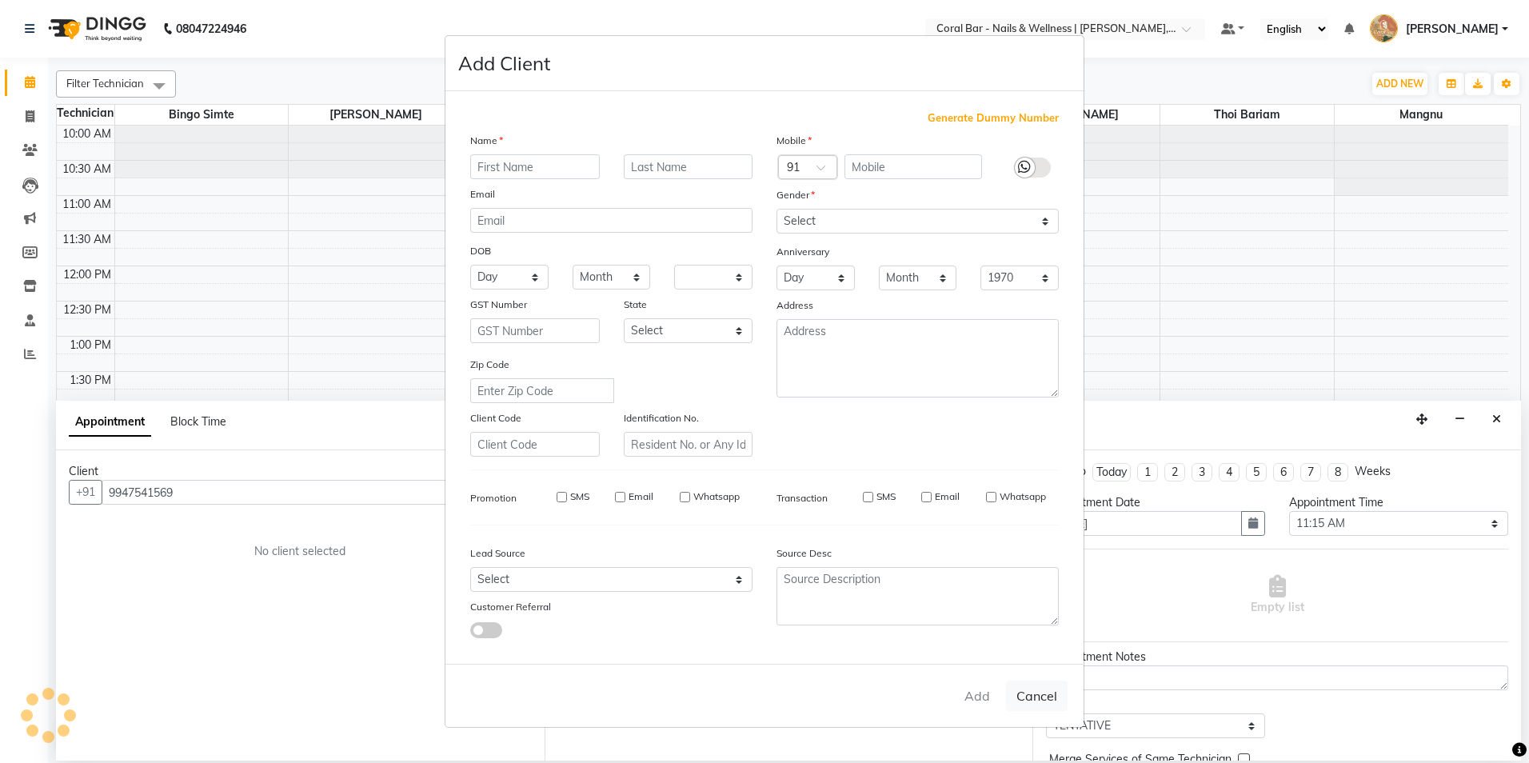
checkbox input "false"
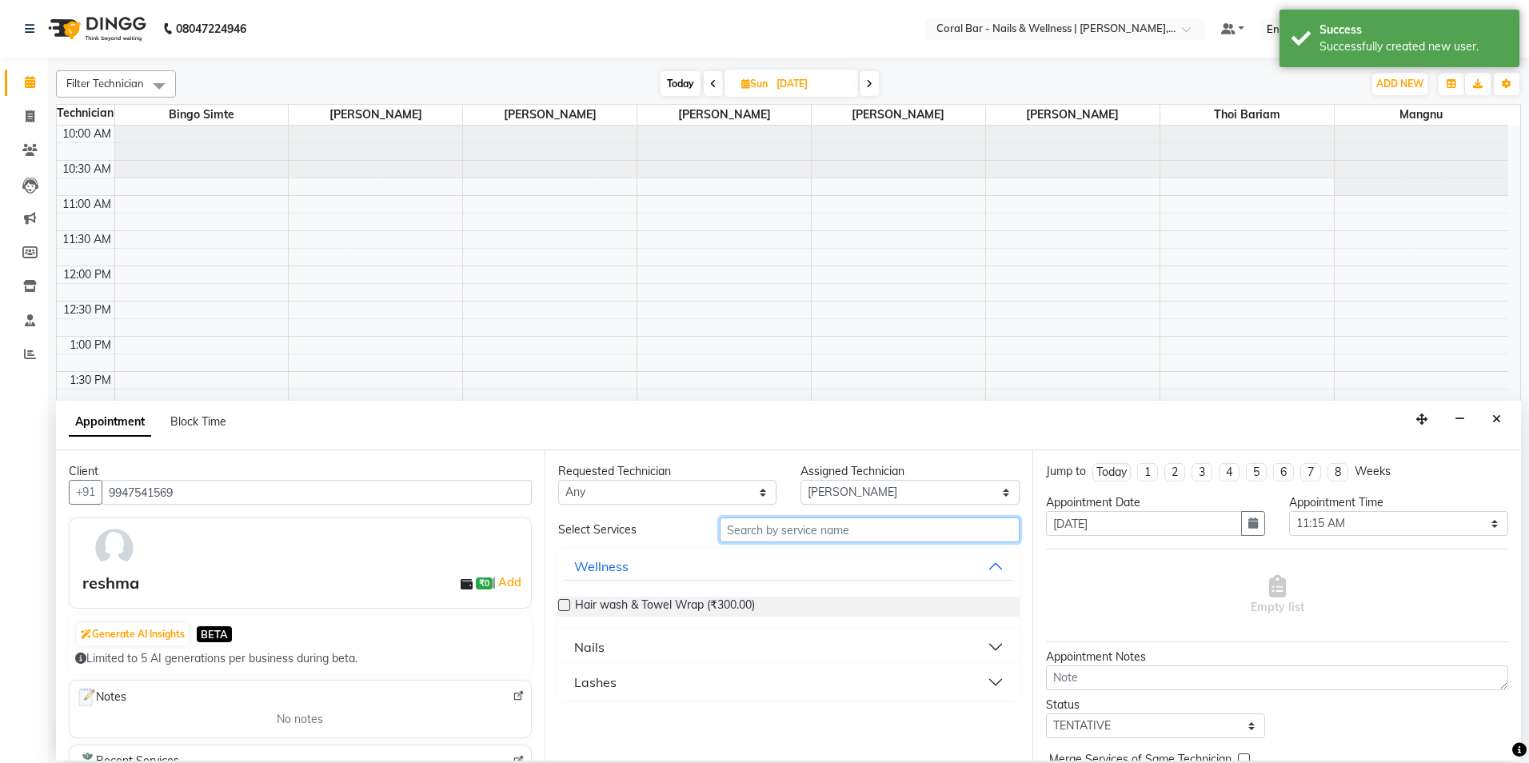
click at [793, 537] on input "text" at bounding box center [870, 529] width 300 height 25
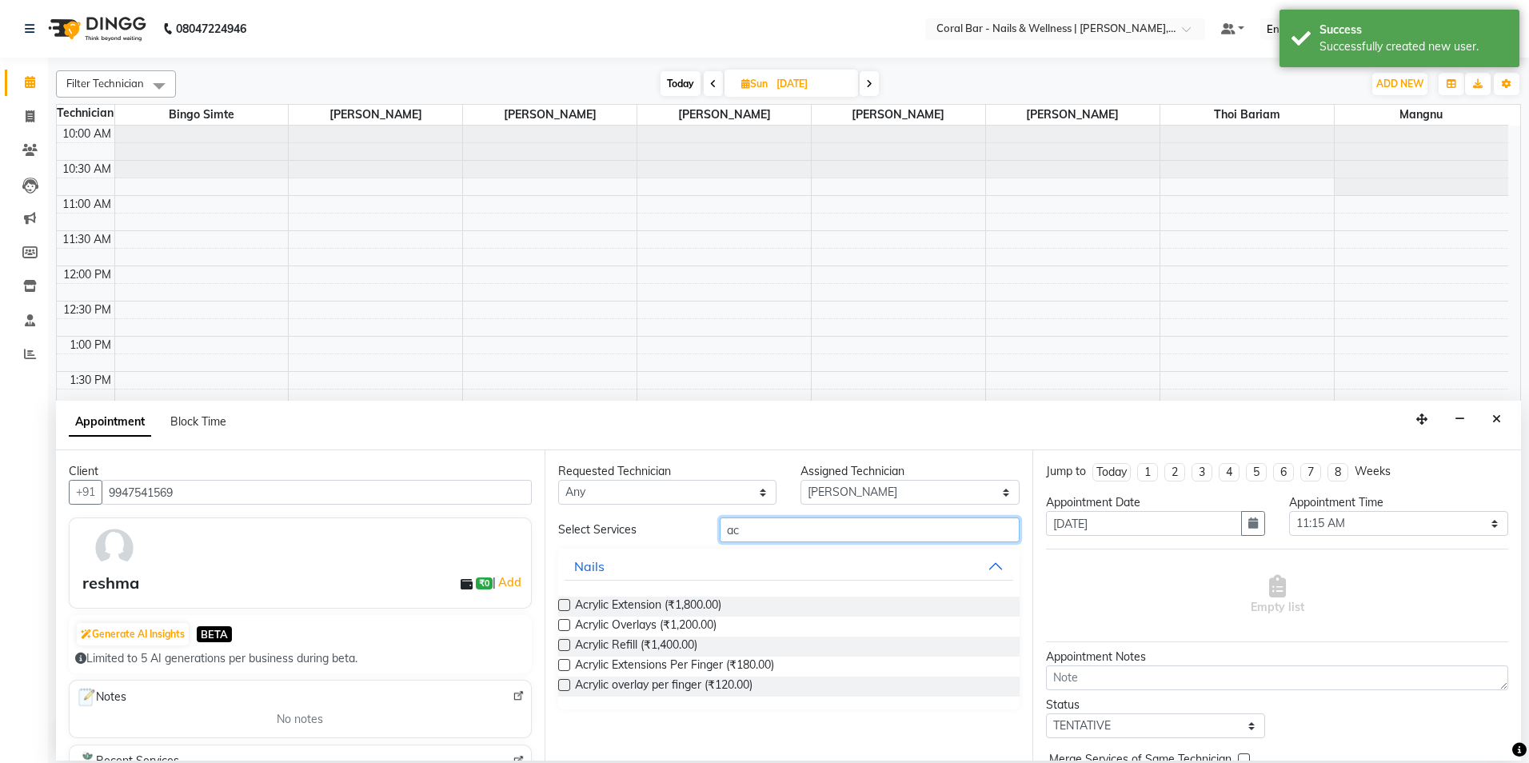
type input "ac"
click at [561, 605] on label at bounding box center [564, 605] width 12 height 12
click at [561, 605] on input "checkbox" at bounding box center [563, 606] width 10 height 10
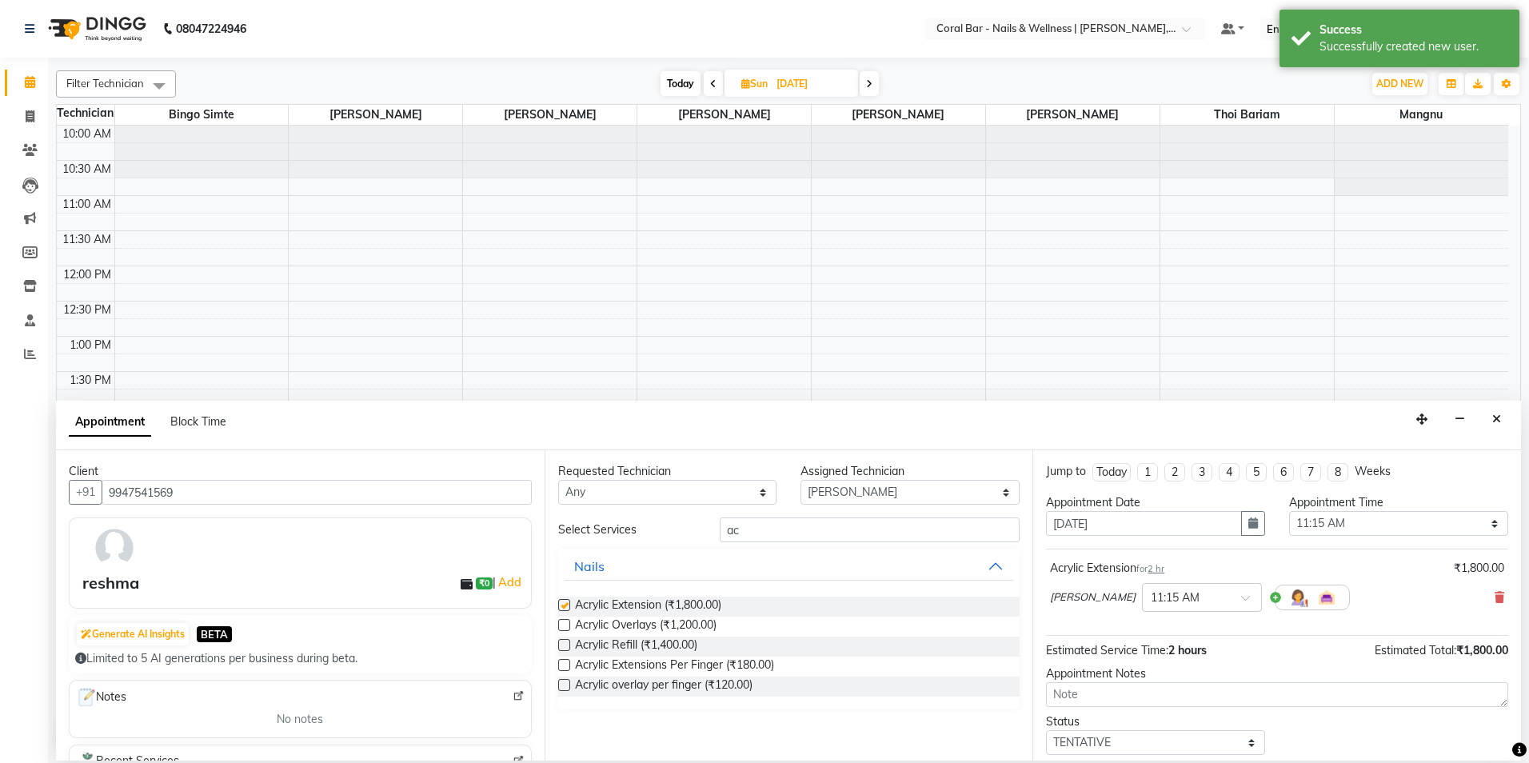
checkbox input "false"
click at [923, 493] on select "Select Bingo Simte [PERSON_NAME] [PERSON_NAME] [PERSON_NAME] Priya [PERSON_NAME…" at bounding box center [910, 492] width 219 height 25
select select "70303"
click at [801, 480] on select "Select Bingo Simte [PERSON_NAME] [PERSON_NAME] [PERSON_NAME] Priya [PERSON_NAME…" at bounding box center [910, 492] width 219 height 25
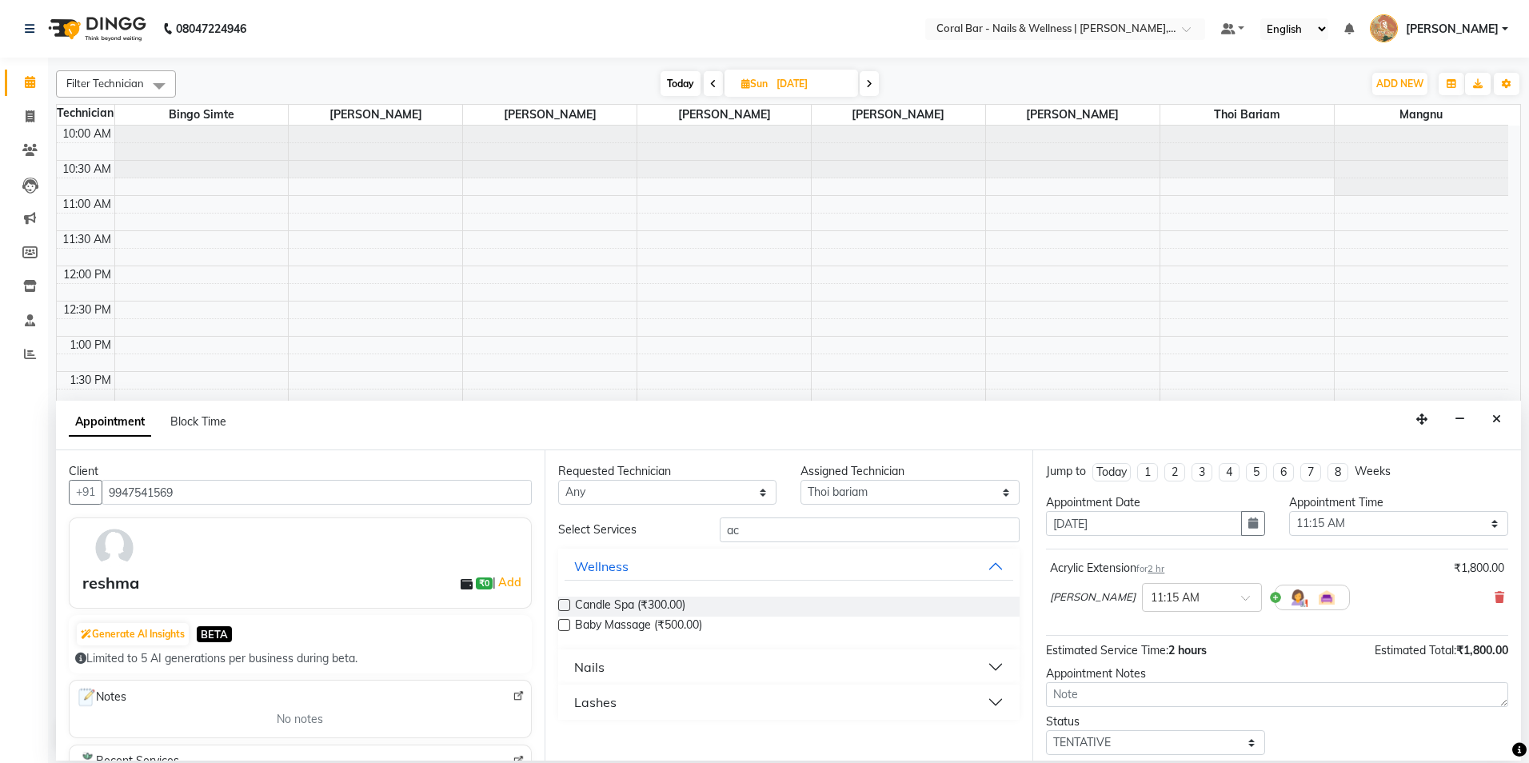
click at [572, 661] on button "Nails" at bounding box center [789, 667] width 449 height 29
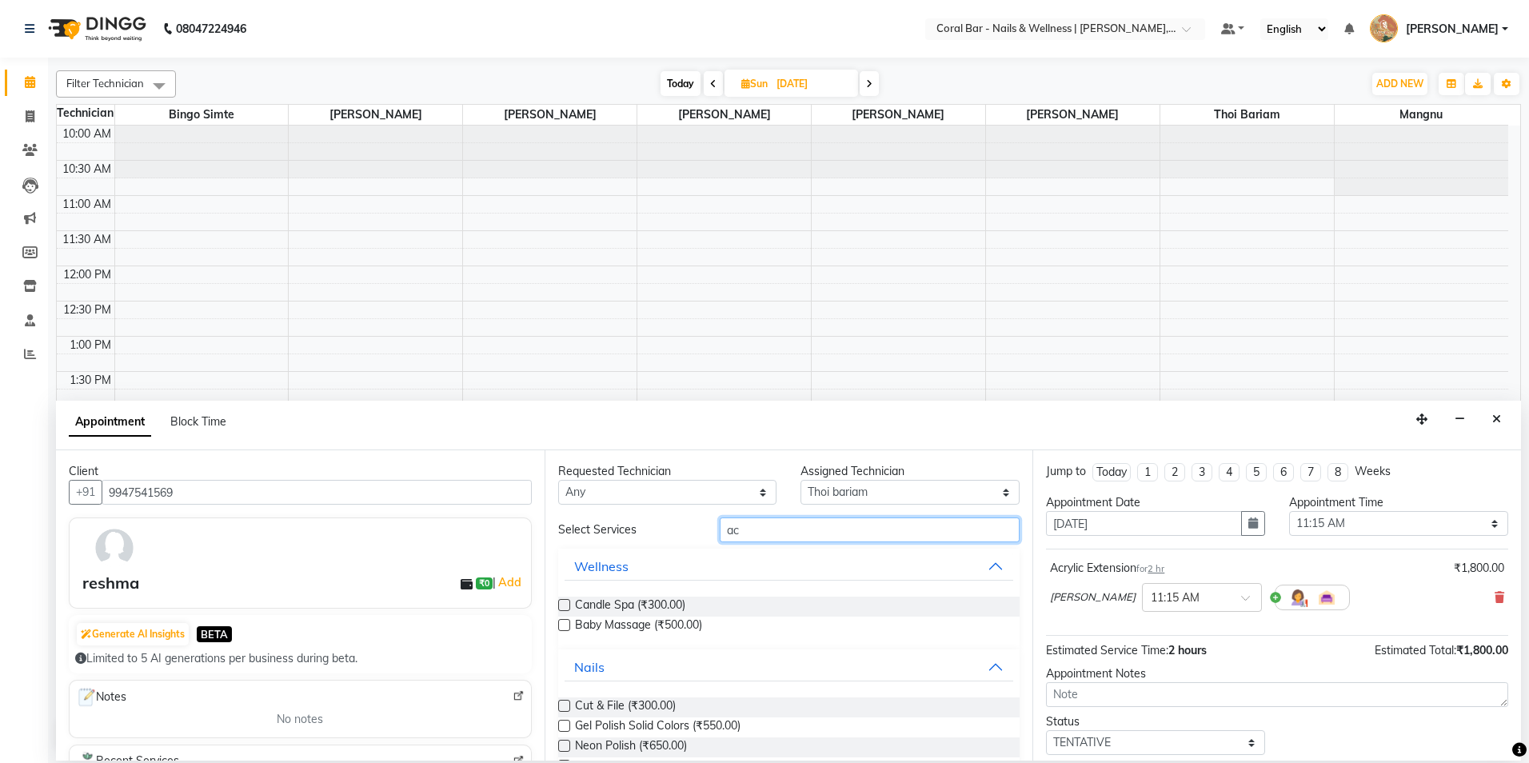
click at [764, 531] on input "ac" at bounding box center [870, 529] width 300 height 25
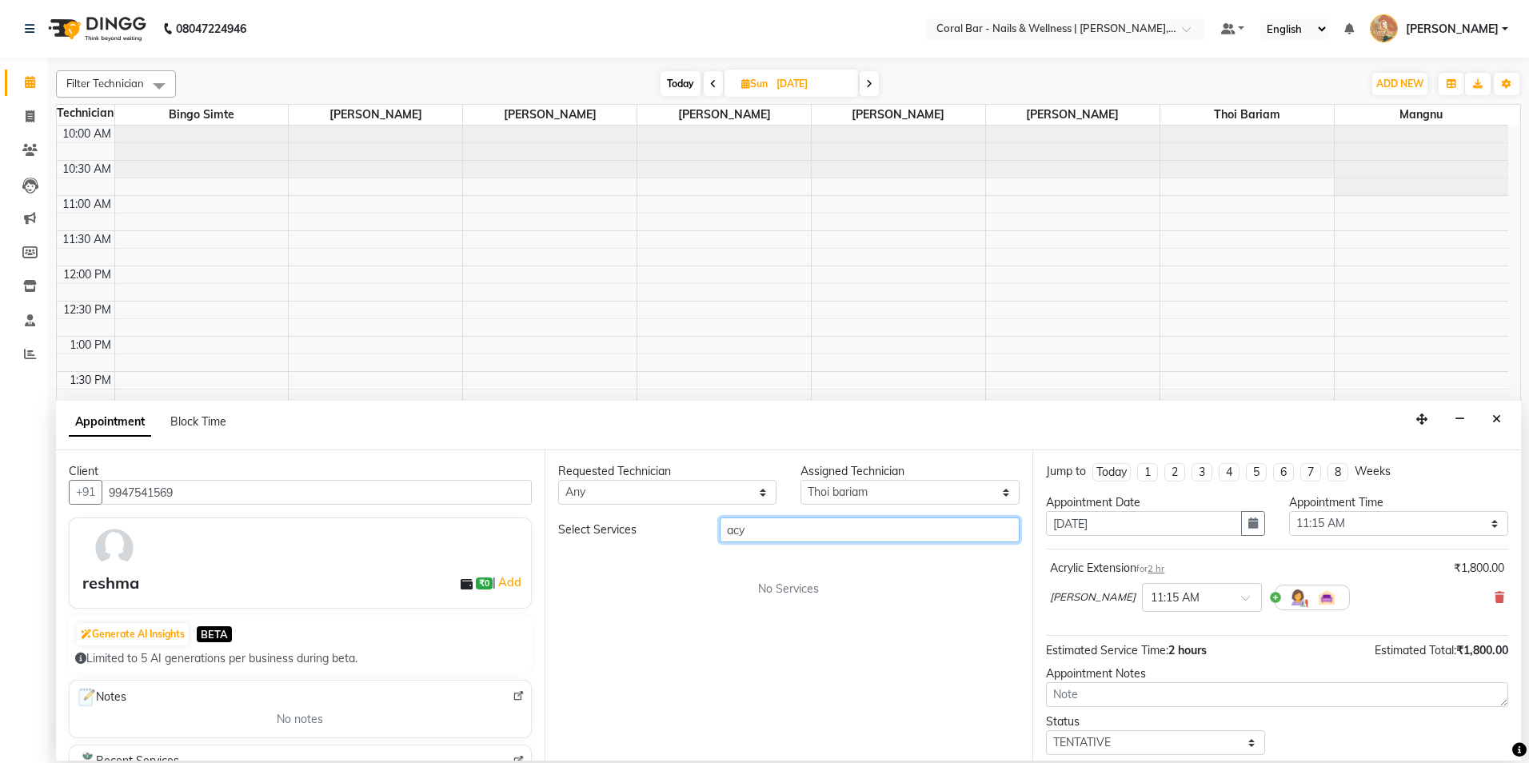
type input "ac"
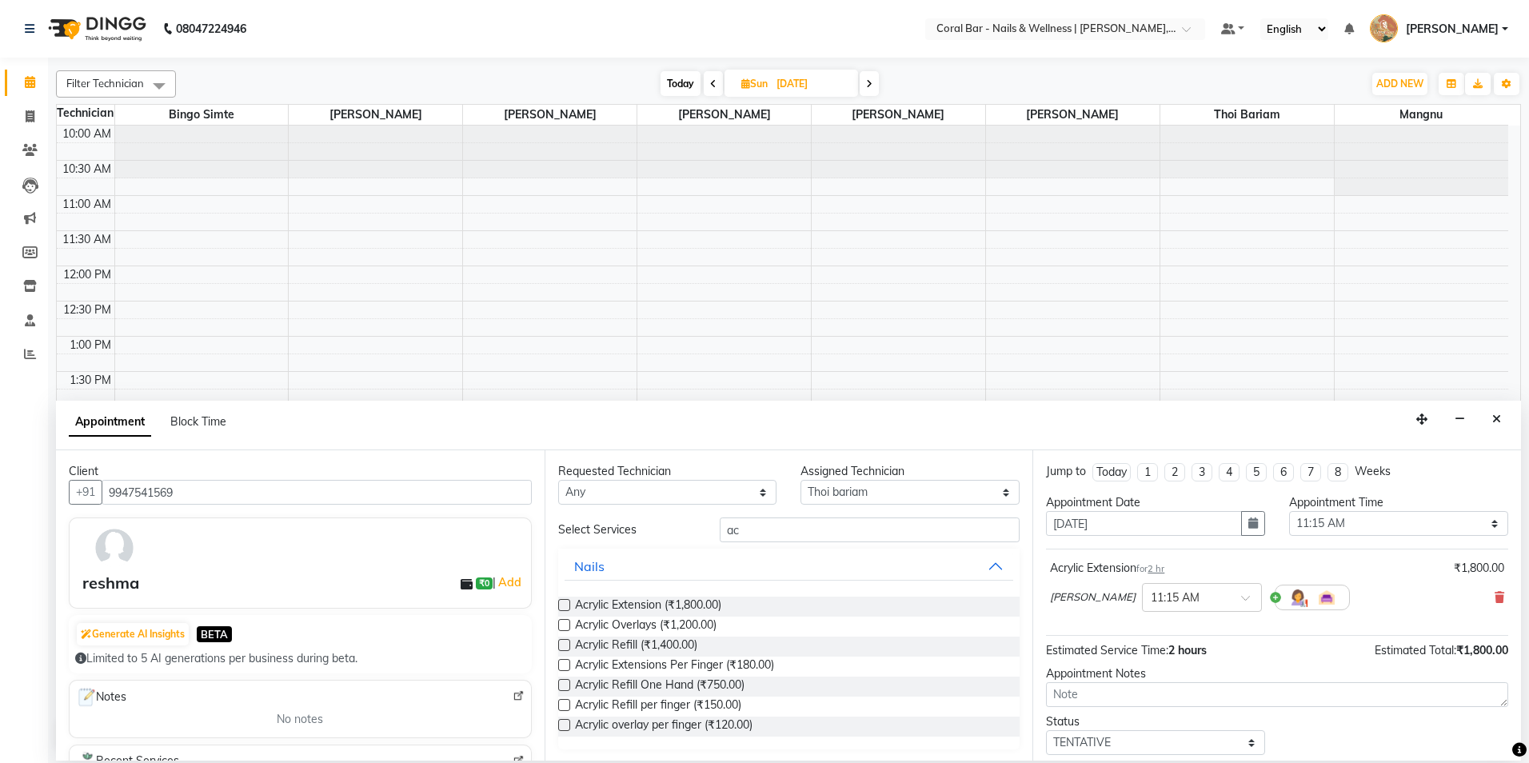
click at [568, 605] on label at bounding box center [564, 605] width 12 height 12
click at [568, 605] on input "checkbox" at bounding box center [563, 606] width 10 height 10
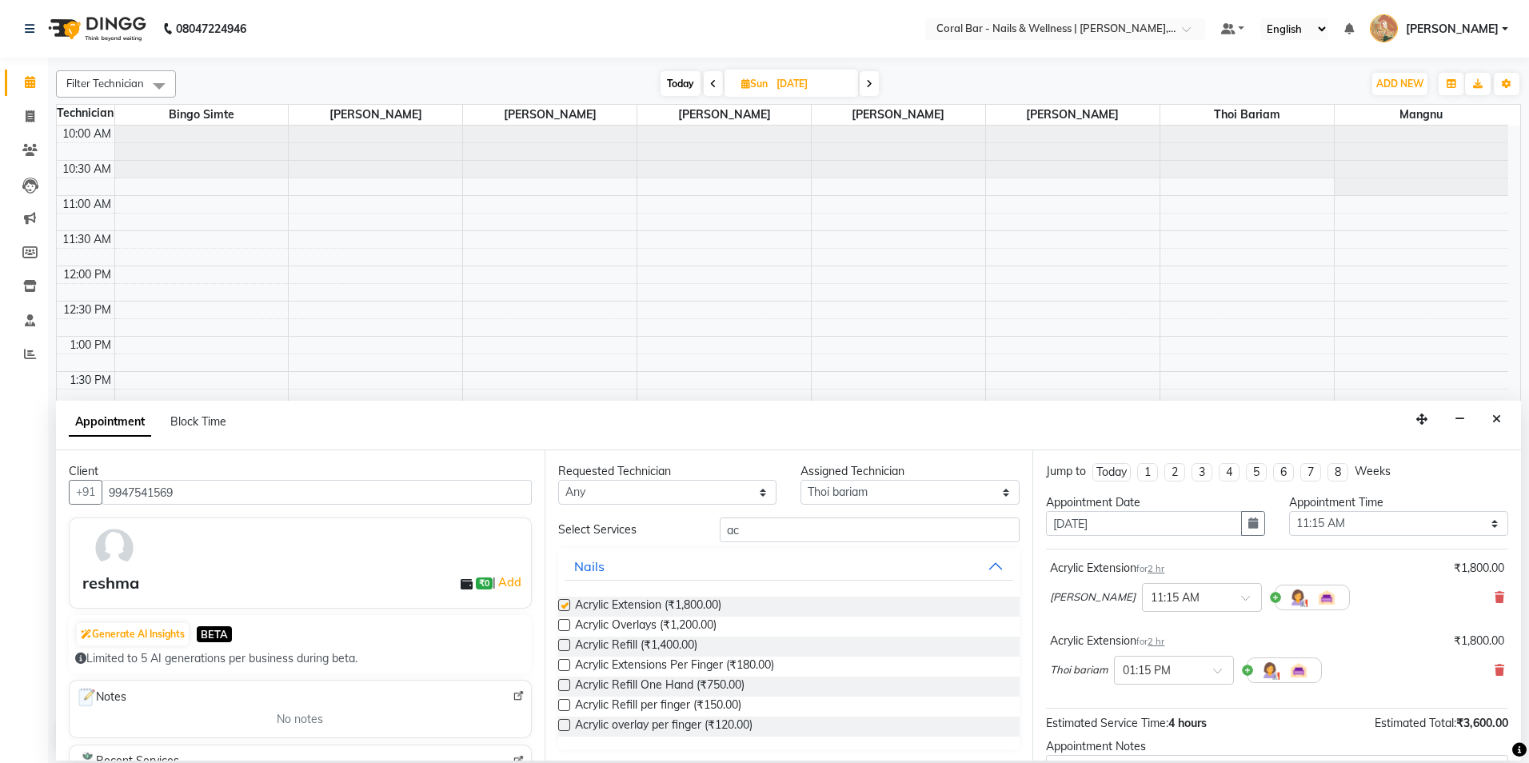
checkbox input "false"
click at [1193, 682] on div "× 01:15 PM" at bounding box center [1174, 670] width 120 height 29
click at [1183, 723] on div "11:15 AM" at bounding box center [1174, 729] width 118 height 30
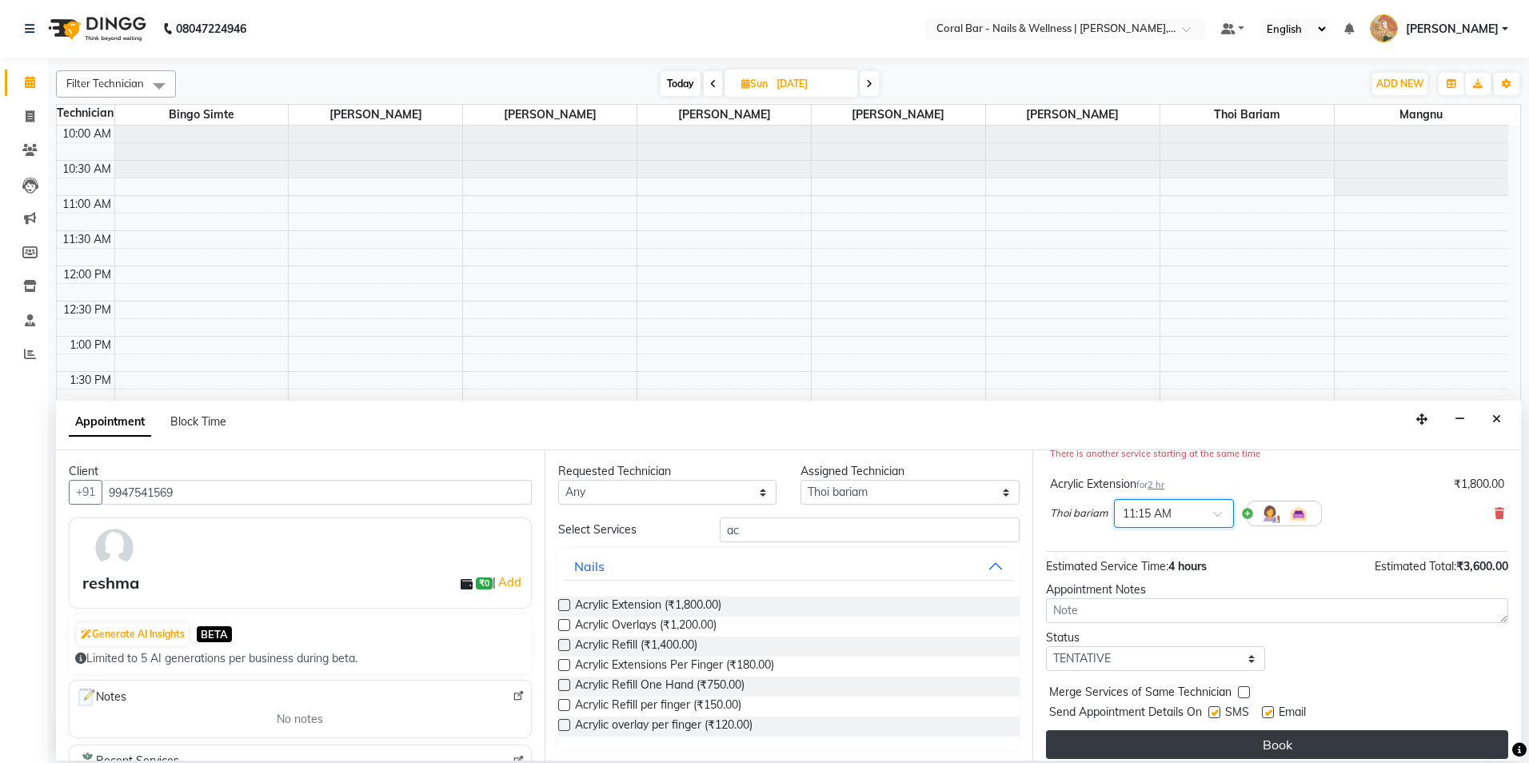
scroll to position [185, 0]
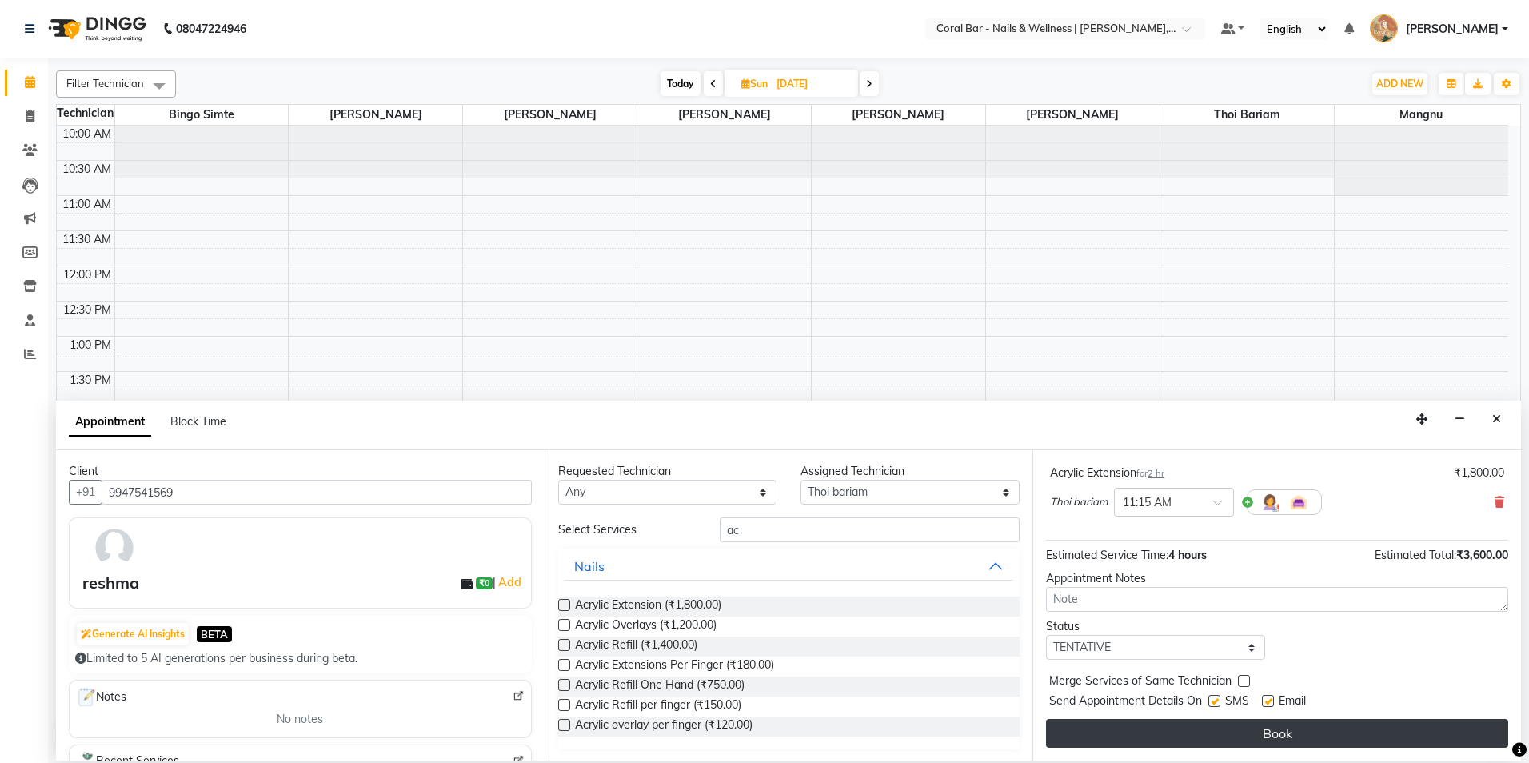
click at [1197, 733] on button "Book" at bounding box center [1277, 733] width 462 height 29
